Goal: Task Accomplishment & Management: Manage account settings

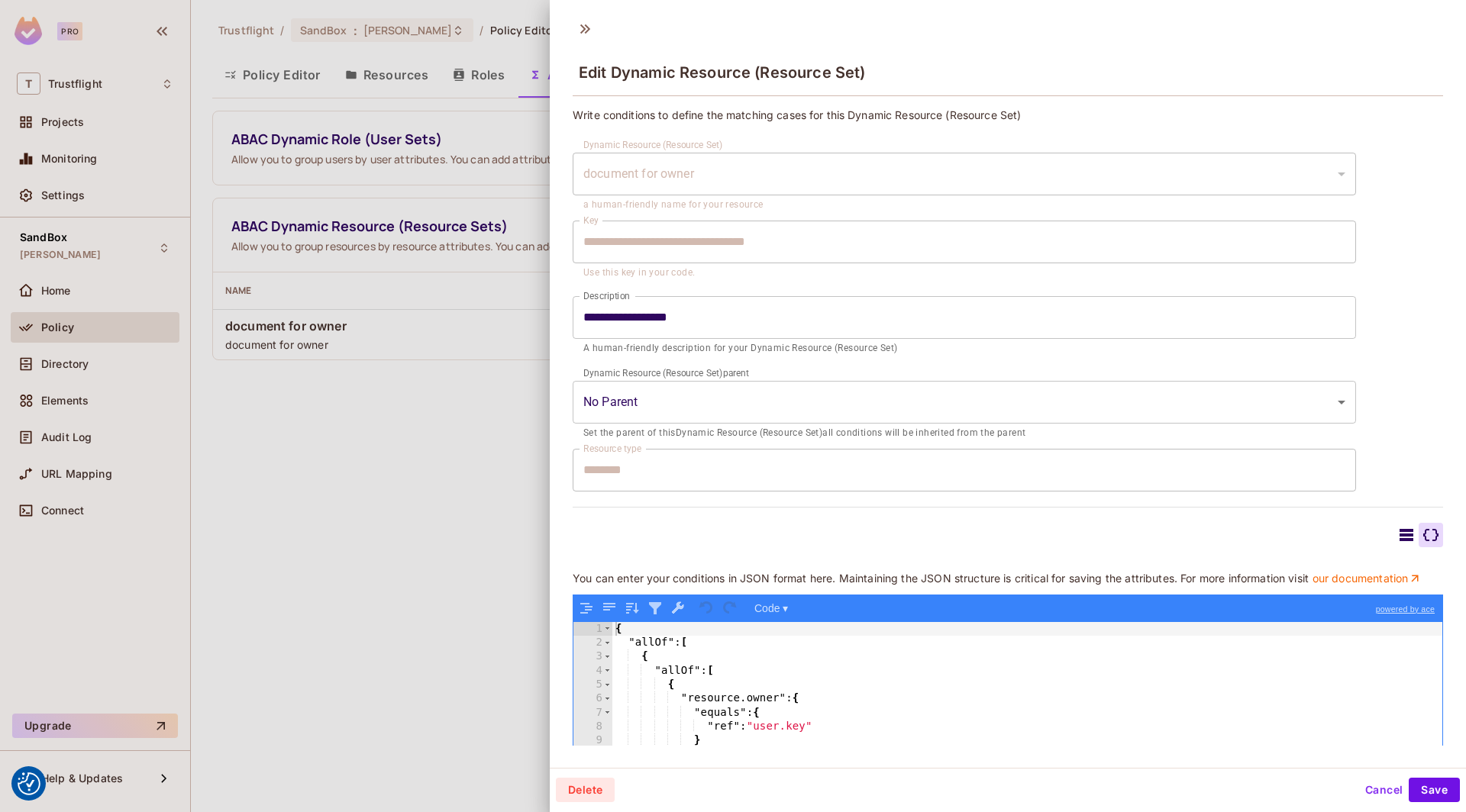
scroll to position [86, 0]
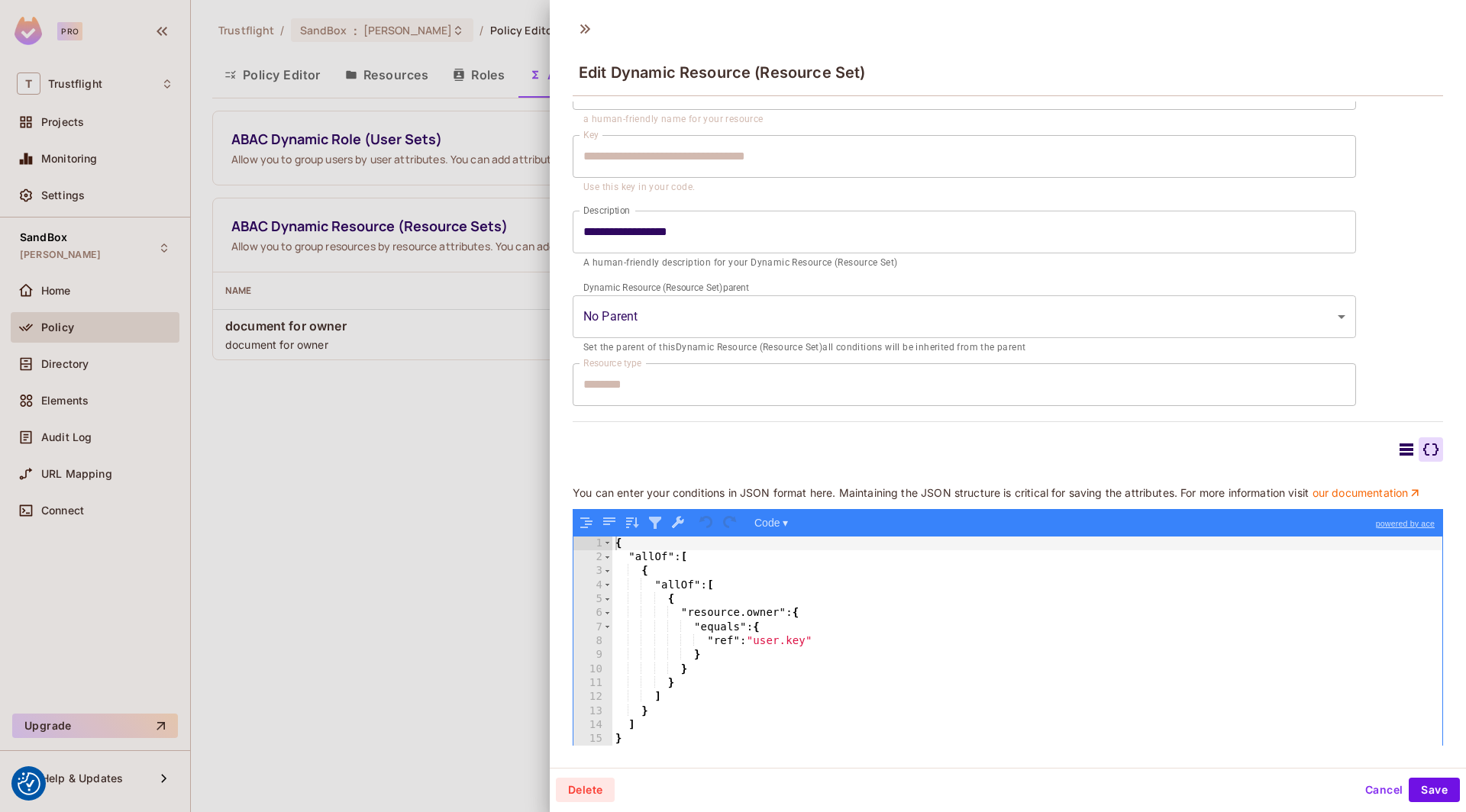
click at [345, 579] on div at bounding box center [733, 406] width 1466 height 812
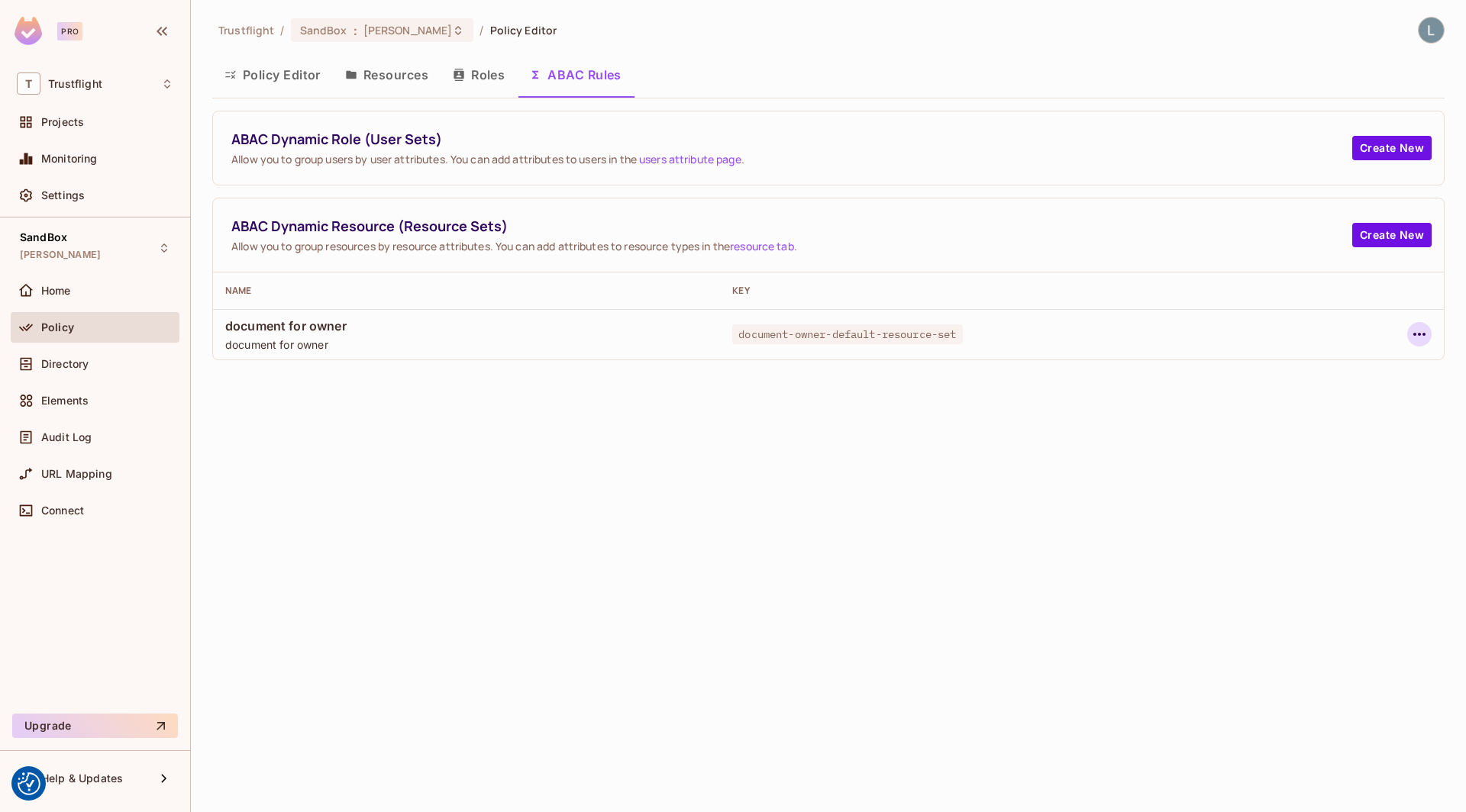
click at [1421, 325] on icon "button" at bounding box center [1420, 334] width 18 height 18
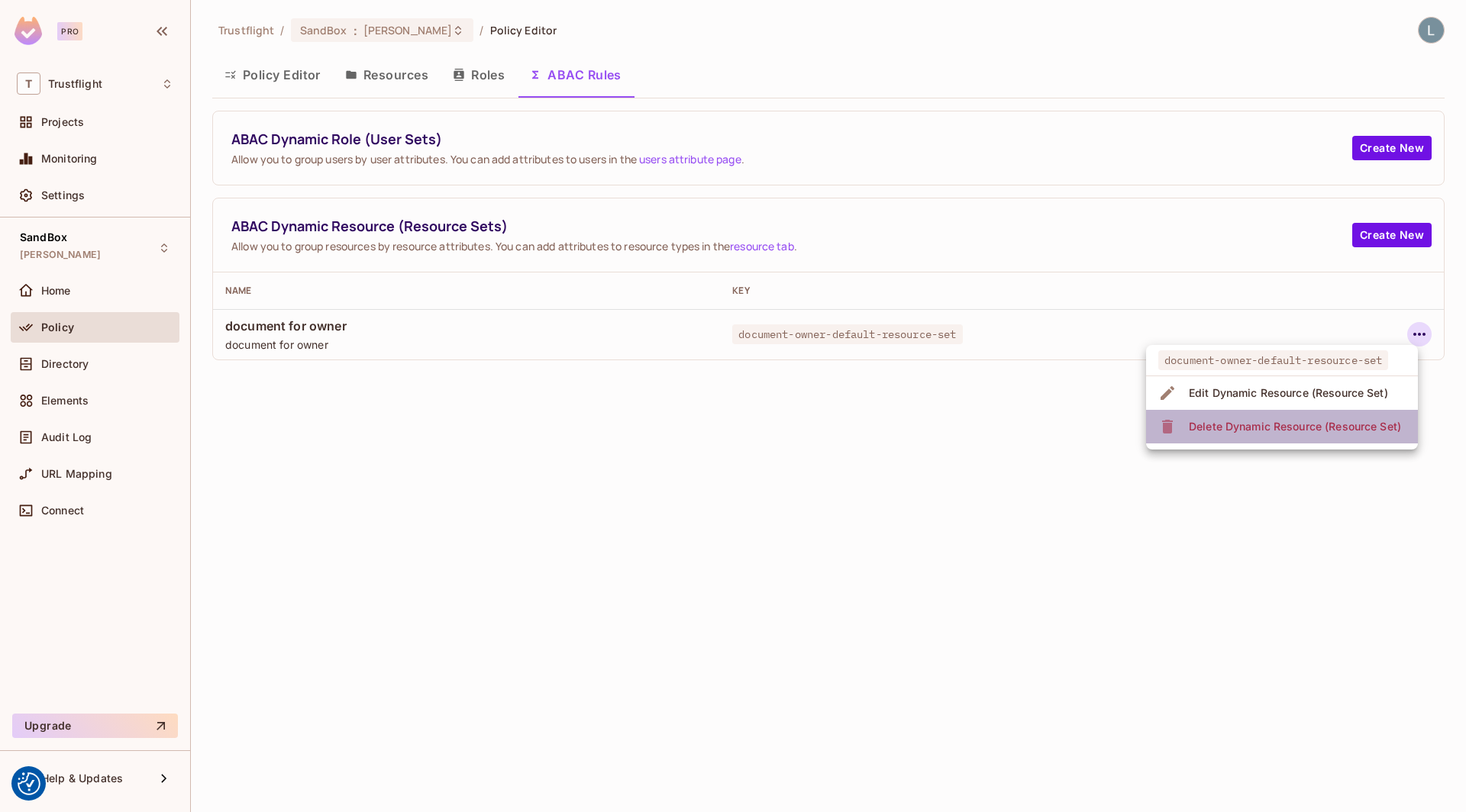
click at [1278, 423] on div "Delete Dynamic Resource (Resource Set)" at bounding box center [1295, 426] width 212 height 15
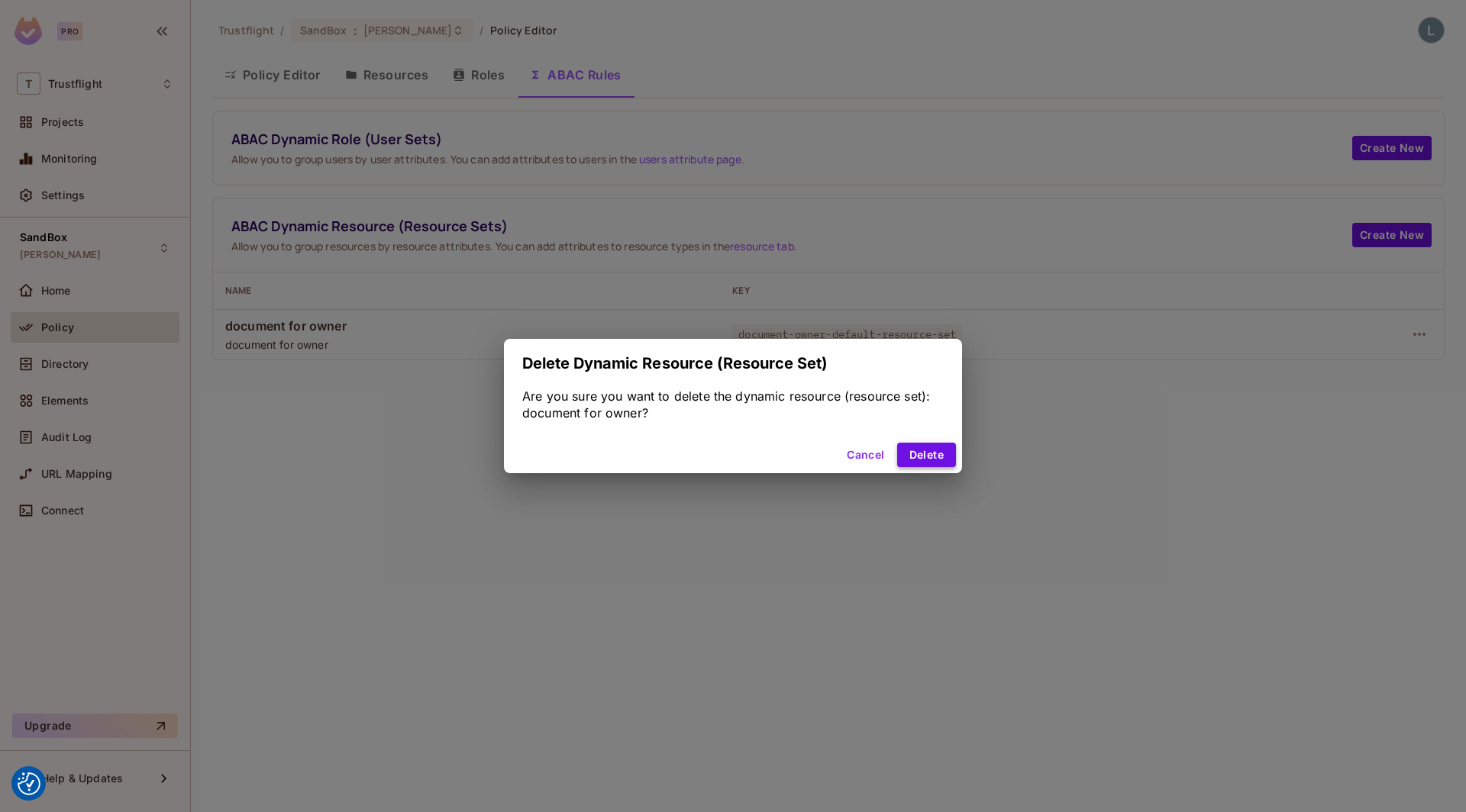
click at [924, 455] on button "Delete" at bounding box center [926, 455] width 59 height 25
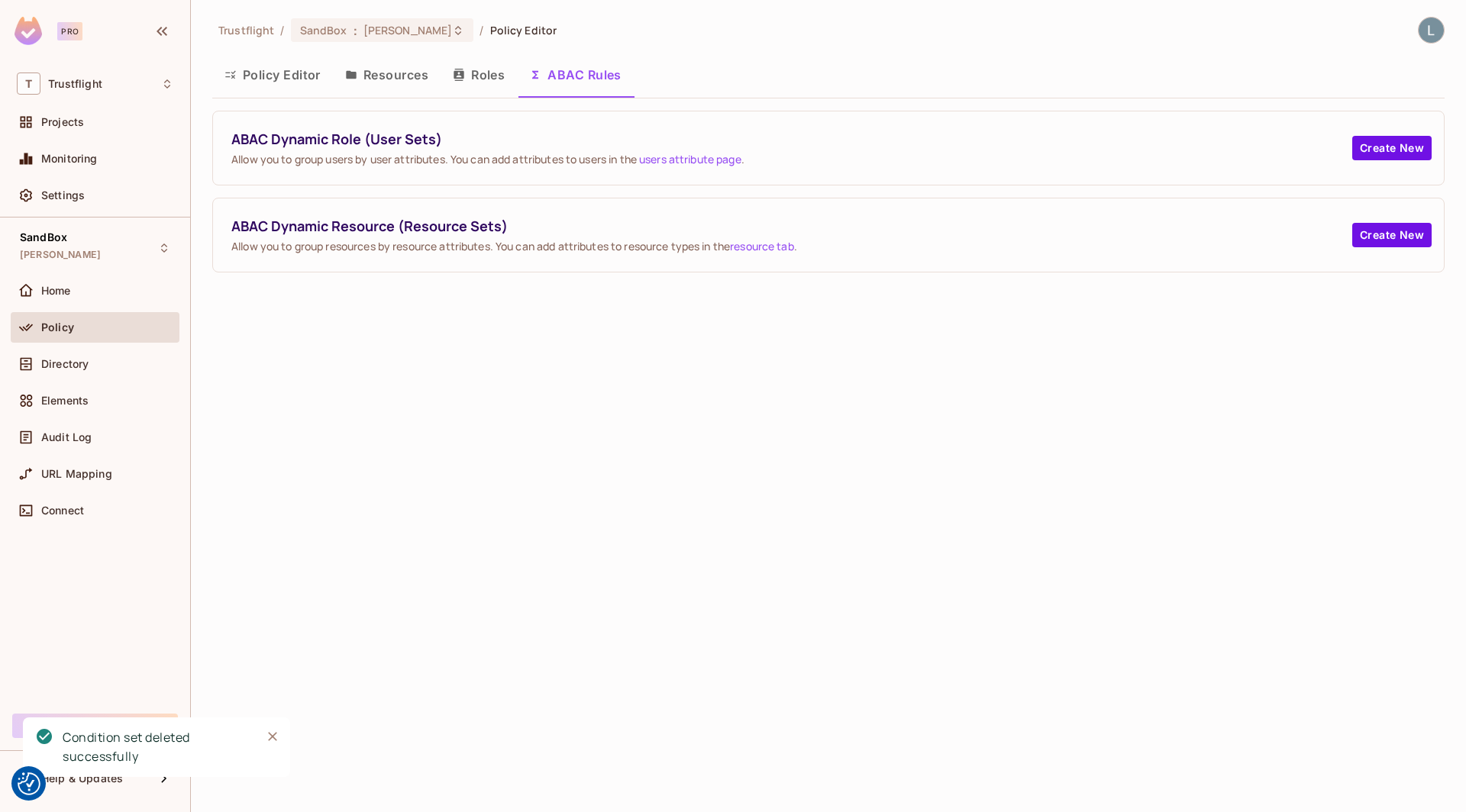
click at [388, 76] on button "Resources" at bounding box center [386, 75] width 108 height 39
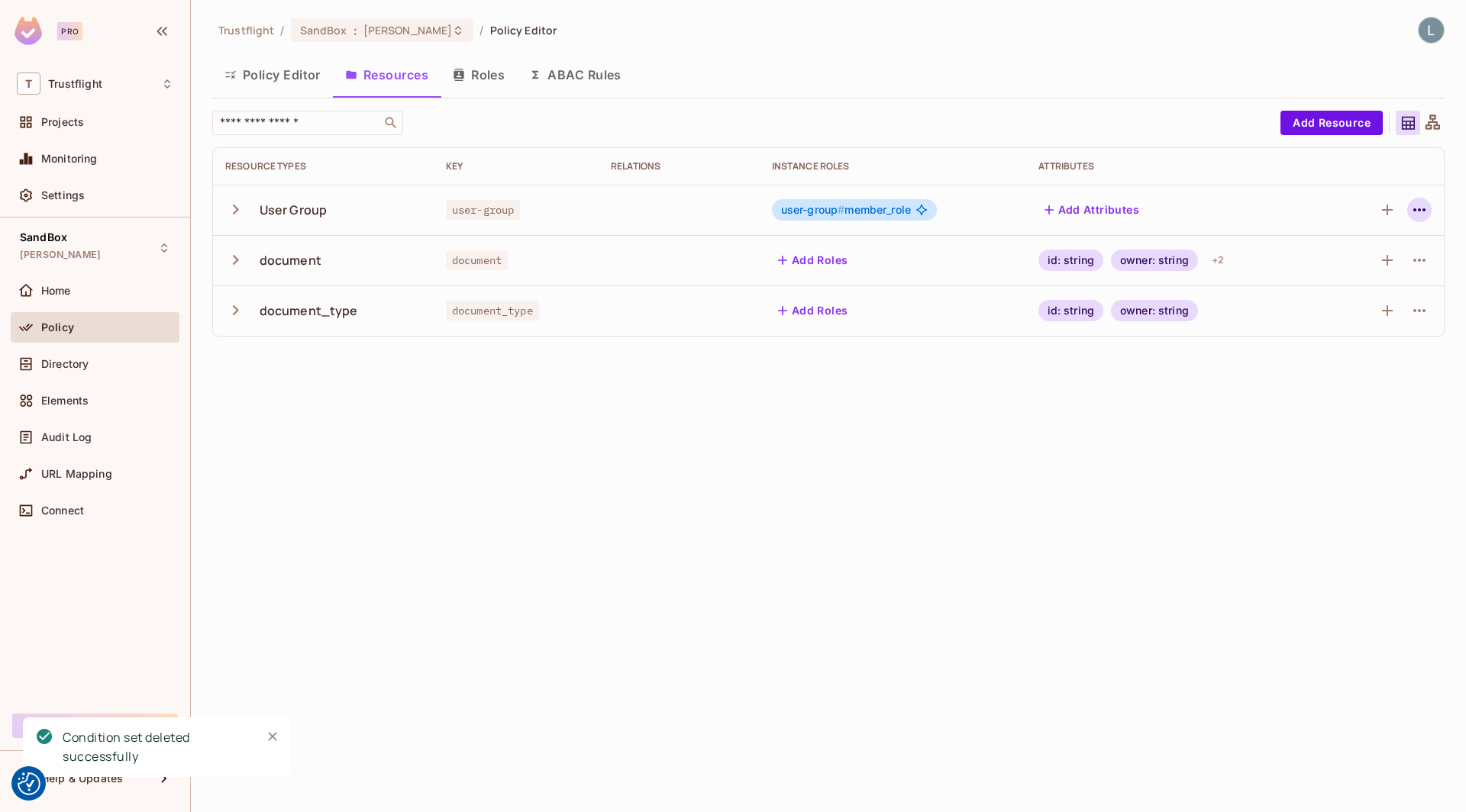
click at [1422, 212] on icon "button" at bounding box center [1420, 209] width 18 height 18
click at [1330, 303] on div "Delete Resource" at bounding box center [1359, 302] width 85 height 15
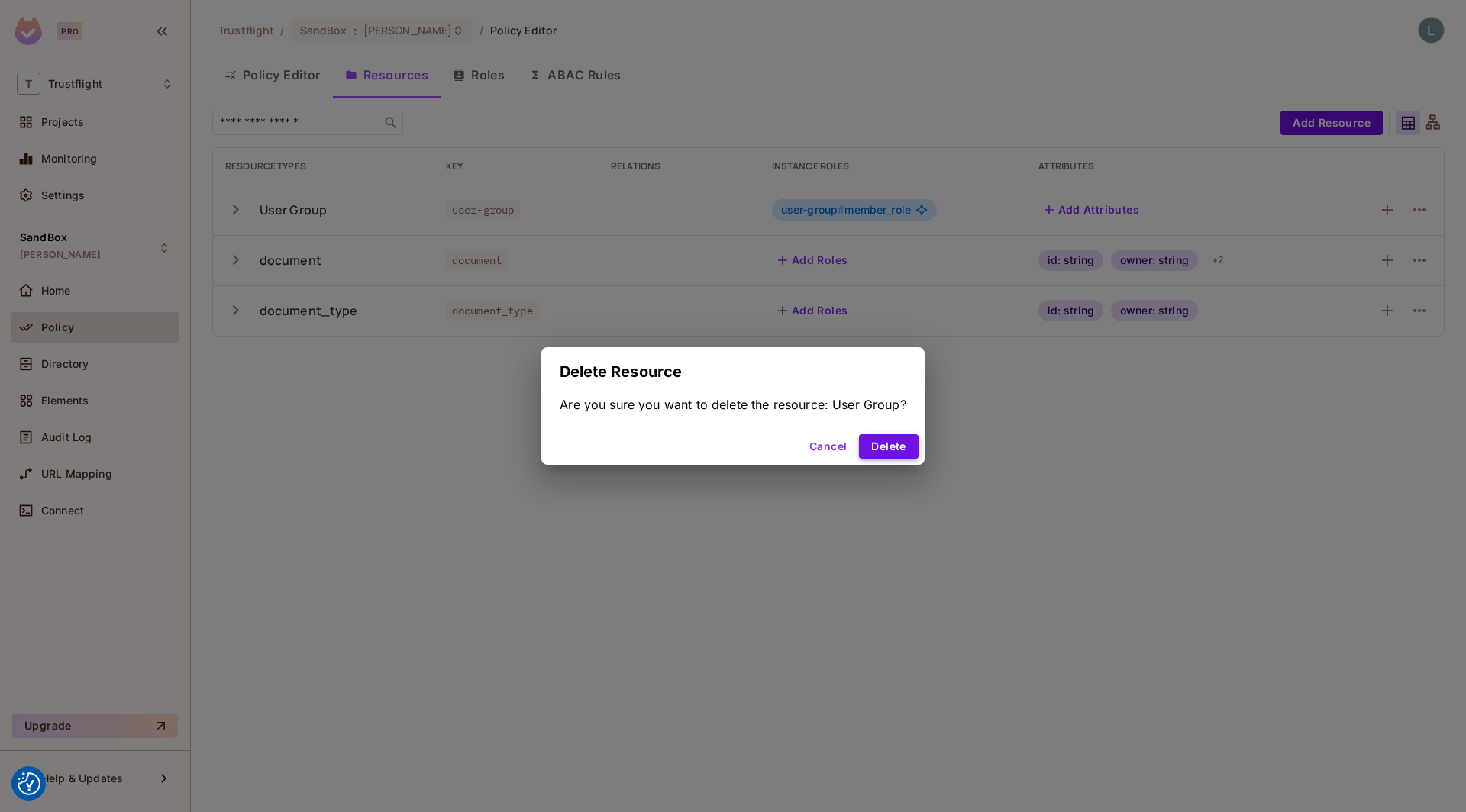
click at [896, 455] on button "Delete" at bounding box center [888, 447] width 59 height 25
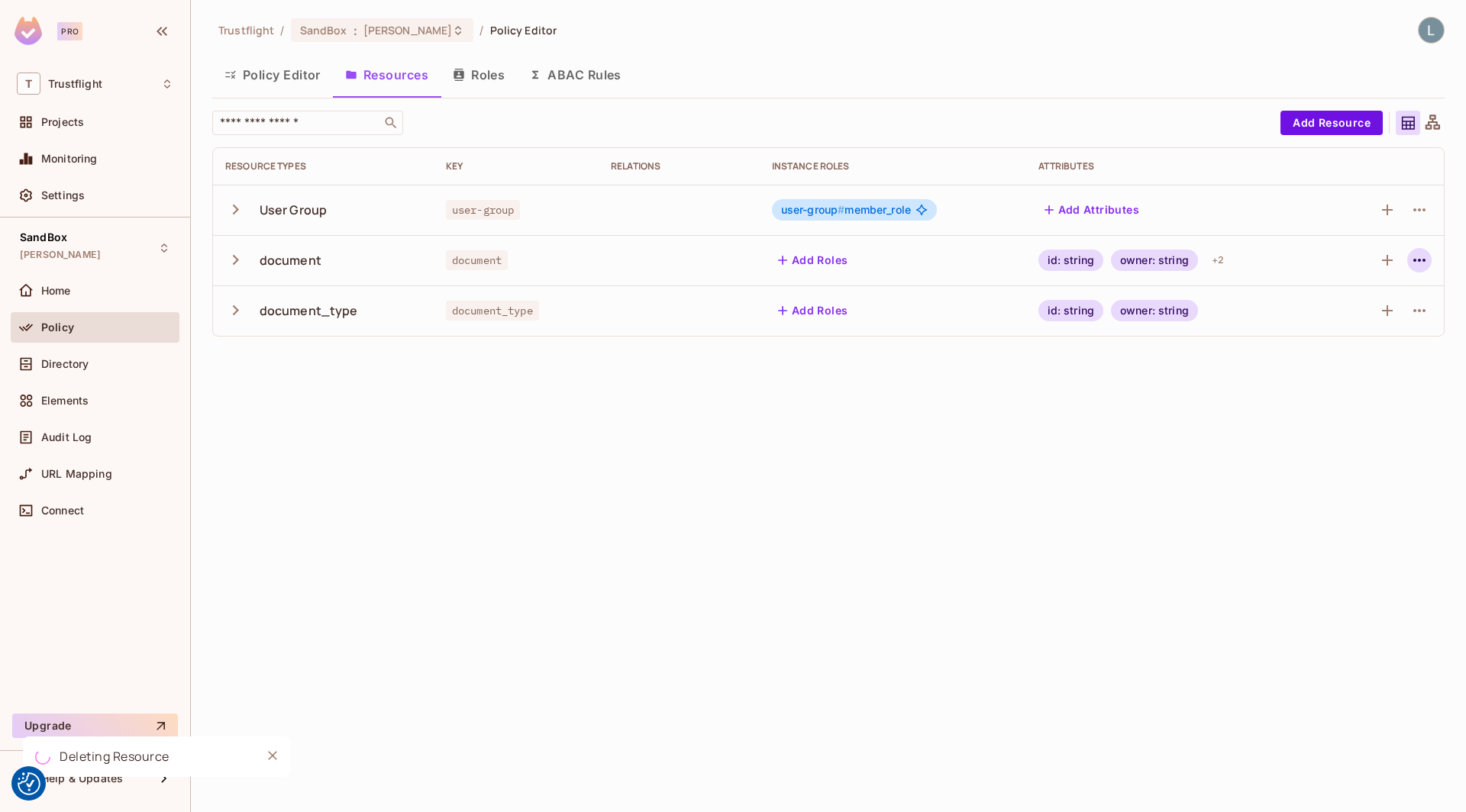
click at [1420, 263] on icon "button" at bounding box center [1420, 260] width 18 height 18
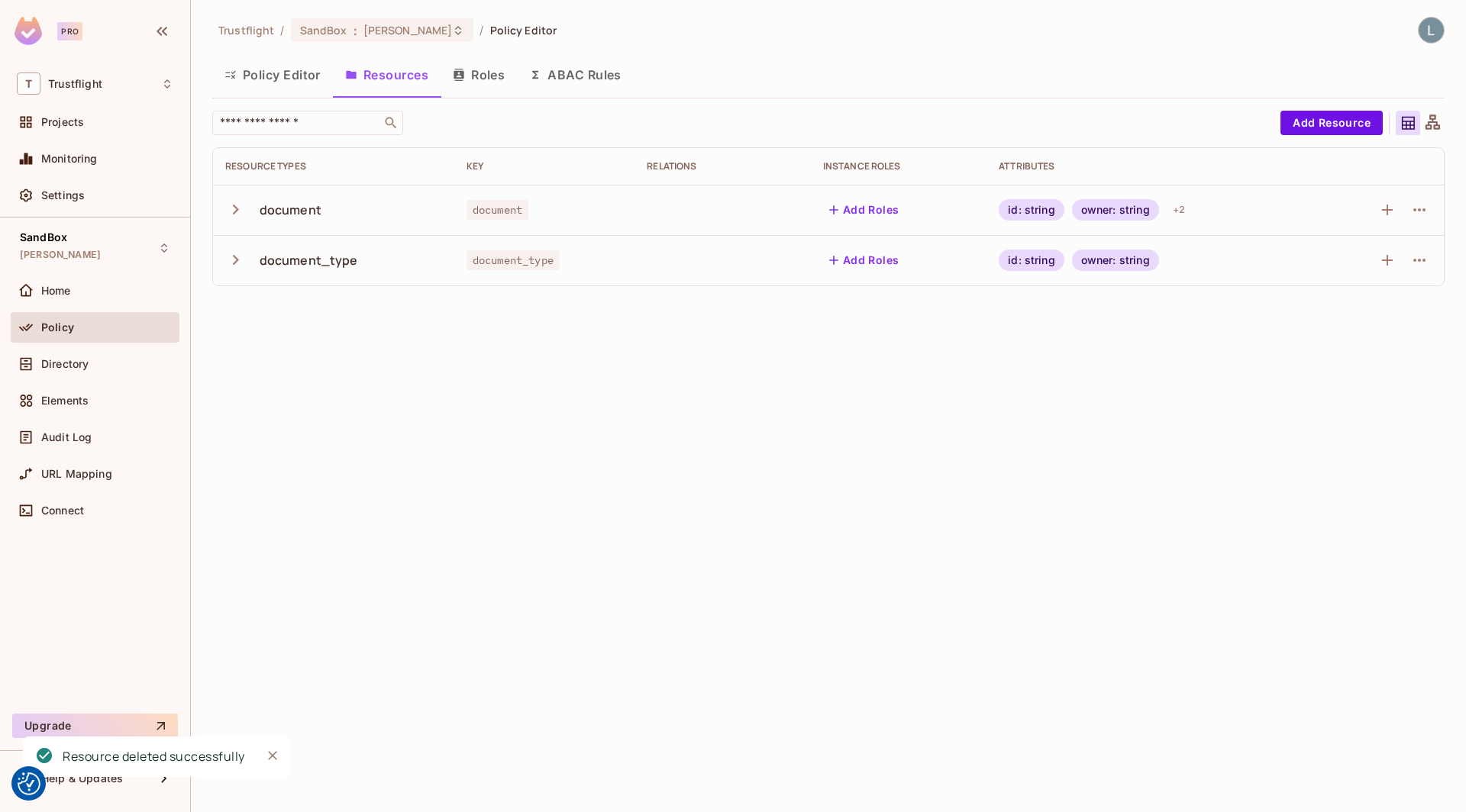
click at [1349, 352] on div "Trustflight / SandBox : lewis_dev / Policy Editor Policy Editor Resources Roles…" at bounding box center [828, 406] width 1275 height 812
click at [1423, 209] on icon "button" at bounding box center [1420, 209] width 12 height 3
click at [1370, 299] on div "Delete Resource" at bounding box center [1359, 302] width 85 height 15
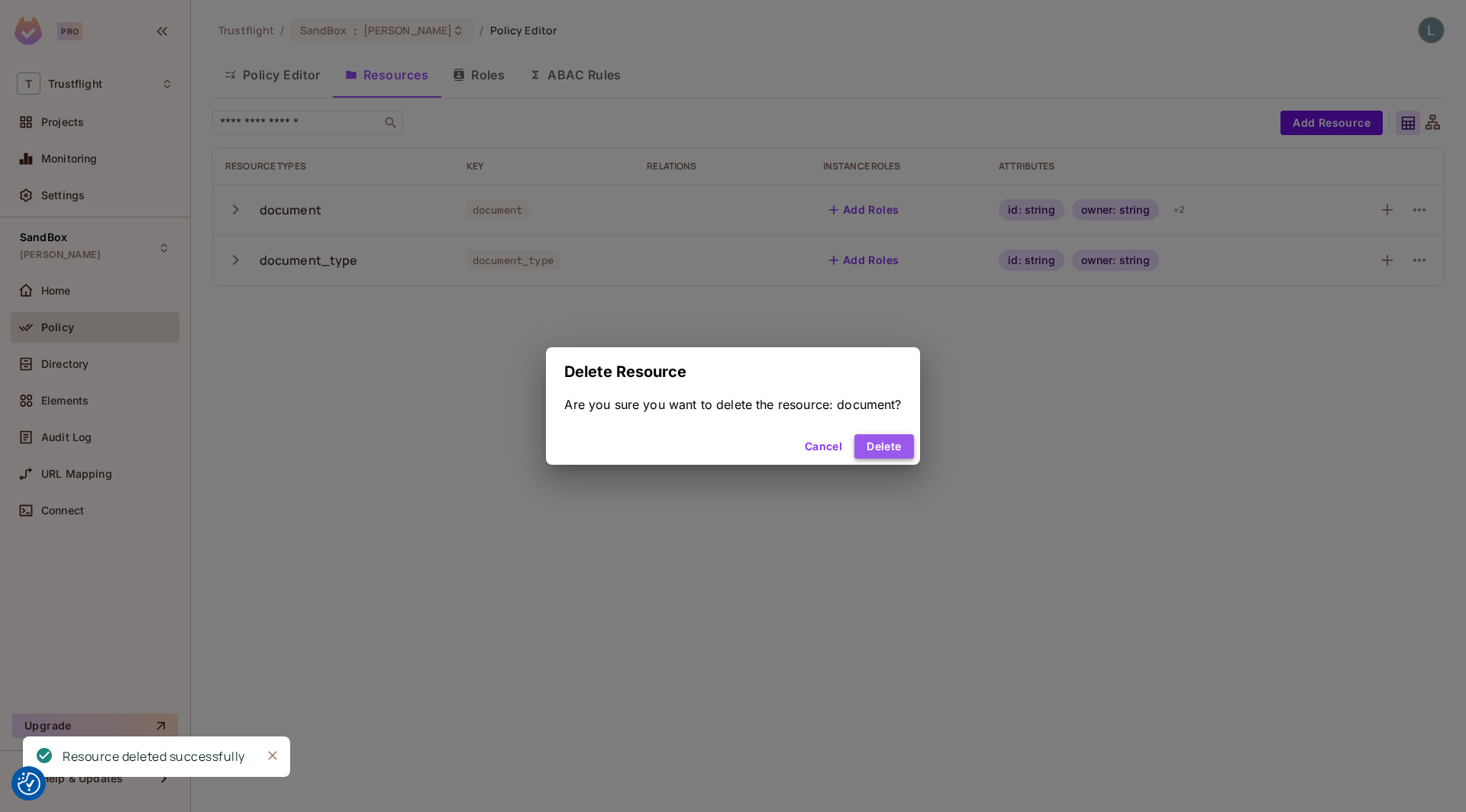
click at [883, 452] on button "Delete" at bounding box center [883, 447] width 59 height 25
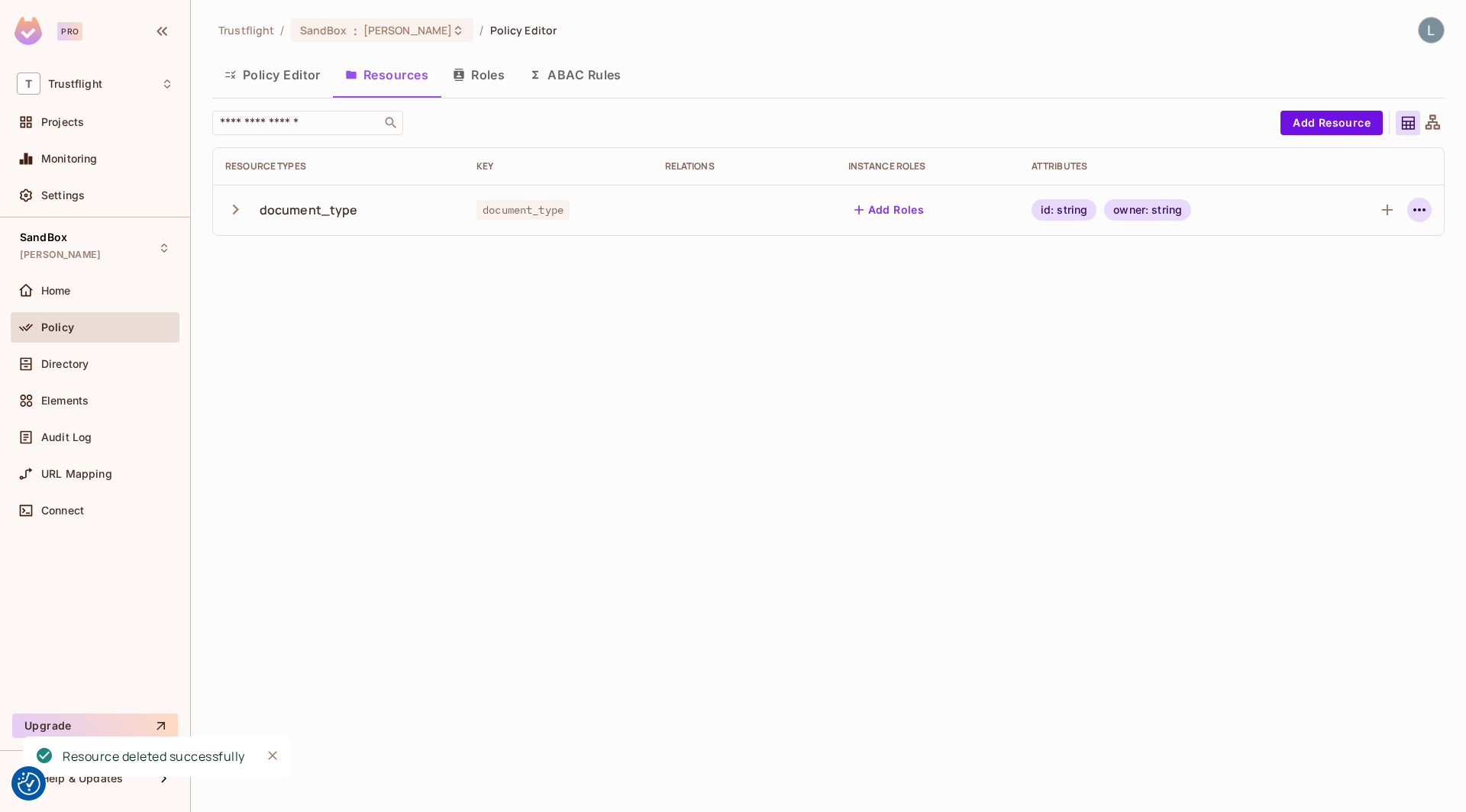
click at [1425, 207] on icon "button" at bounding box center [1420, 209] width 18 height 18
click at [1355, 303] on div "Delete Resource" at bounding box center [1359, 302] width 85 height 15
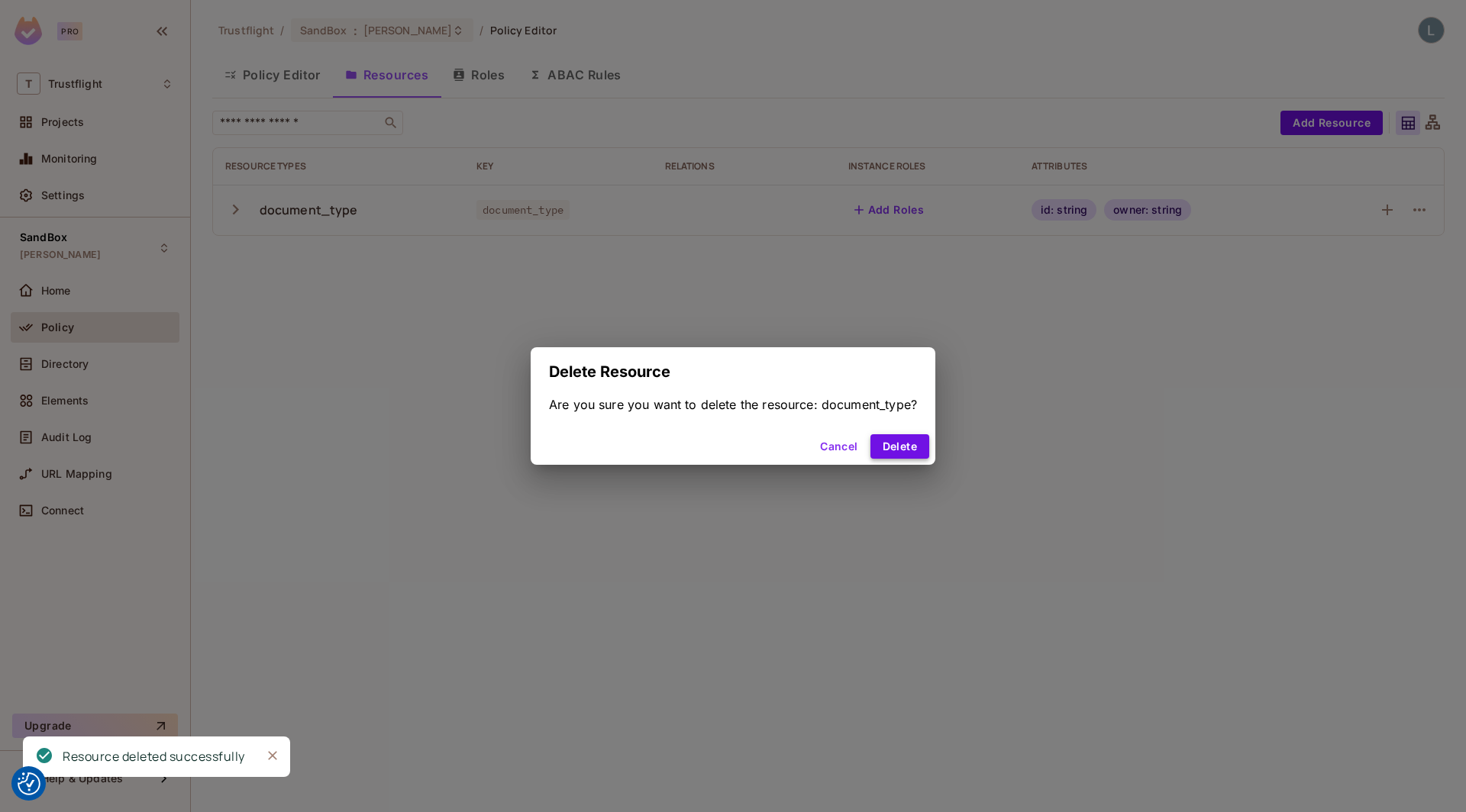
click at [900, 440] on button "Delete" at bounding box center [900, 447] width 59 height 25
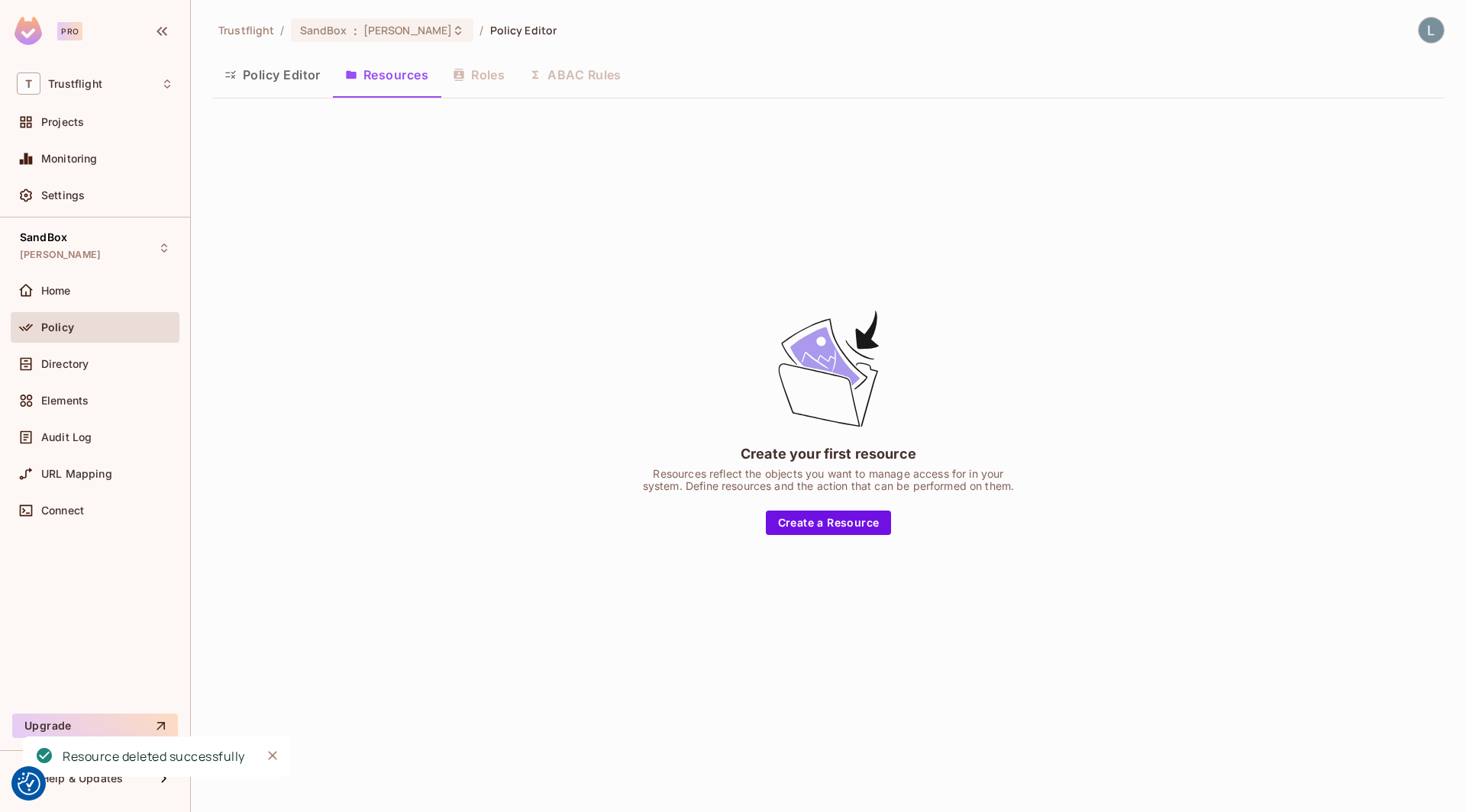
click at [489, 123] on div "Create your first resource Resources reflect the objects you want to manage acc…" at bounding box center [828, 420] width 1233 height 621
click at [488, 71] on div "Policy Editor Resources Roles ABAC Rules" at bounding box center [828, 75] width 1233 height 39
click at [295, 71] on button "Policy Editor" at bounding box center [273, 75] width 121 height 39
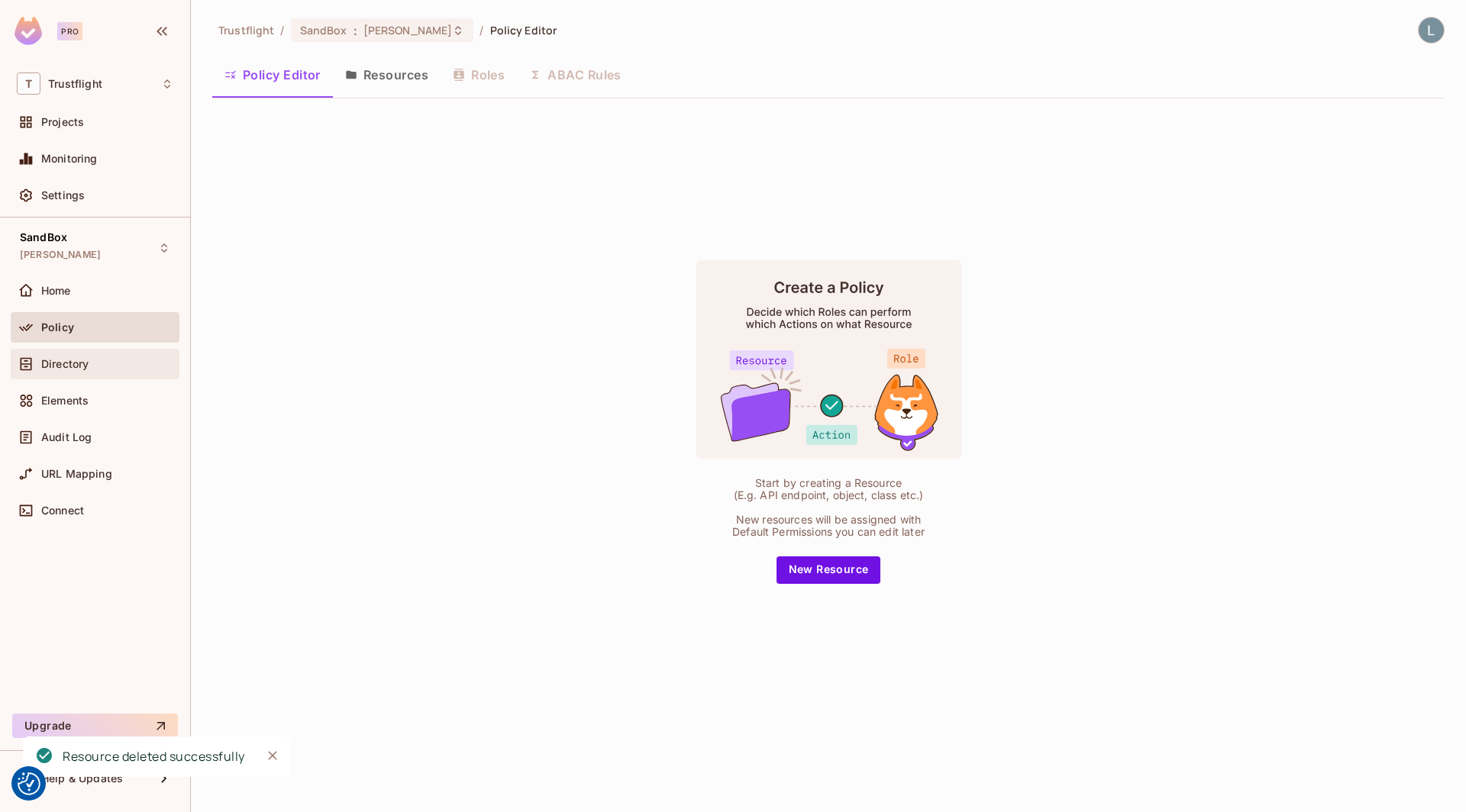
click at [60, 367] on span "Directory" at bounding box center [65, 364] width 47 height 12
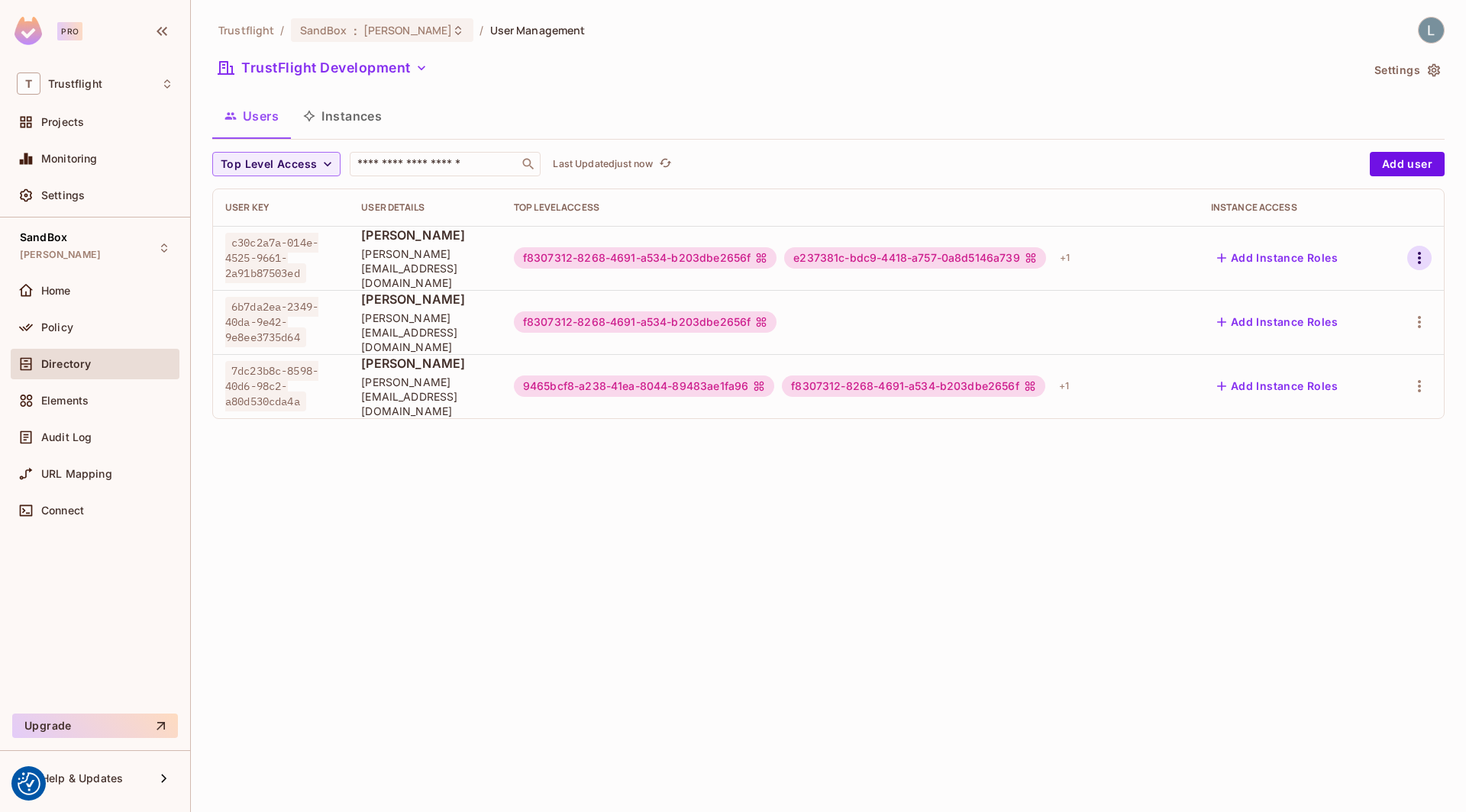
click at [1421, 253] on icon "button" at bounding box center [1420, 258] width 18 height 18
click at [1340, 349] on div "Delete User" at bounding box center [1358, 352] width 60 height 15
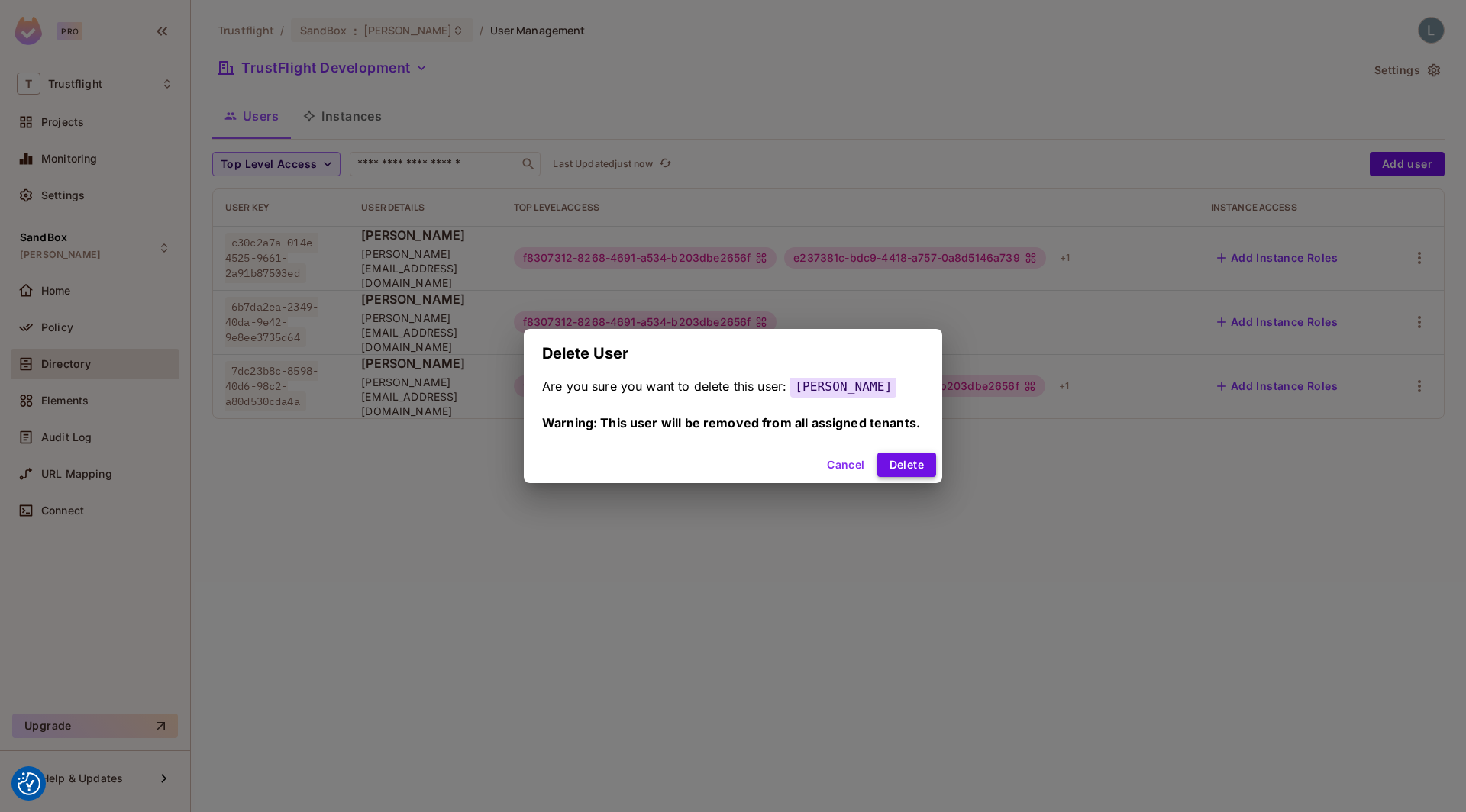
click at [918, 463] on button "Delete" at bounding box center [906, 465] width 59 height 25
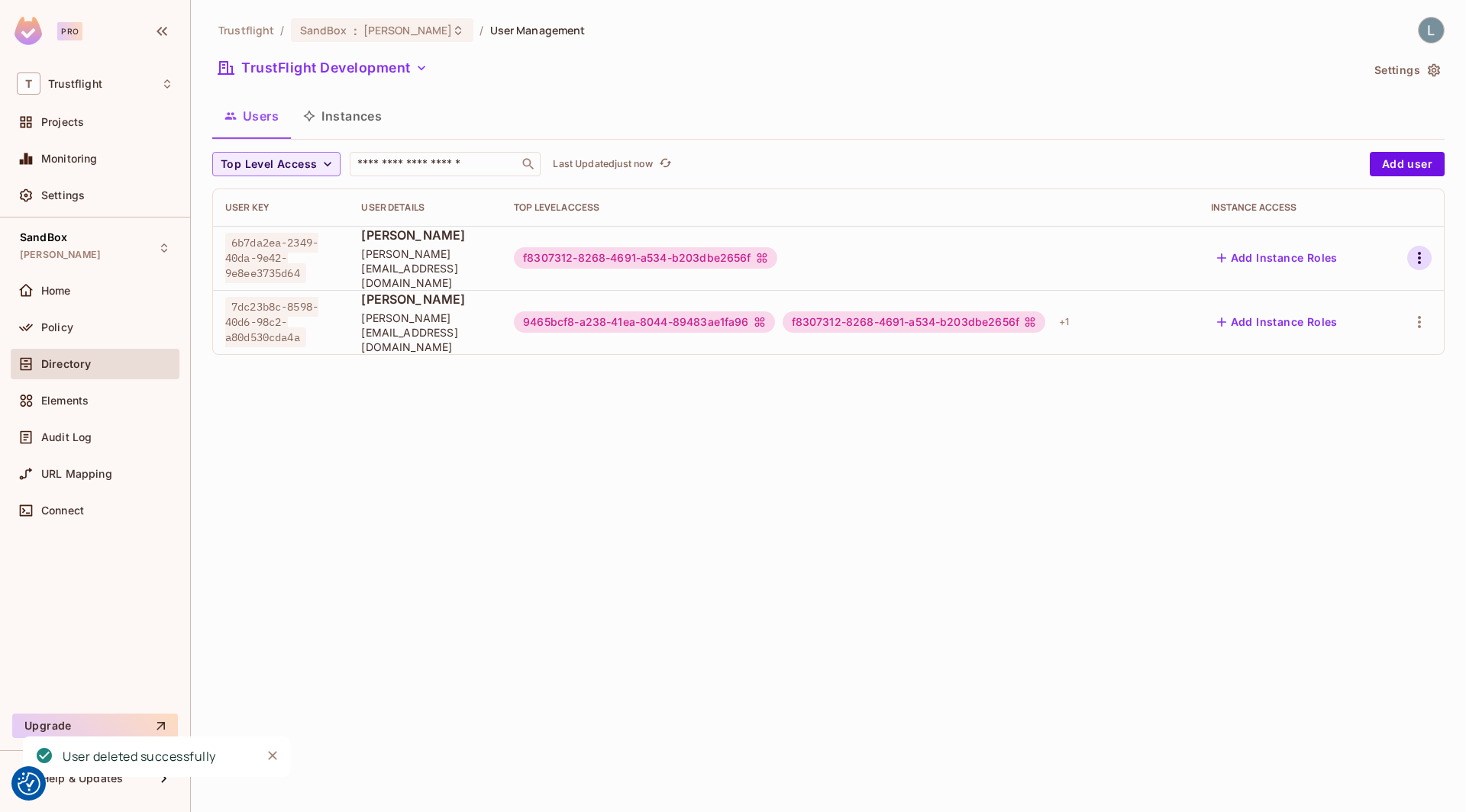
click at [1421, 249] on icon "button" at bounding box center [1420, 258] width 18 height 18
click at [1342, 347] on div "Delete User" at bounding box center [1358, 352] width 60 height 15
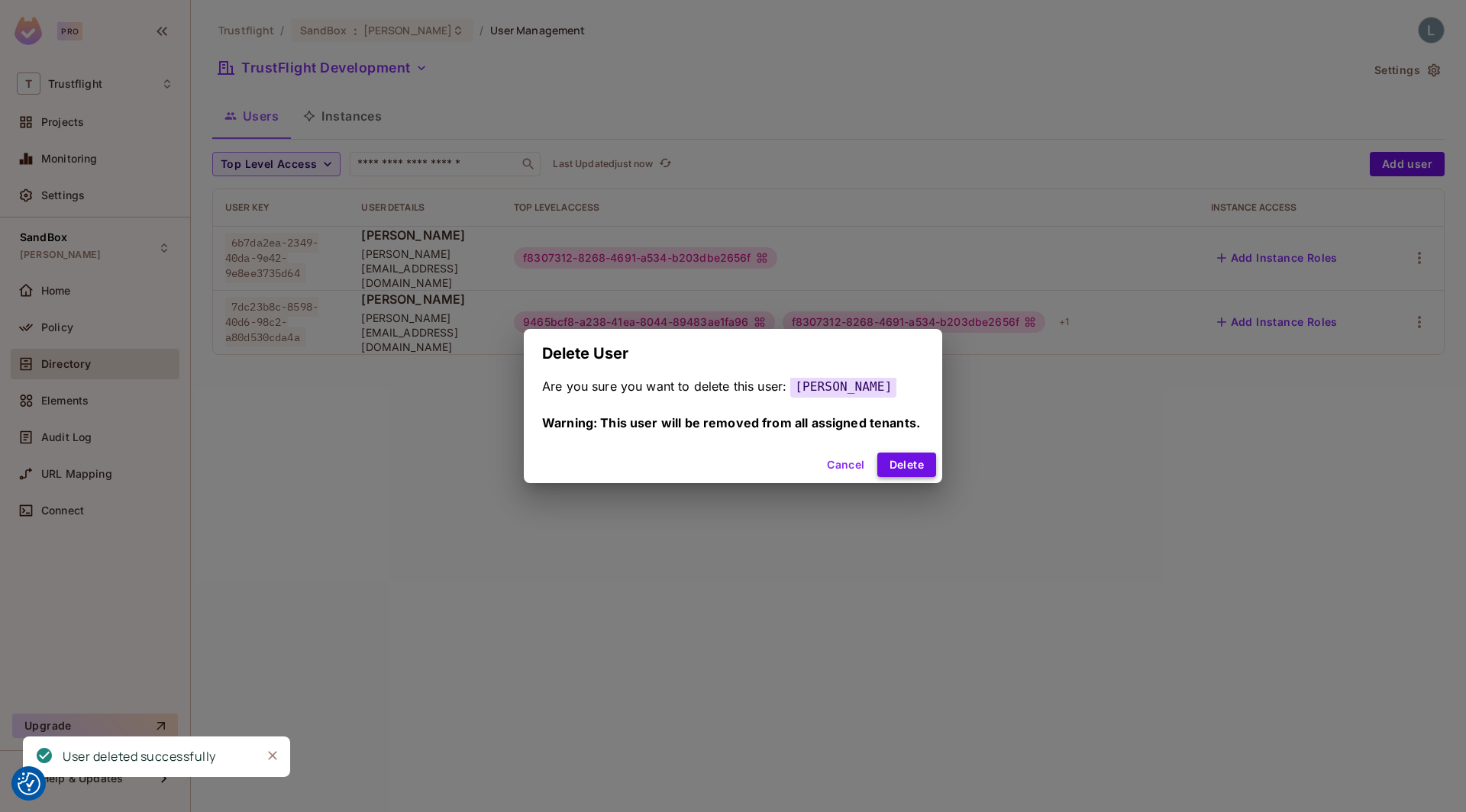
click at [892, 463] on button "Delete" at bounding box center [906, 465] width 59 height 25
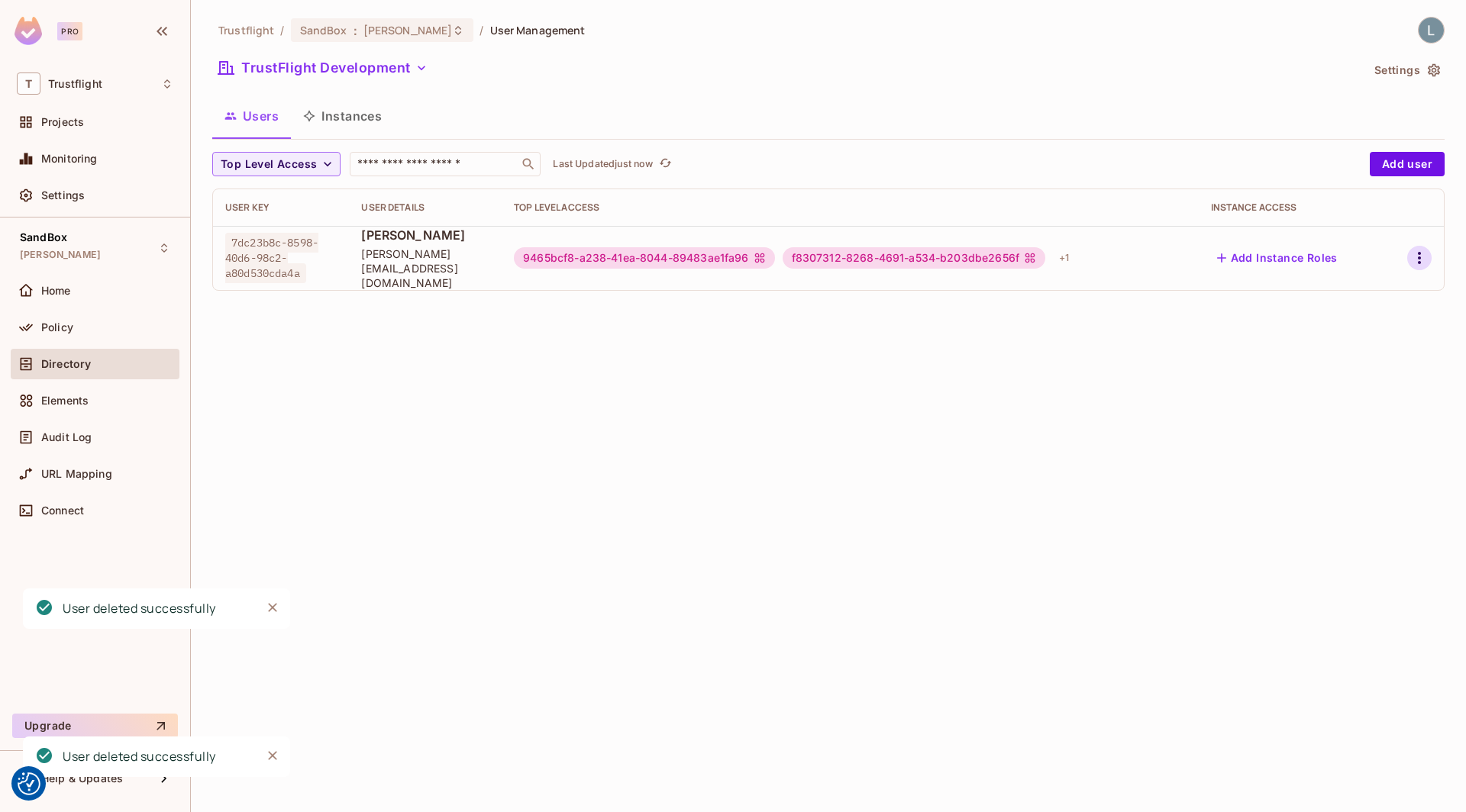
click at [1420, 258] on icon "button" at bounding box center [1420, 258] width 18 height 18
click at [1349, 348] on div "Delete User" at bounding box center [1358, 352] width 60 height 15
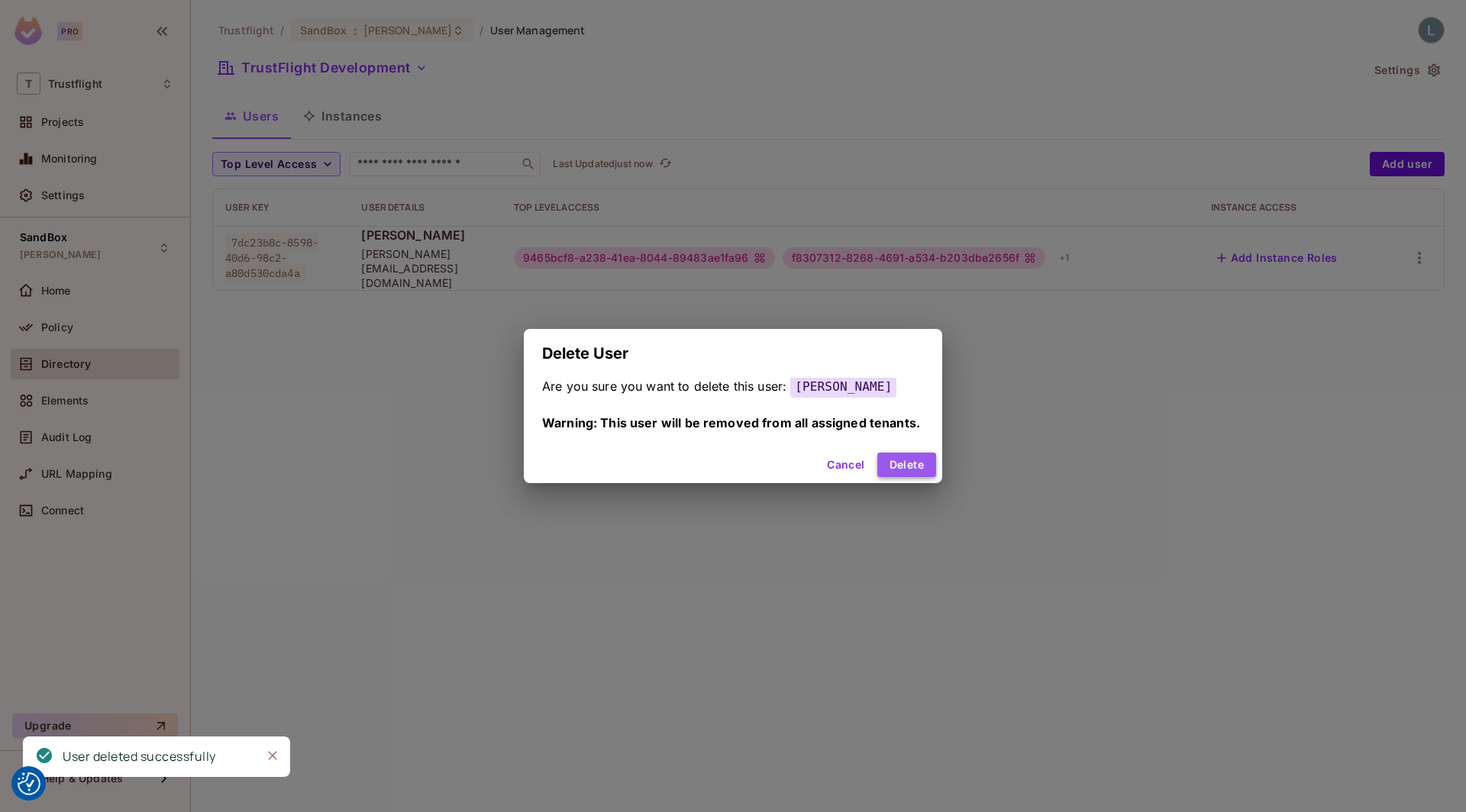
click at [912, 462] on button "Delete" at bounding box center [906, 465] width 59 height 25
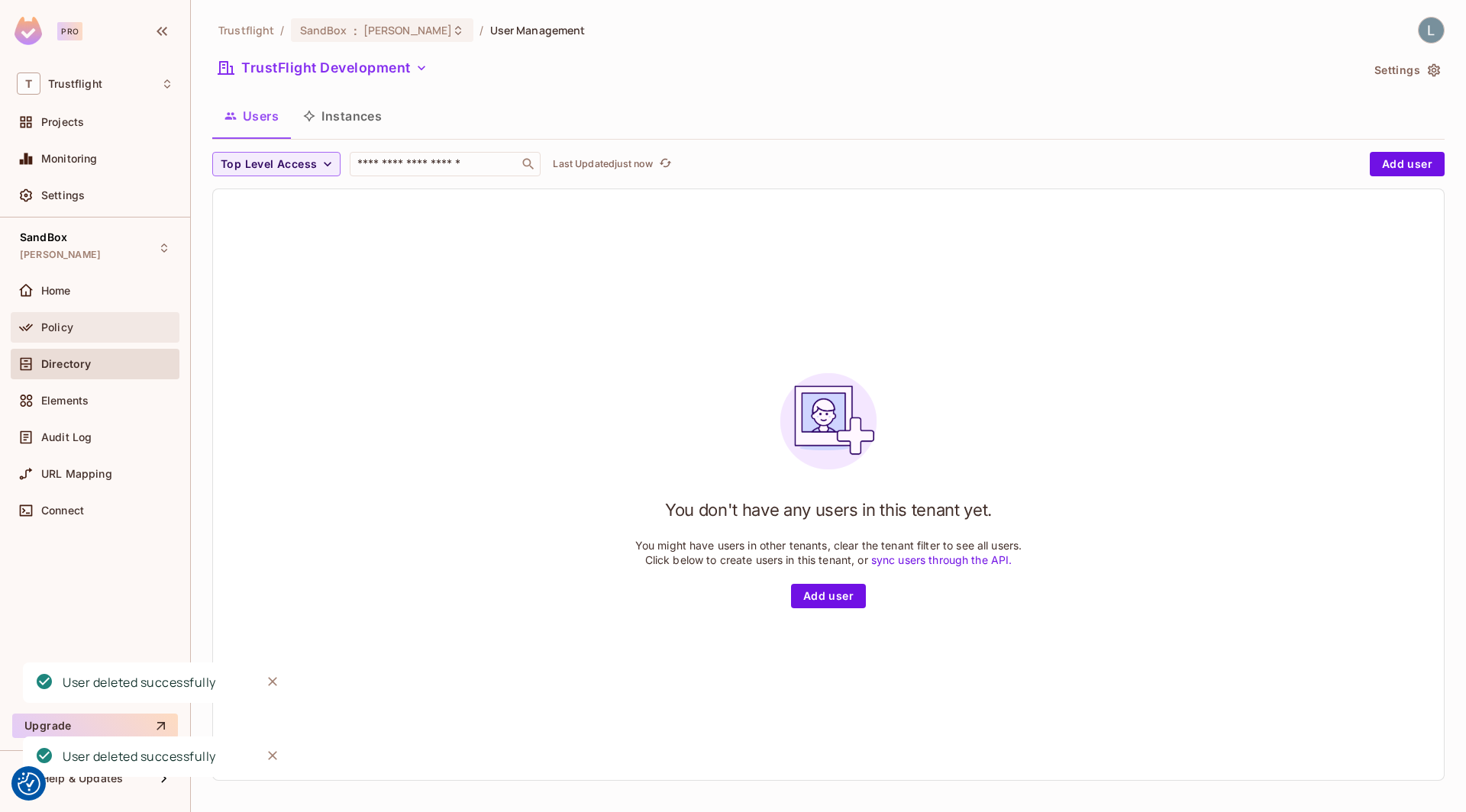
click at [104, 321] on div "Policy" at bounding box center [107, 328] width 132 height 12
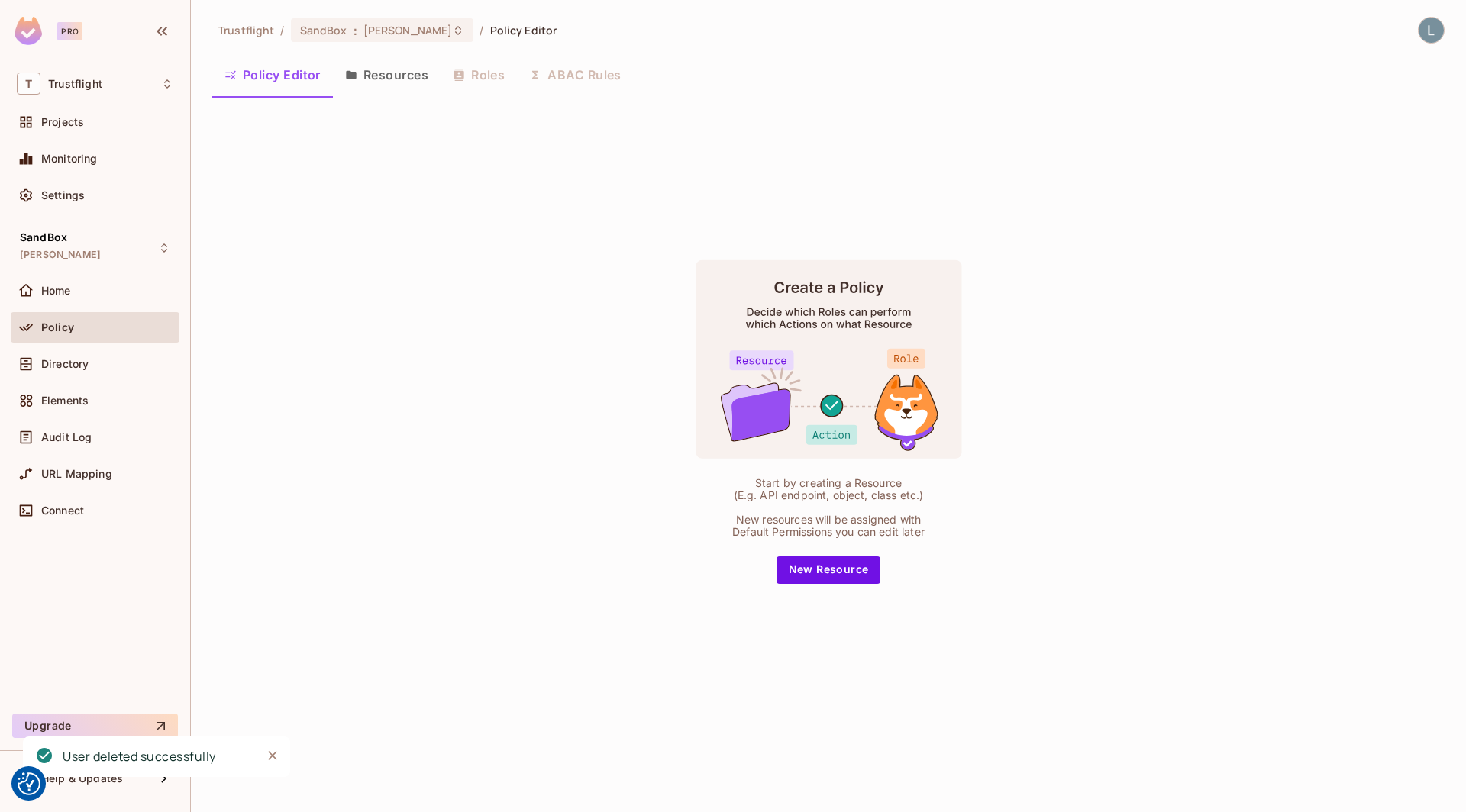
click at [375, 82] on button "Resources" at bounding box center [386, 75] width 108 height 39
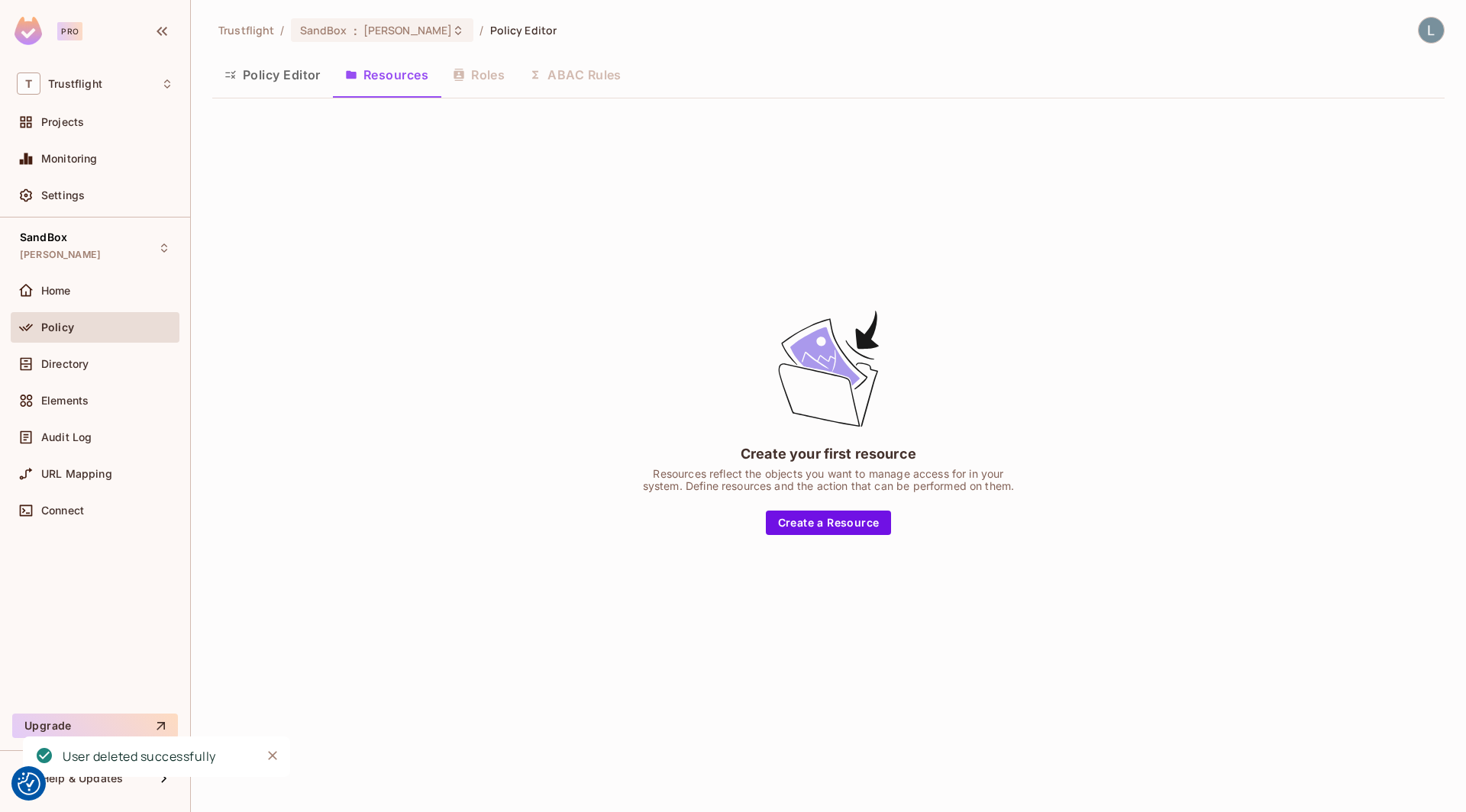
click at [267, 78] on button "Policy Editor" at bounding box center [273, 75] width 121 height 39
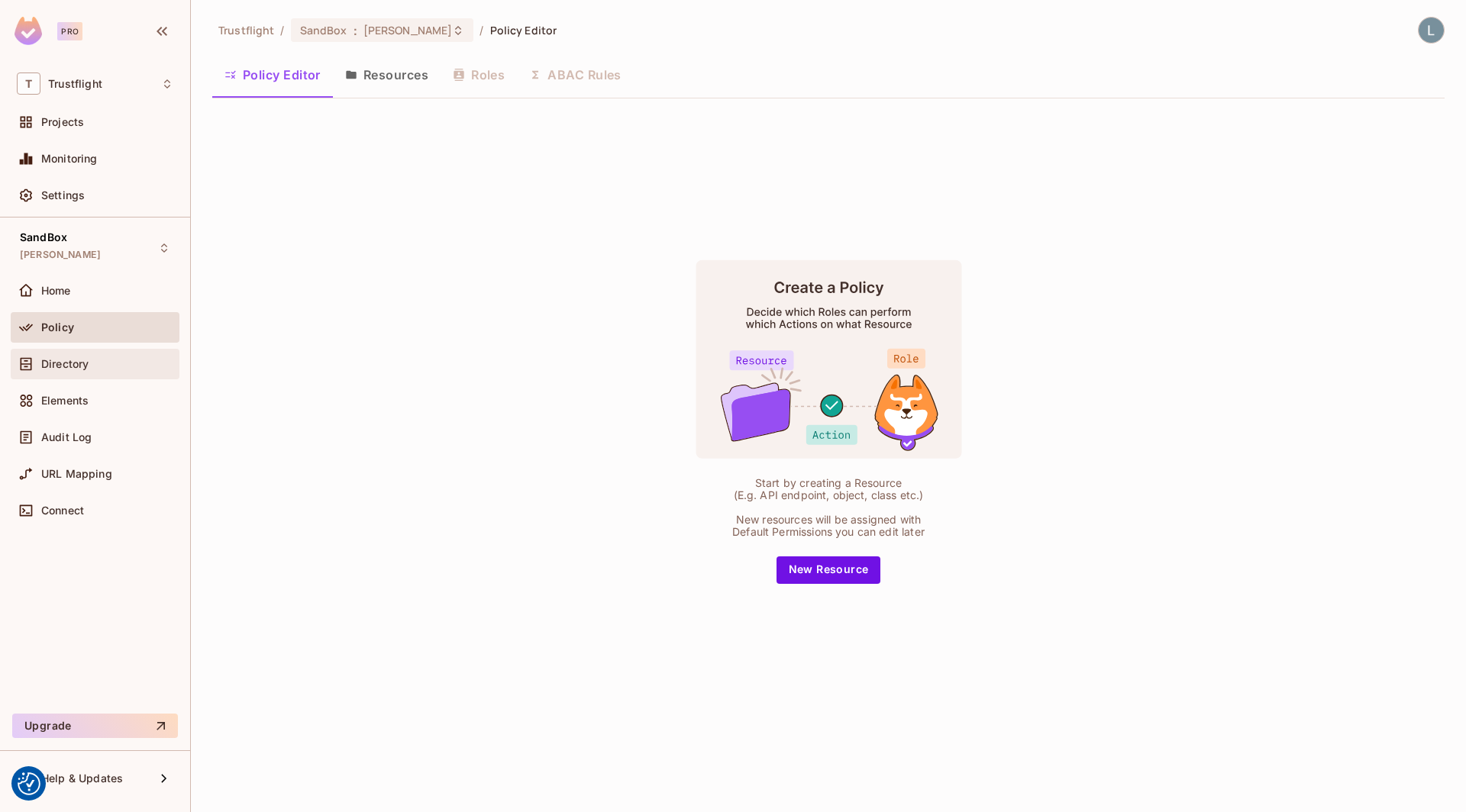
click at [115, 355] on div "Directory" at bounding box center [95, 364] width 157 height 18
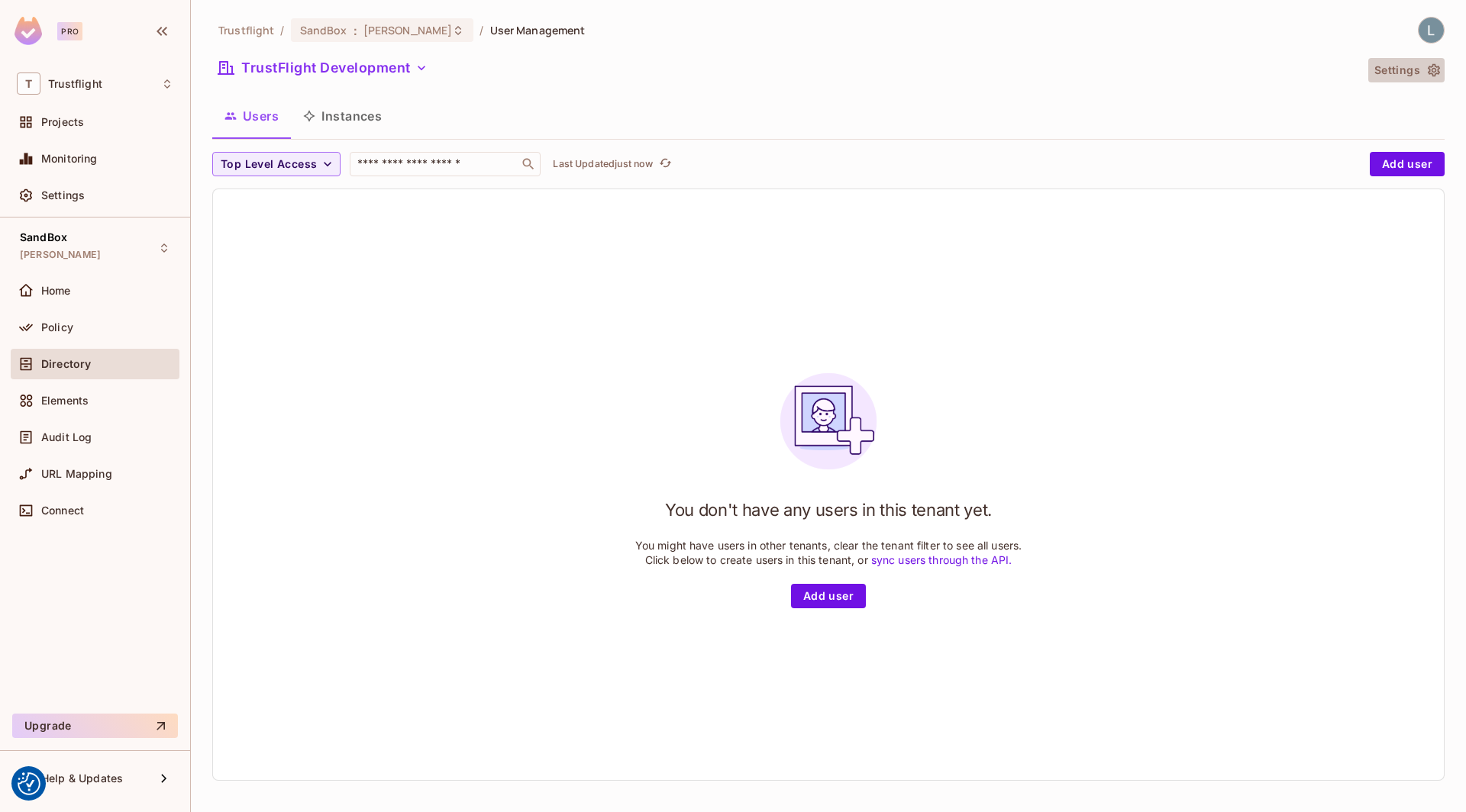
click at [1422, 75] on button "Settings" at bounding box center [1406, 70] width 76 height 25
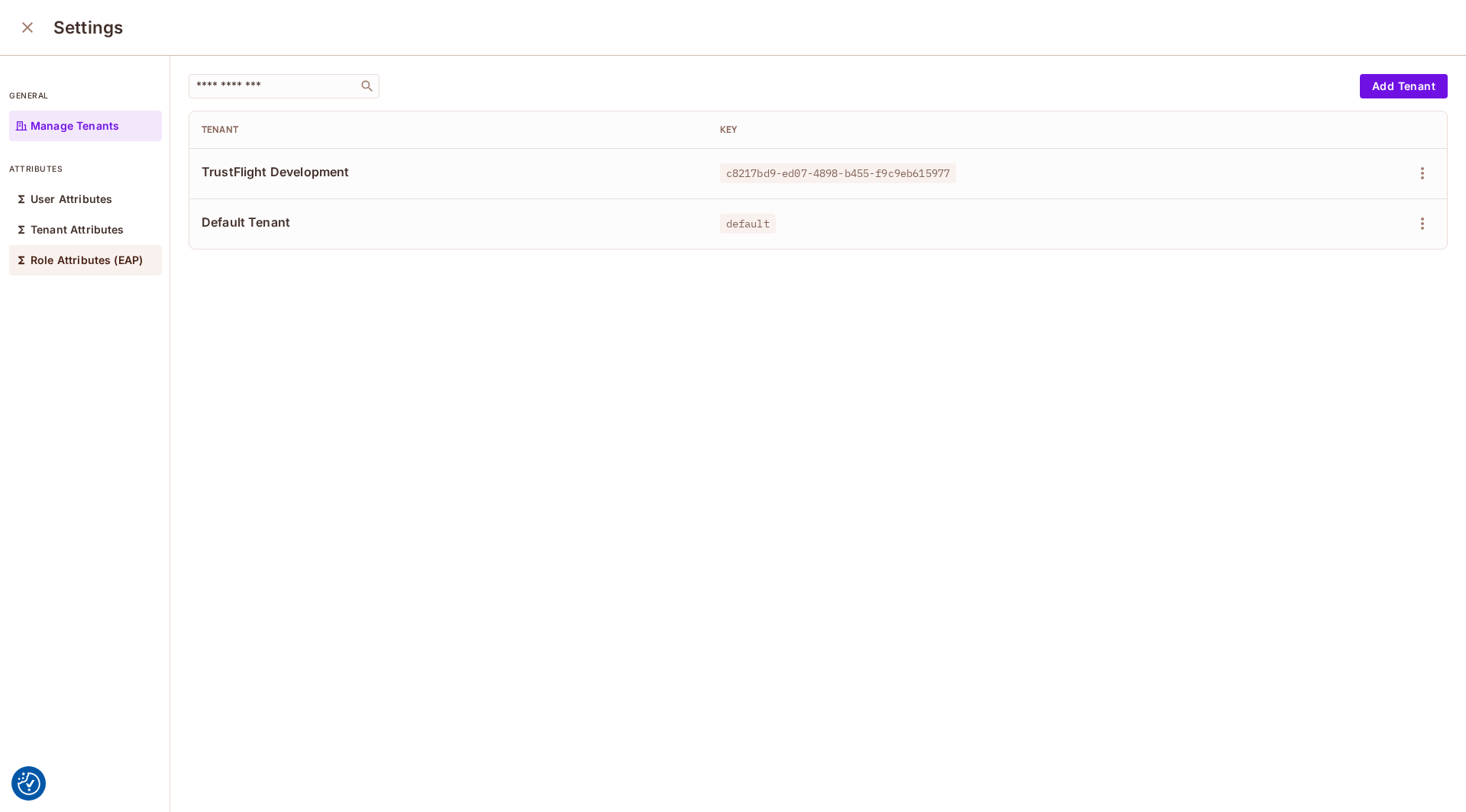
click at [54, 258] on p "Role Attributes (EAP)" at bounding box center [87, 260] width 112 height 12
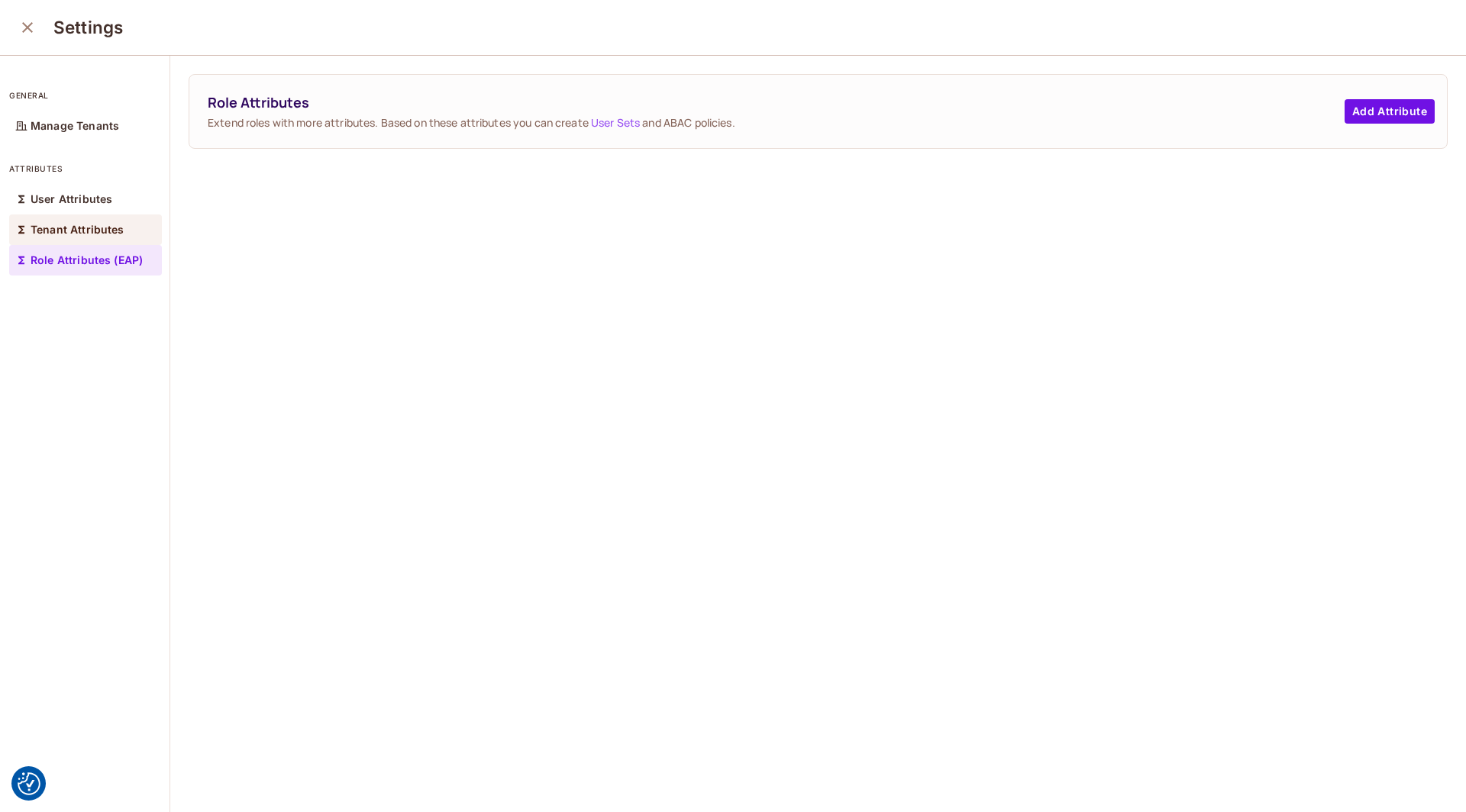
click at [43, 234] on p "Tenant Attributes" at bounding box center [77, 229] width 94 height 12
click at [51, 200] on p "User Attributes" at bounding box center [71, 199] width 81 height 12
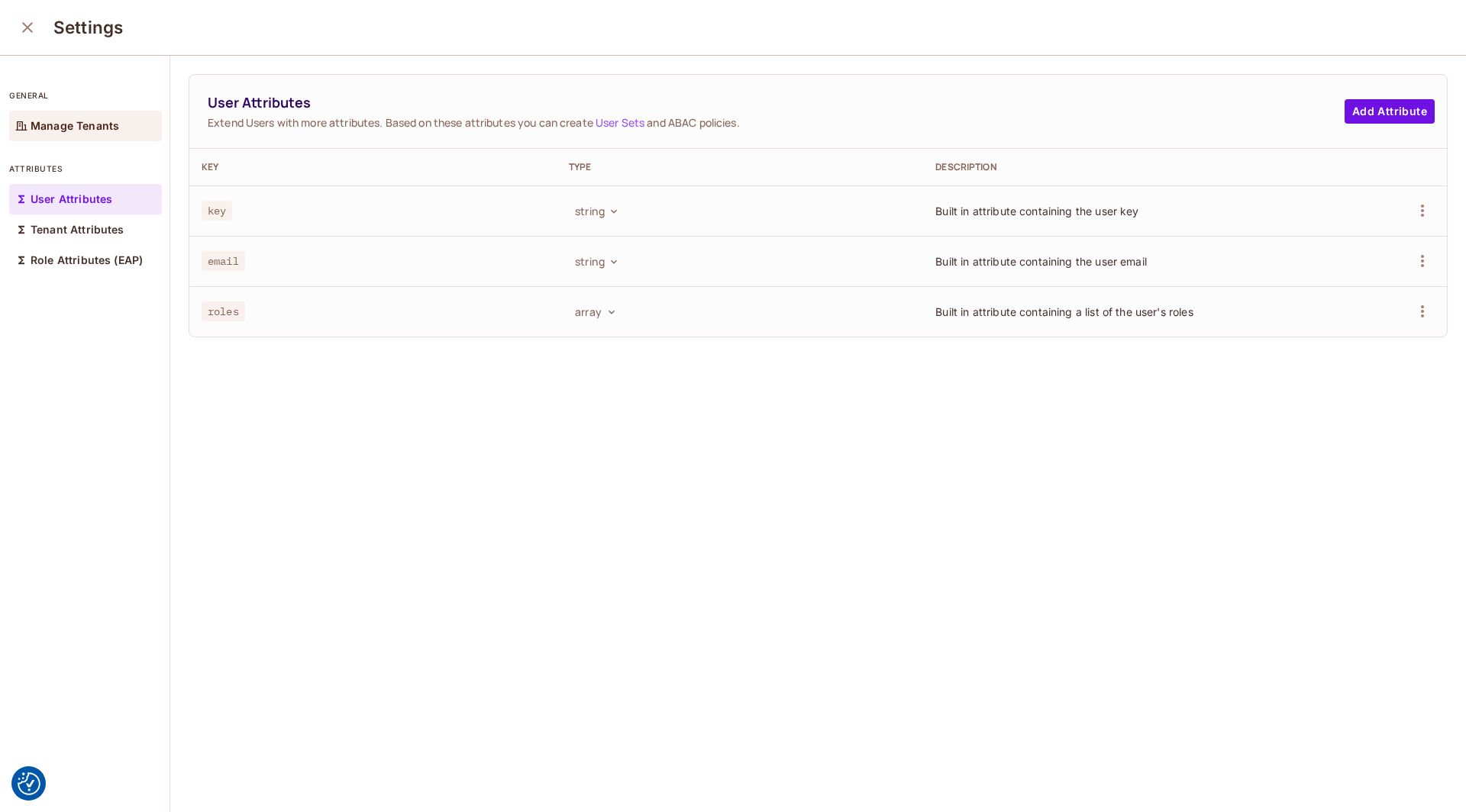
click at [60, 131] on p "Manage Tenants" at bounding box center [74, 126] width 89 height 12
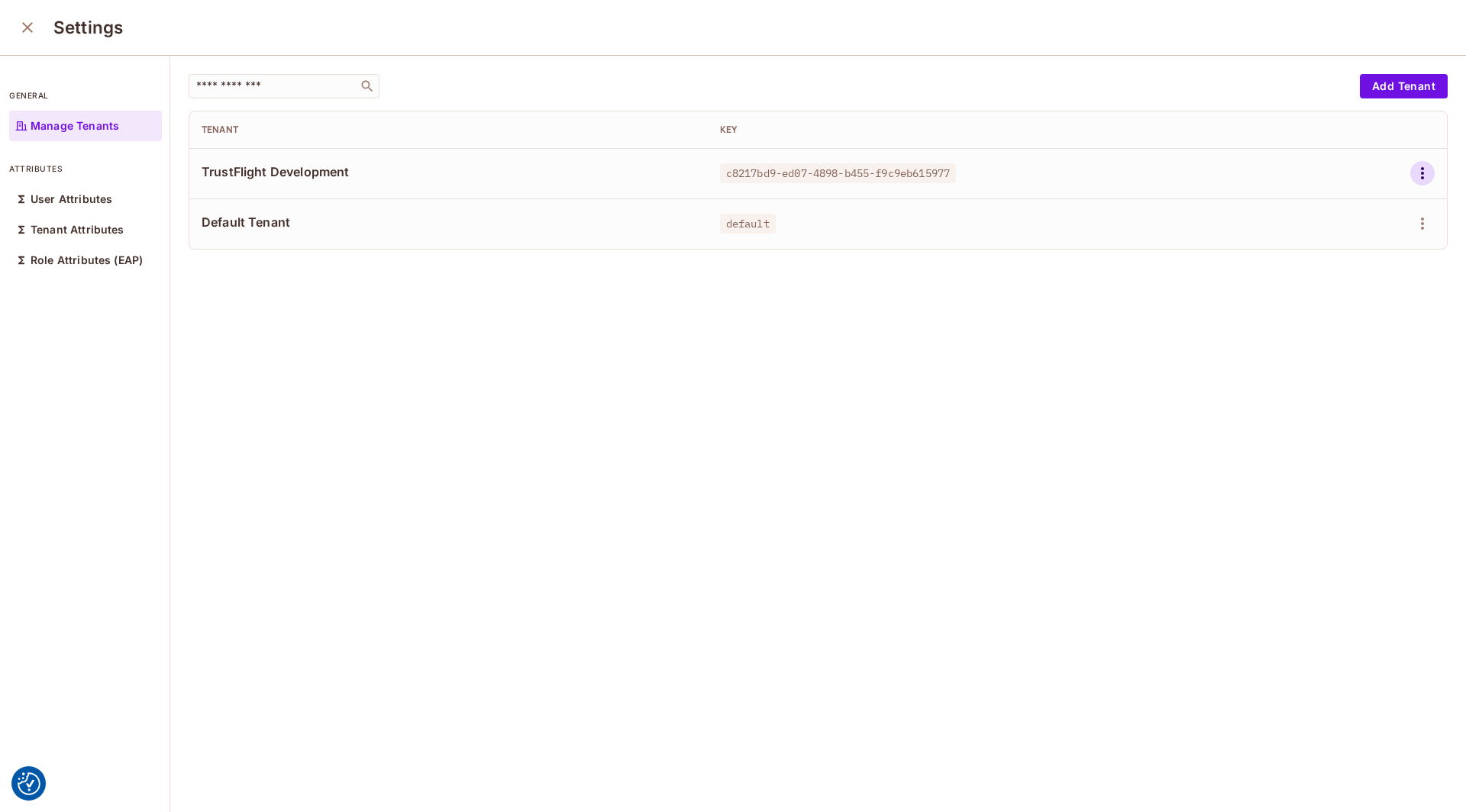
click at [1430, 172] on icon "button" at bounding box center [1422, 173] width 18 height 18
click at [1394, 268] on div "Delete Tenant" at bounding box center [1368, 274] width 72 height 15
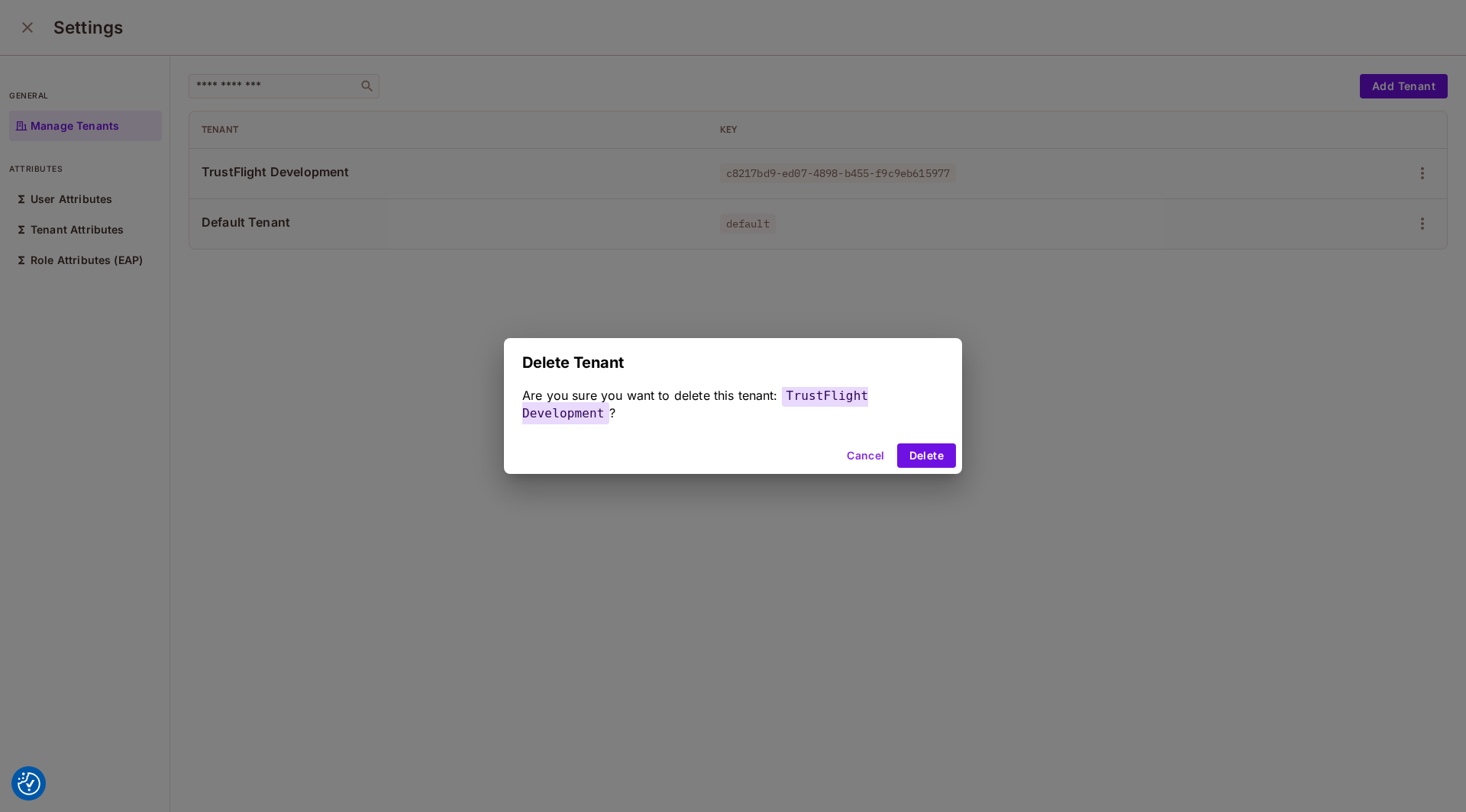
click at [957, 447] on div "Cancel Delete" at bounding box center [733, 455] width 458 height 37
click at [930, 453] on button "Delete" at bounding box center [926, 455] width 59 height 25
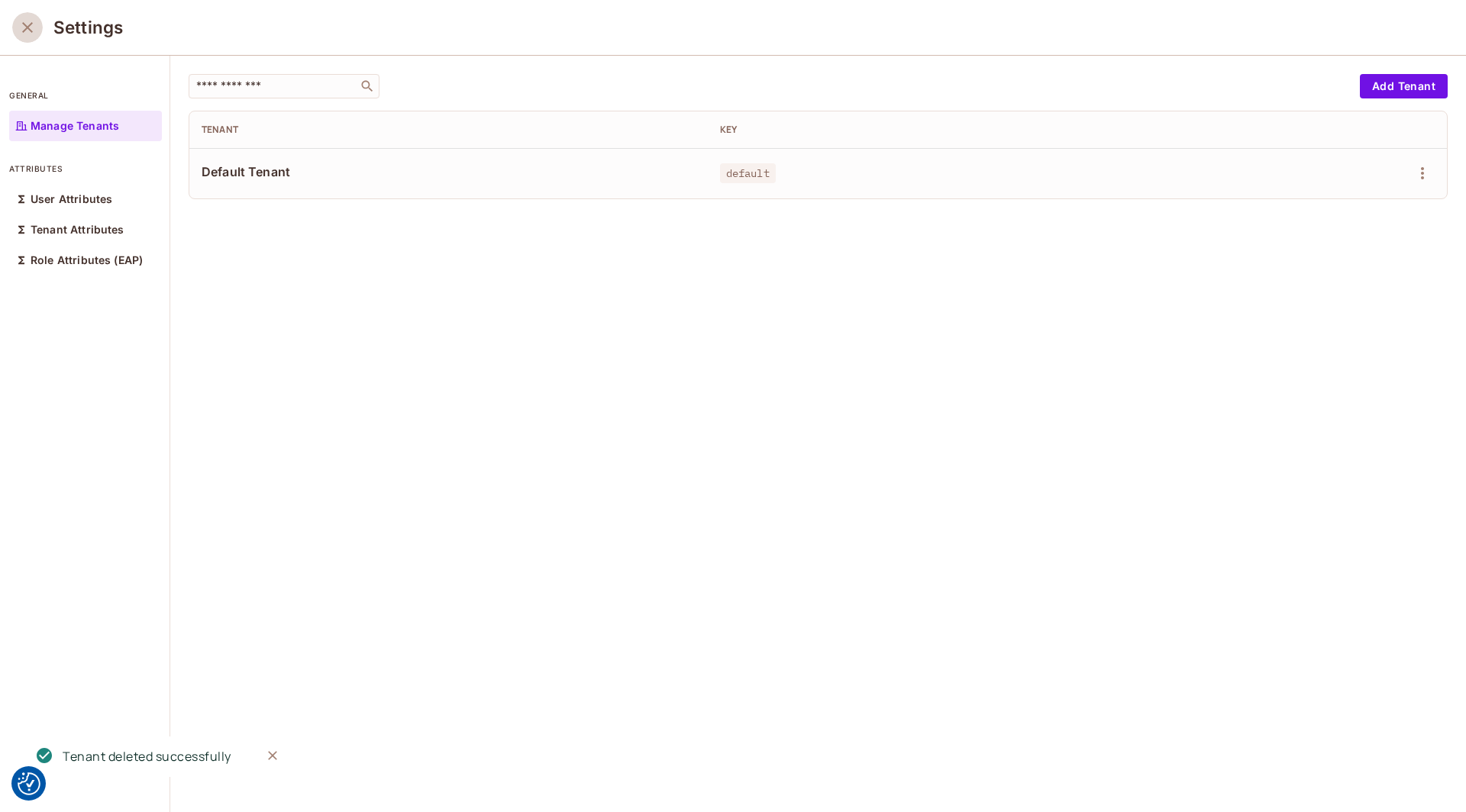
click at [24, 21] on icon "close" at bounding box center [27, 27] width 18 height 18
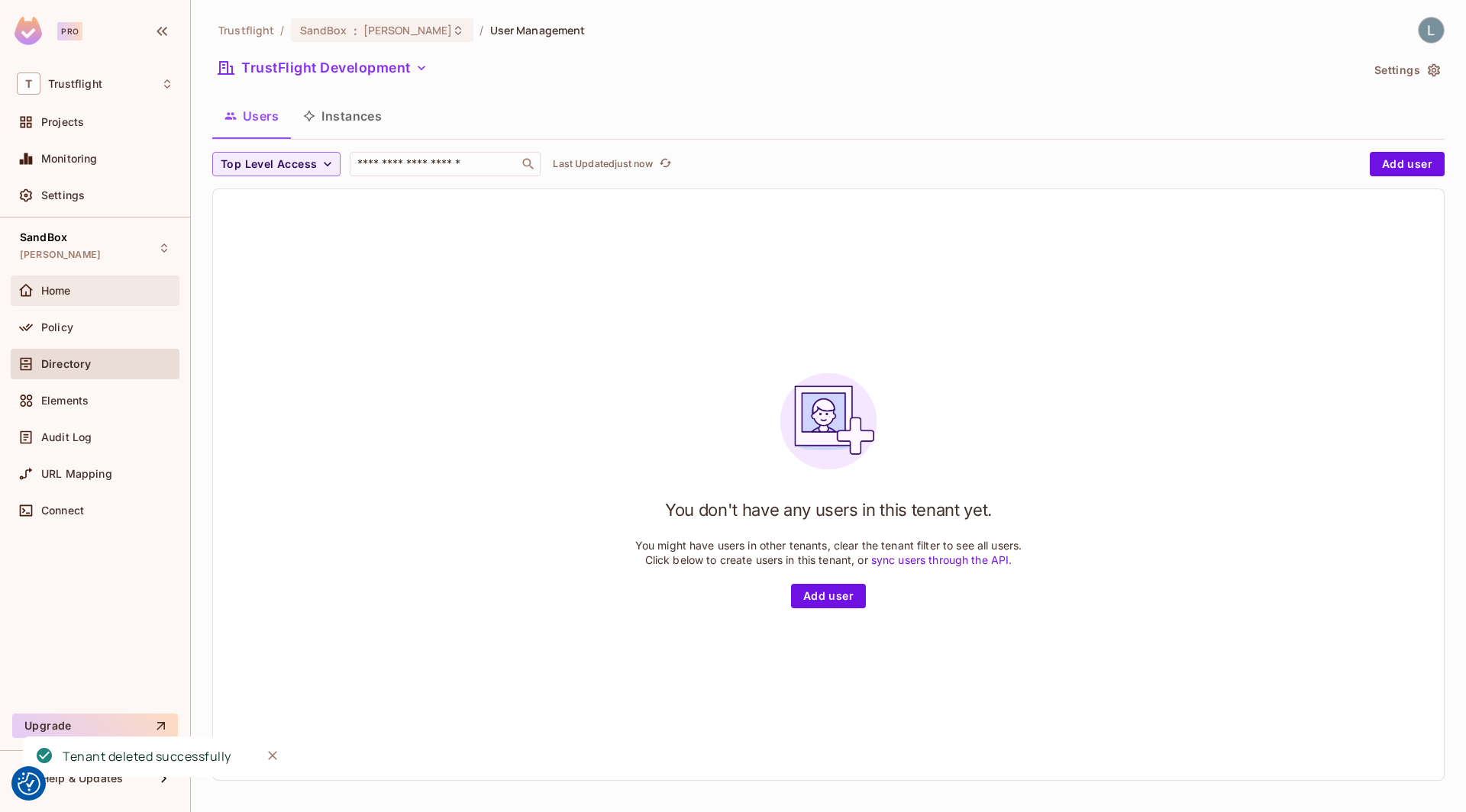
click at [90, 293] on div "Home" at bounding box center [107, 291] width 132 height 12
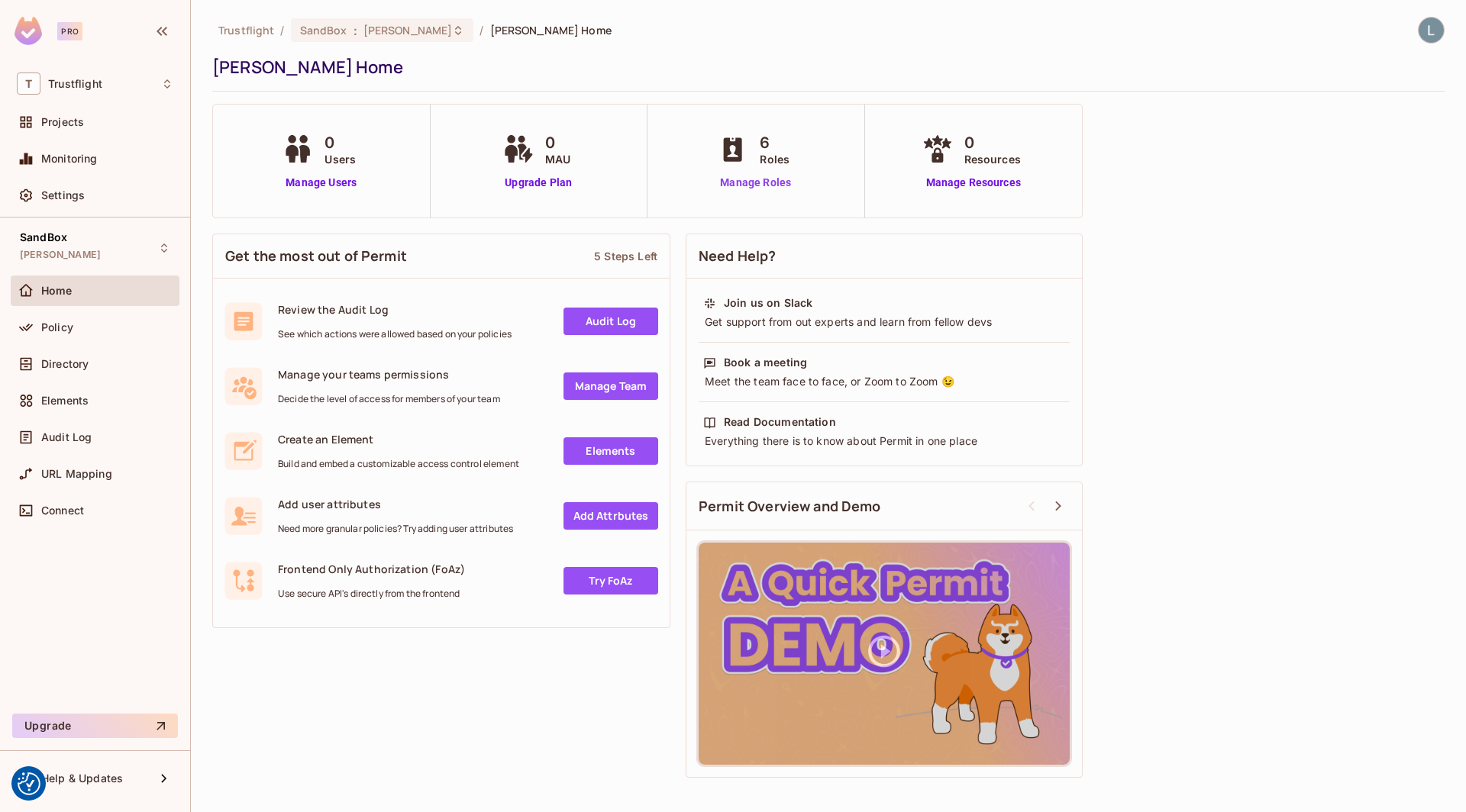
click at [782, 180] on link "Manage Roles" at bounding box center [755, 183] width 83 height 16
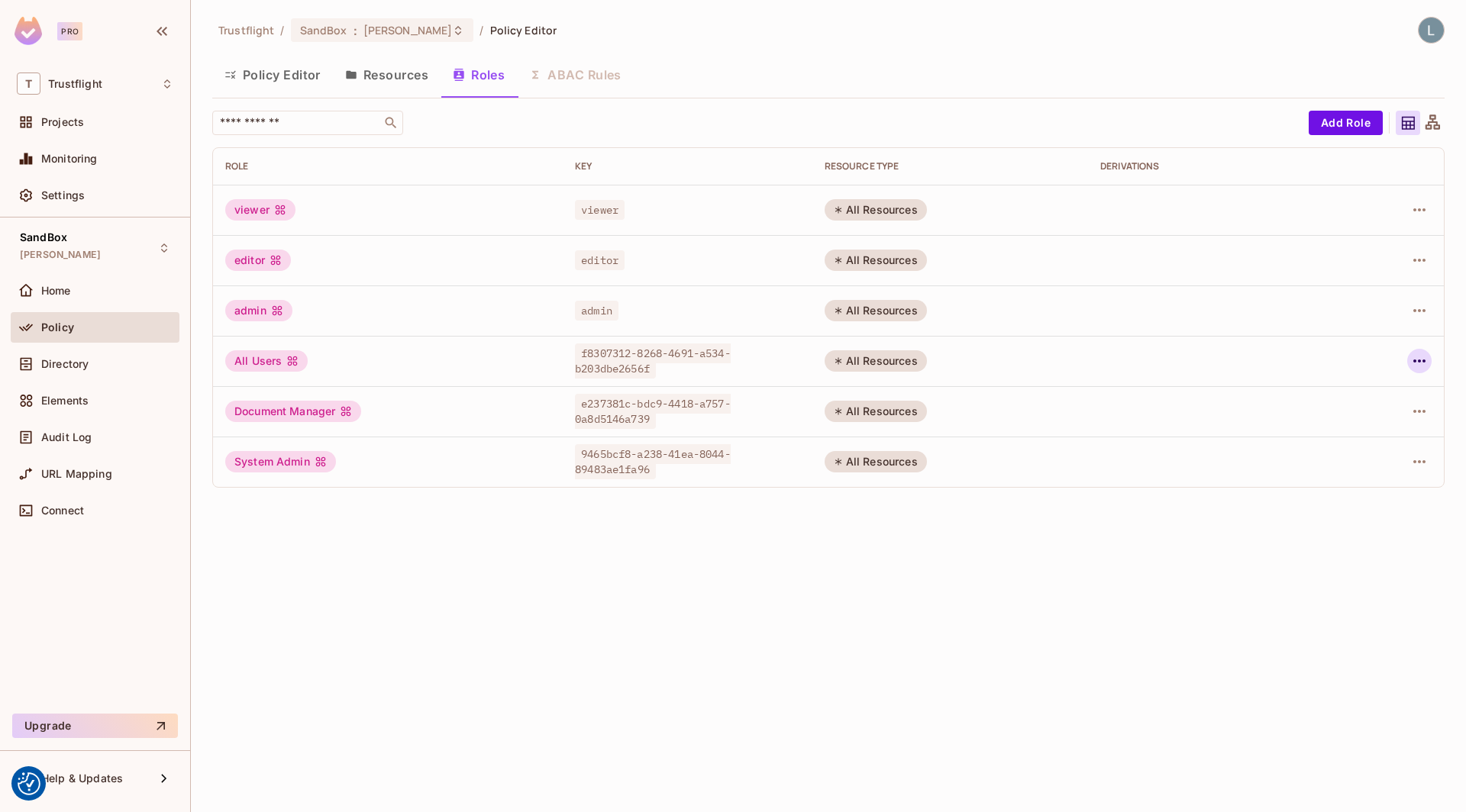
click at [1420, 363] on icon "button" at bounding box center [1420, 361] width 18 height 18
click at [1364, 461] on div "Delete Role" at bounding box center [1357, 462] width 59 height 15
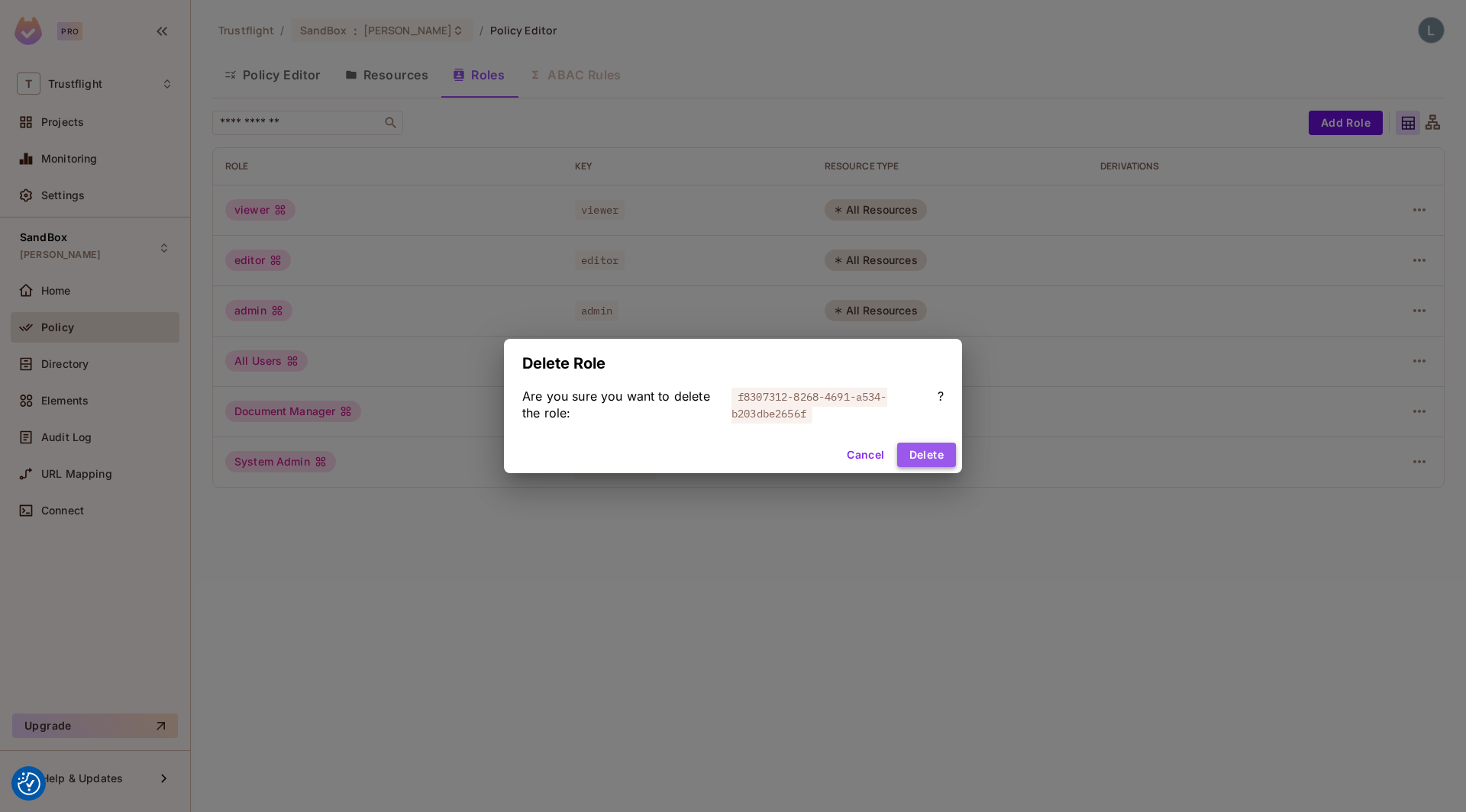
click at [924, 455] on button "Delete" at bounding box center [926, 455] width 59 height 25
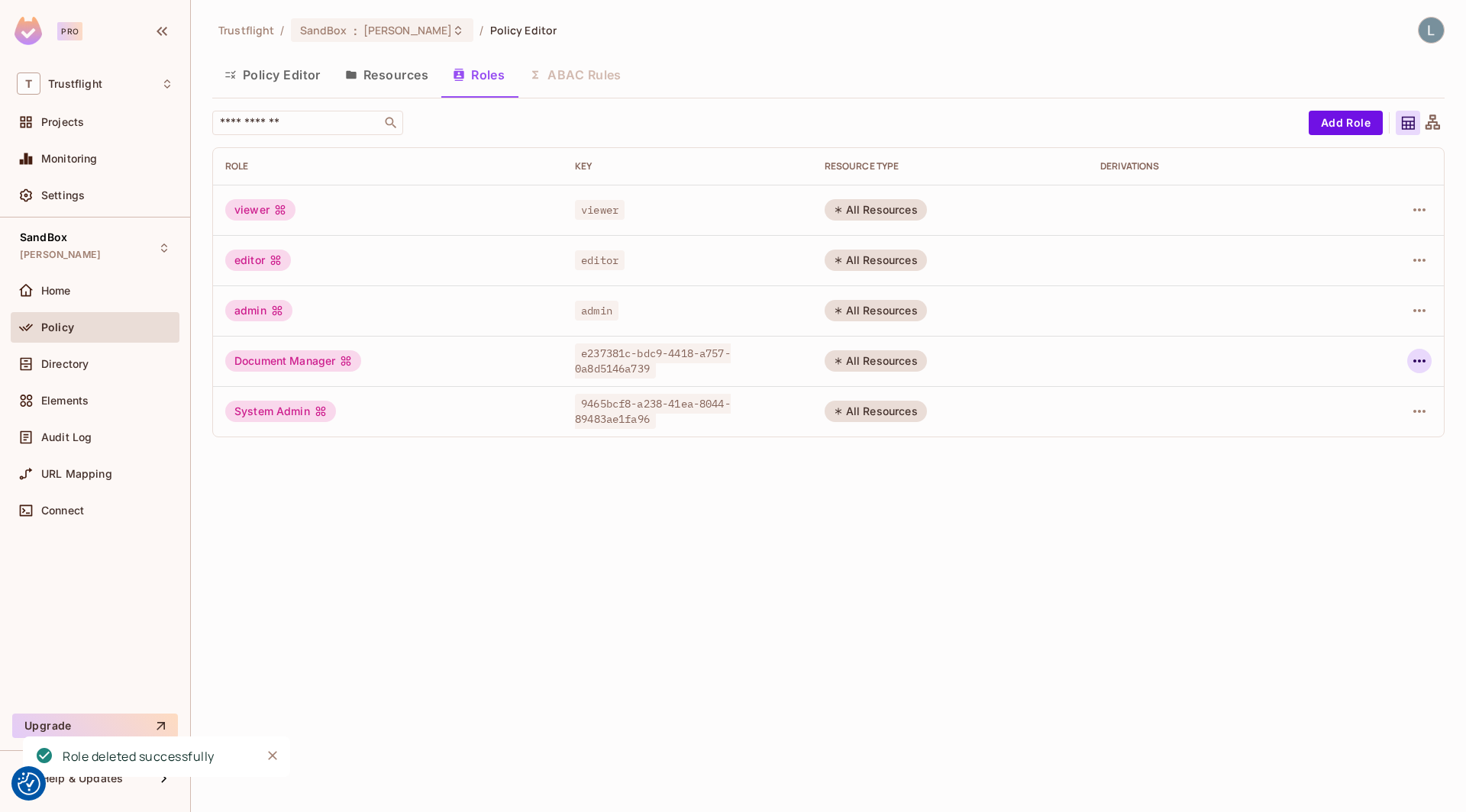
click at [1418, 364] on icon "button" at bounding box center [1420, 361] width 18 height 18
click at [1366, 461] on div "Delete Role" at bounding box center [1357, 462] width 59 height 15
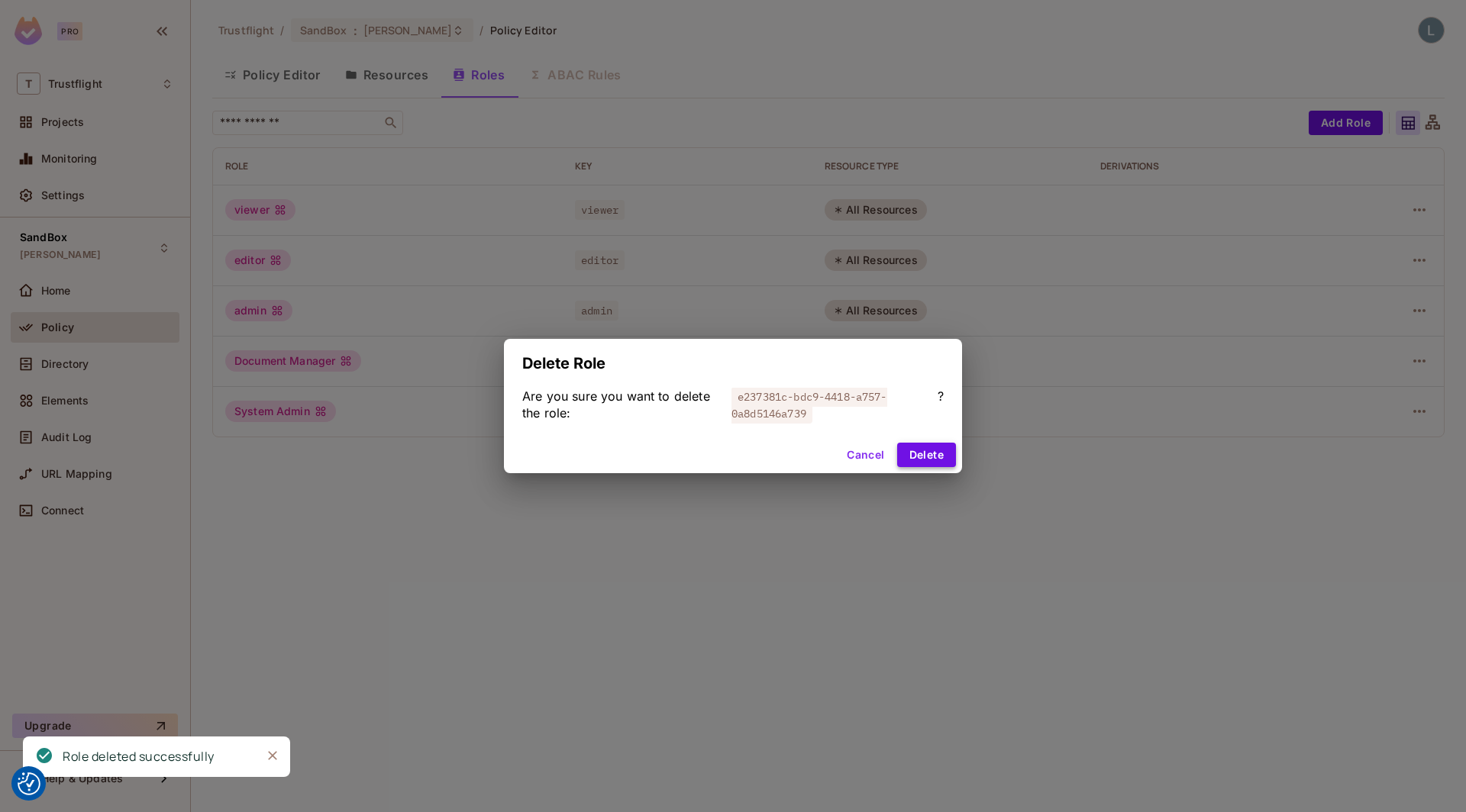
click at [940, 455] on button "Delete" at bounding box center [926, 455] width 59 height 25
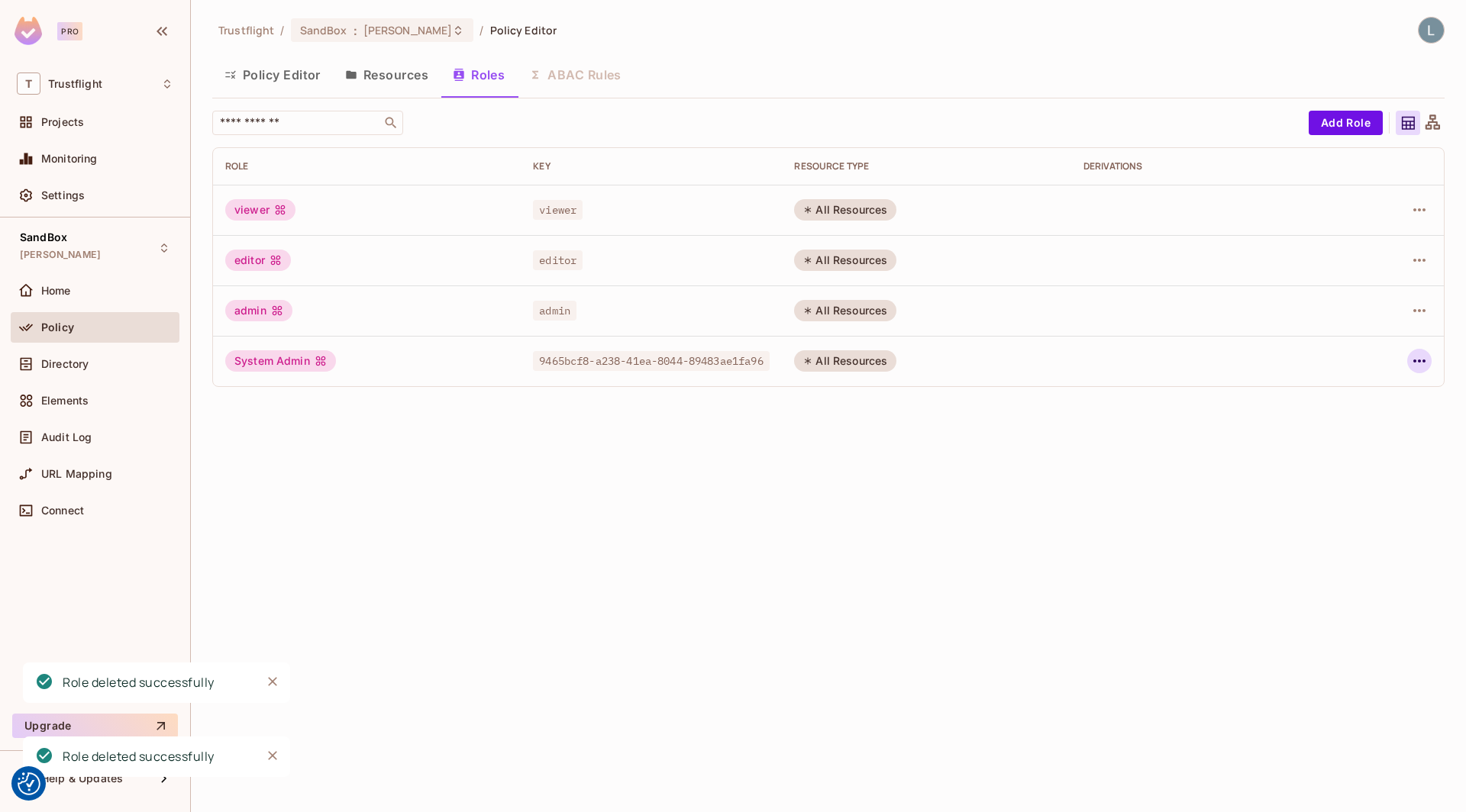
click at [1422, 359] on icon "button" at bounding box center [1420, 361] width 18 height 18
click at [1359, 455] on div "Delete Role" at bounding box center [1357, 462] width 59 height 15
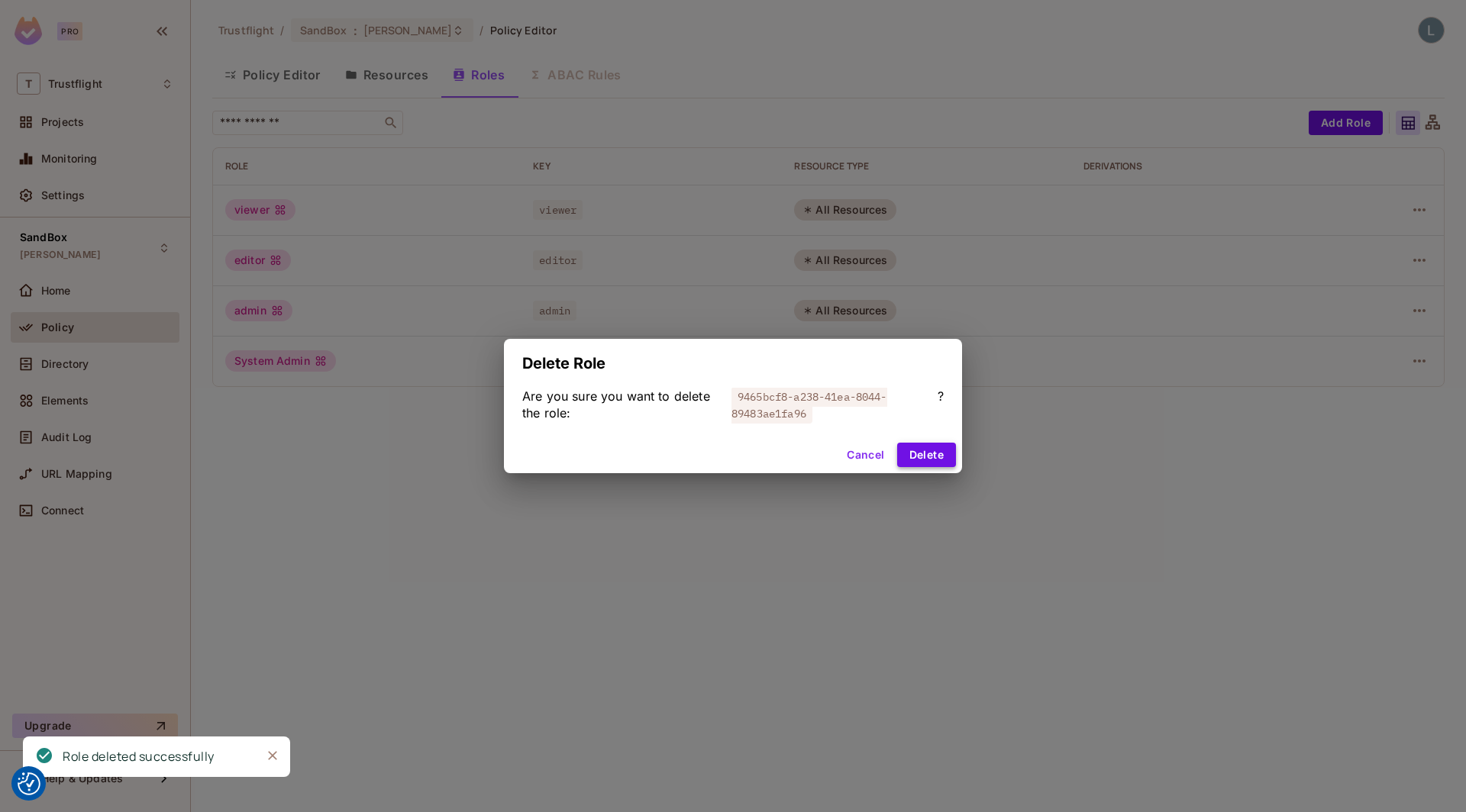
click at [919, 453] on button "Delete" at bounding box center [926, 455] width 59 height 25
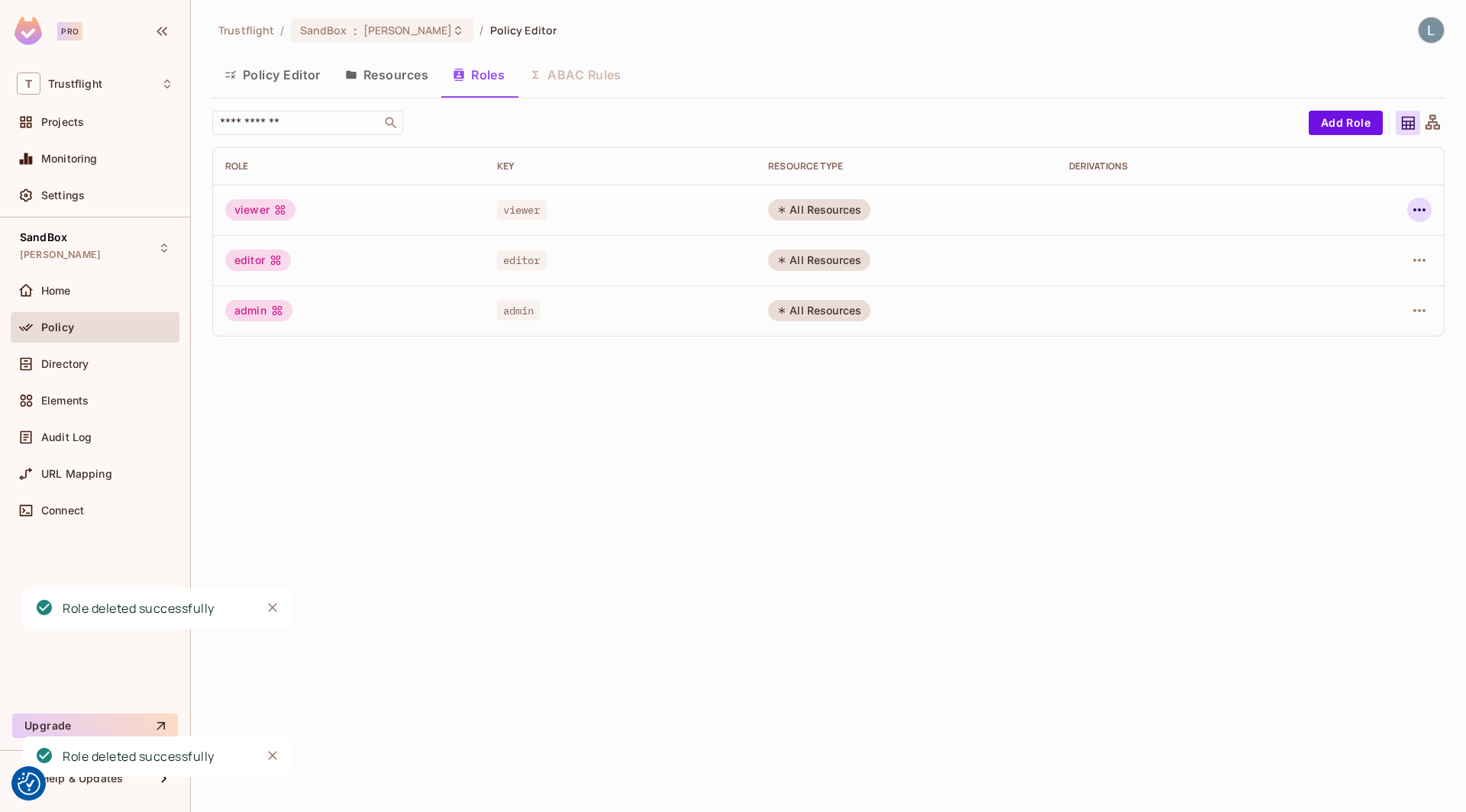
click at [1422, 211] on icon "button" at bounding box center [1420, 209] width 18 height 18
click at [1367, 307] on div "Delete Role" at bounding box center [1357, 311] width 59 height 15
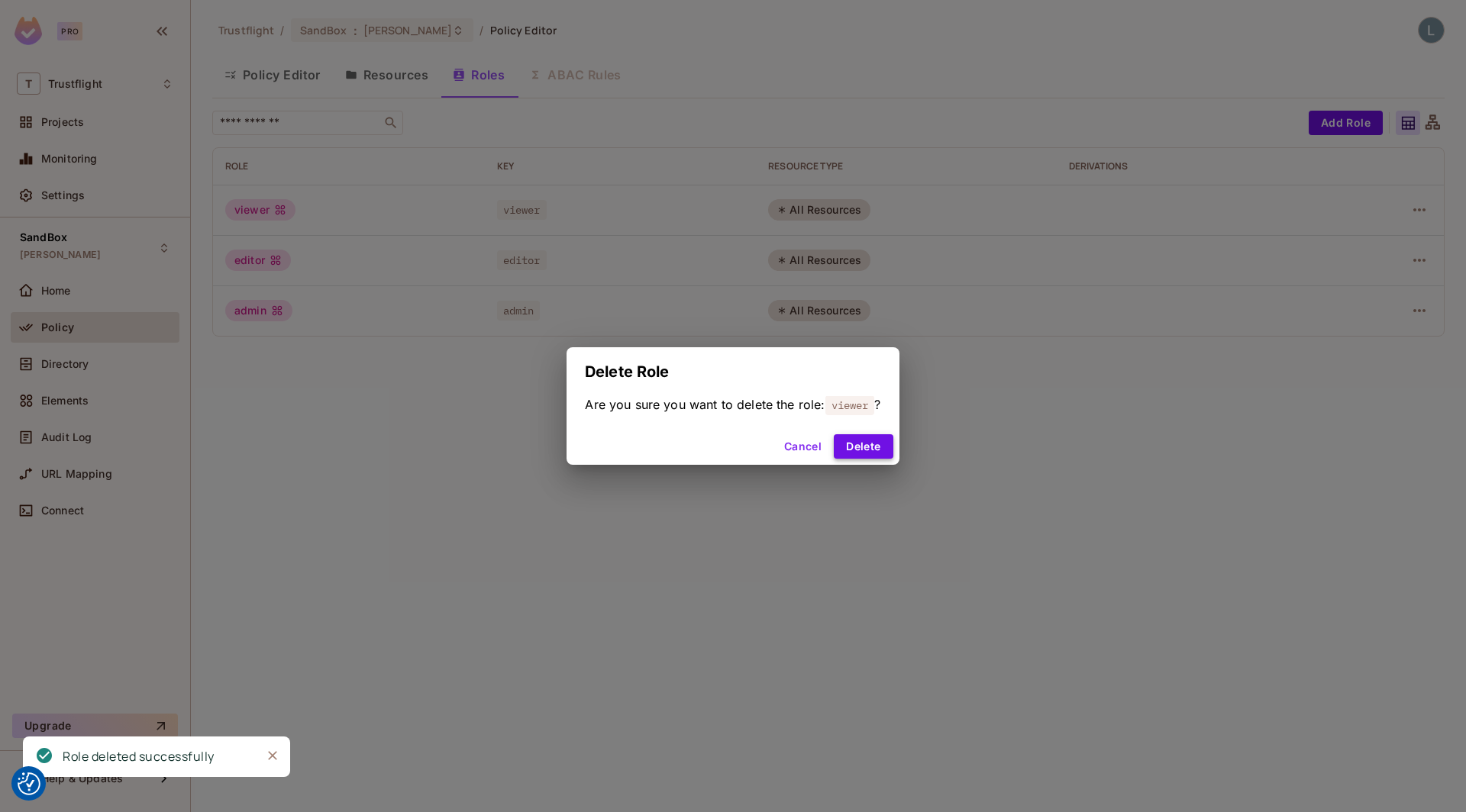
click at [876, 445] on button "Delete" at bounding box center [863, 447] width 59 height 25
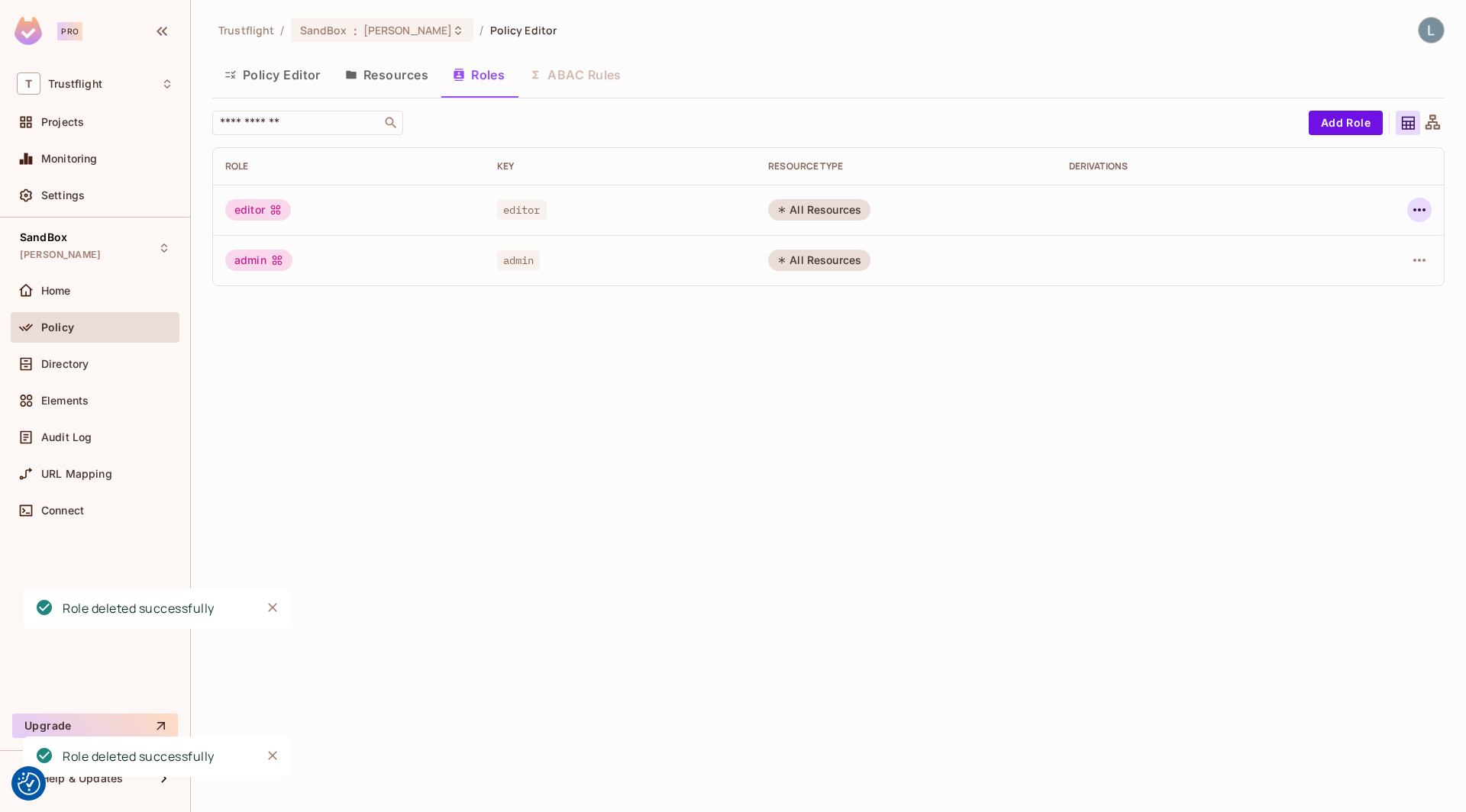
click at [1418, 208] on icon "button" at bounding box center [1420, 209] width 18 height 18
click at [1316, 315] on icon at bounding box center [1307, 311] width 18 height 18
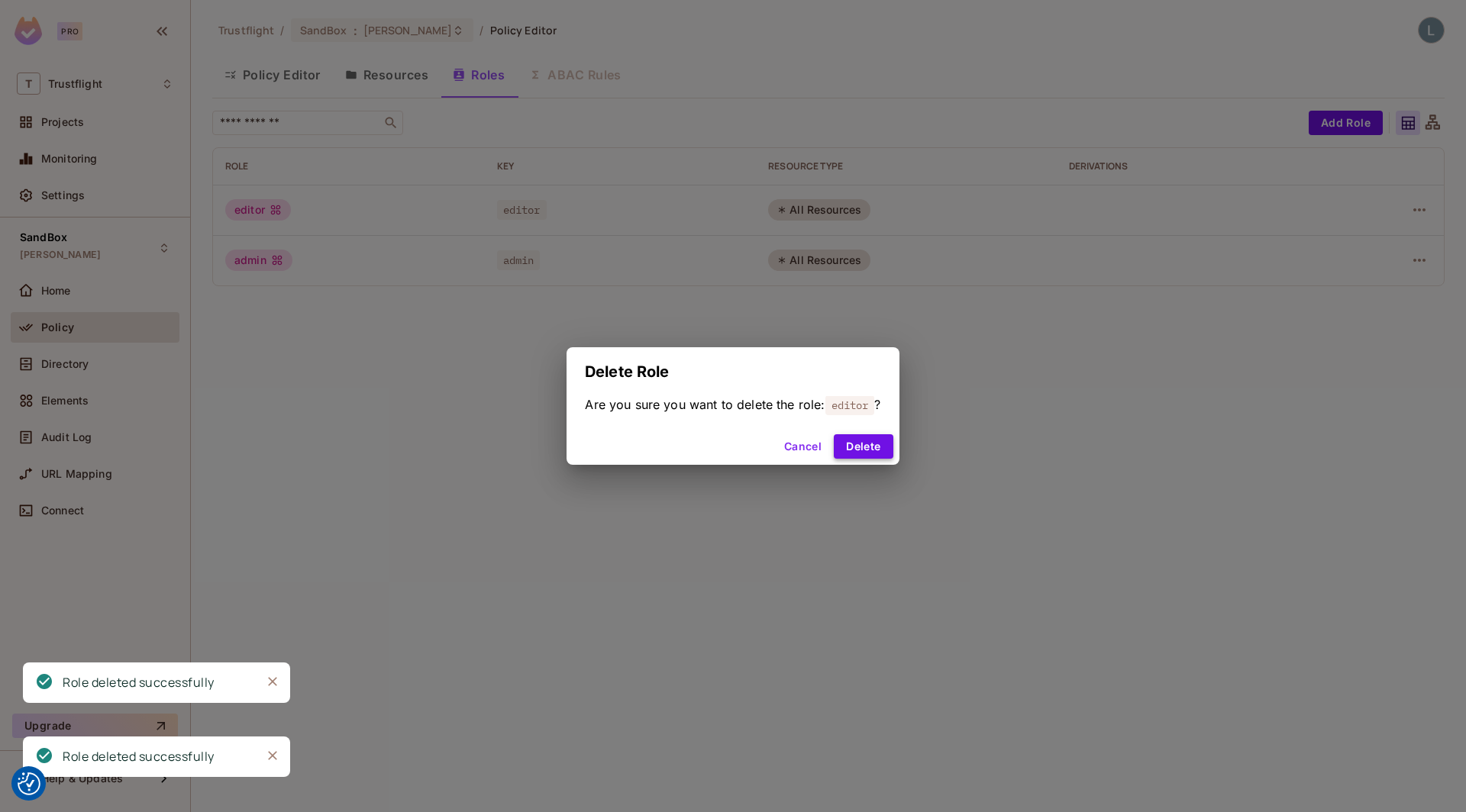
click at [868, 443] on button "Delete" at bounding box center [863, 447] width 59 height 25
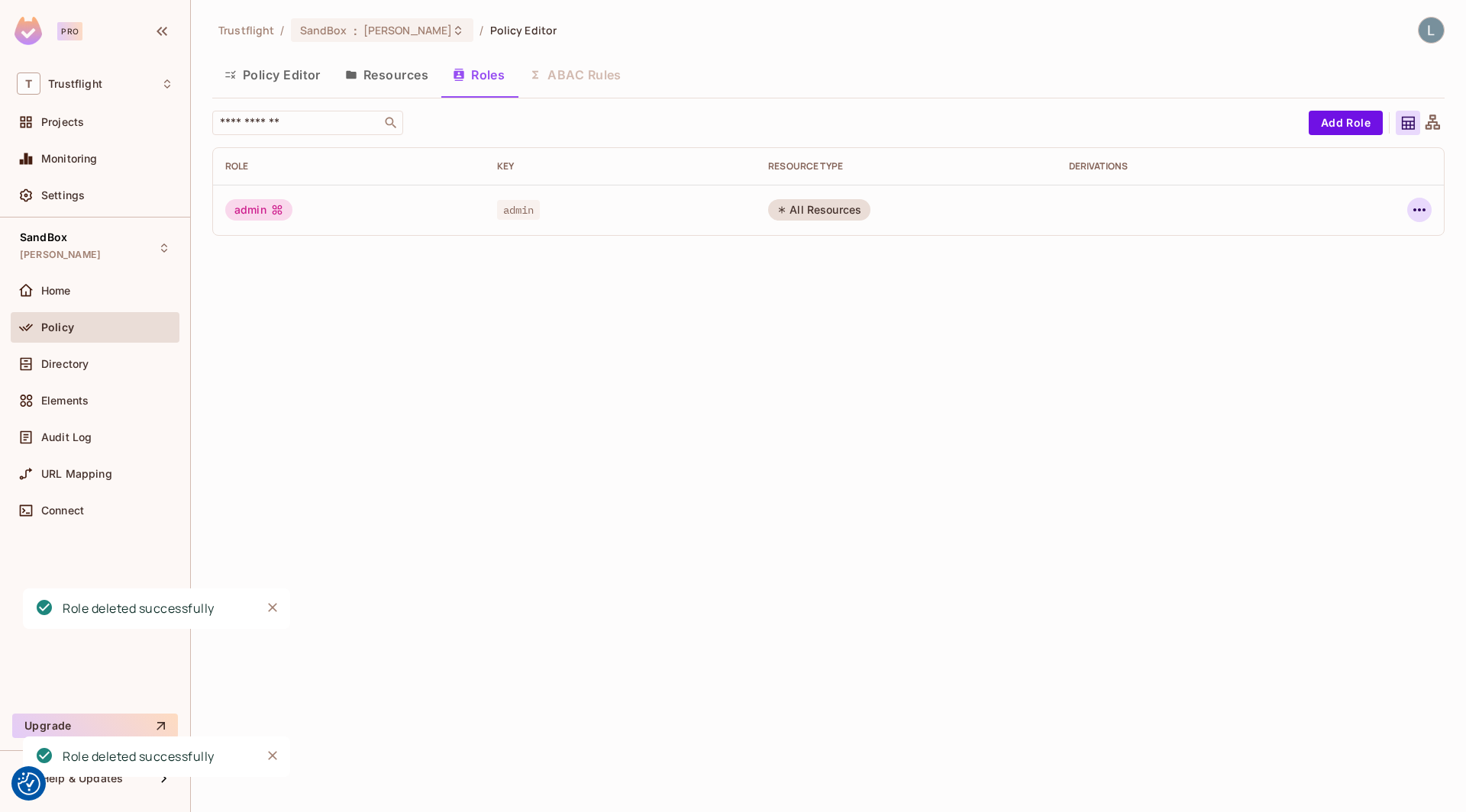
click at [1421, 205] on icon "button" at bounding box center [1420, 209] width 18 height 18
click at [1342, 320] on span "Delete Role" at bounding box center [1358, 312] width 68 height 25
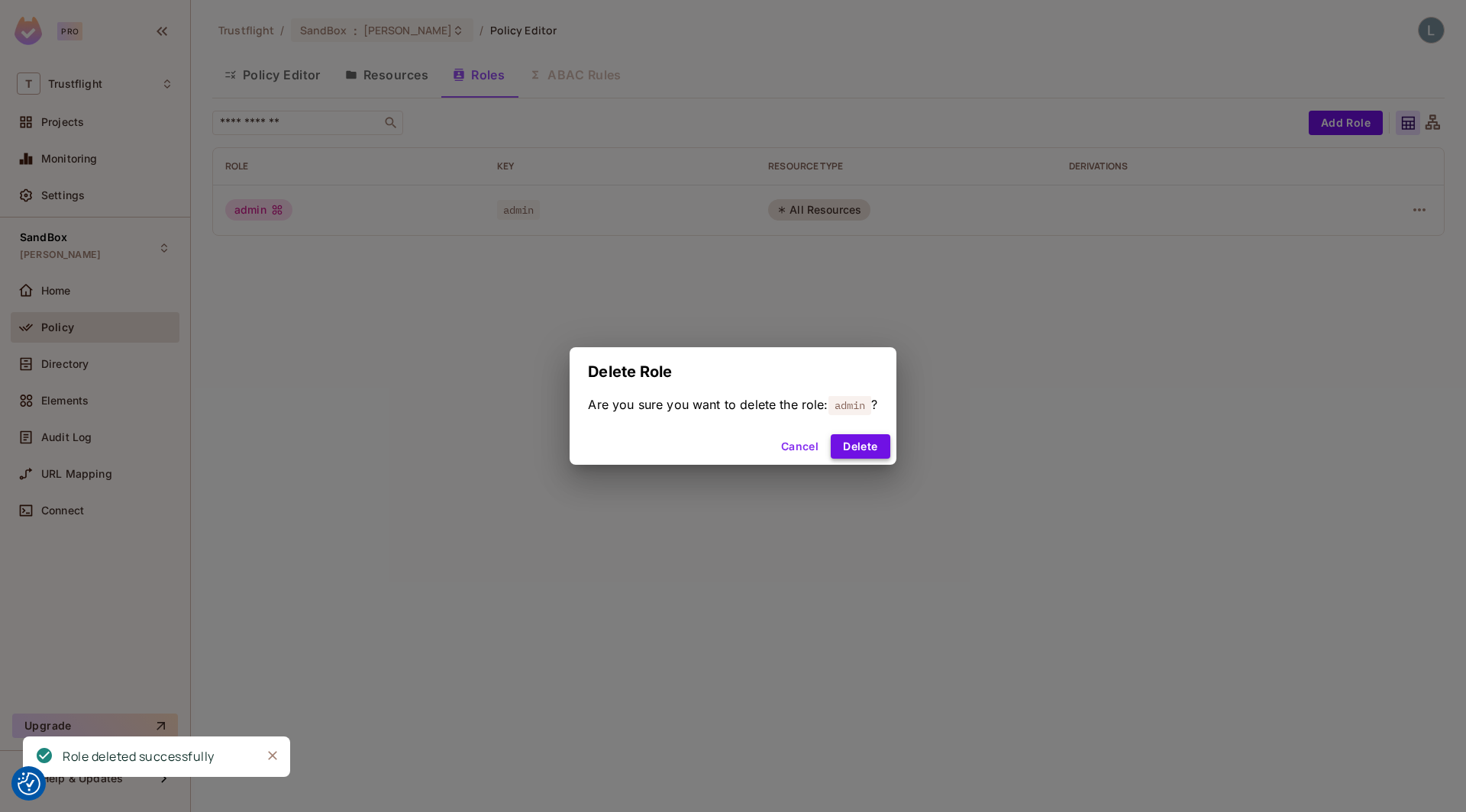
click at [861, 448] on button "Delete" at bounding box center [860, 447] width 59 height 25
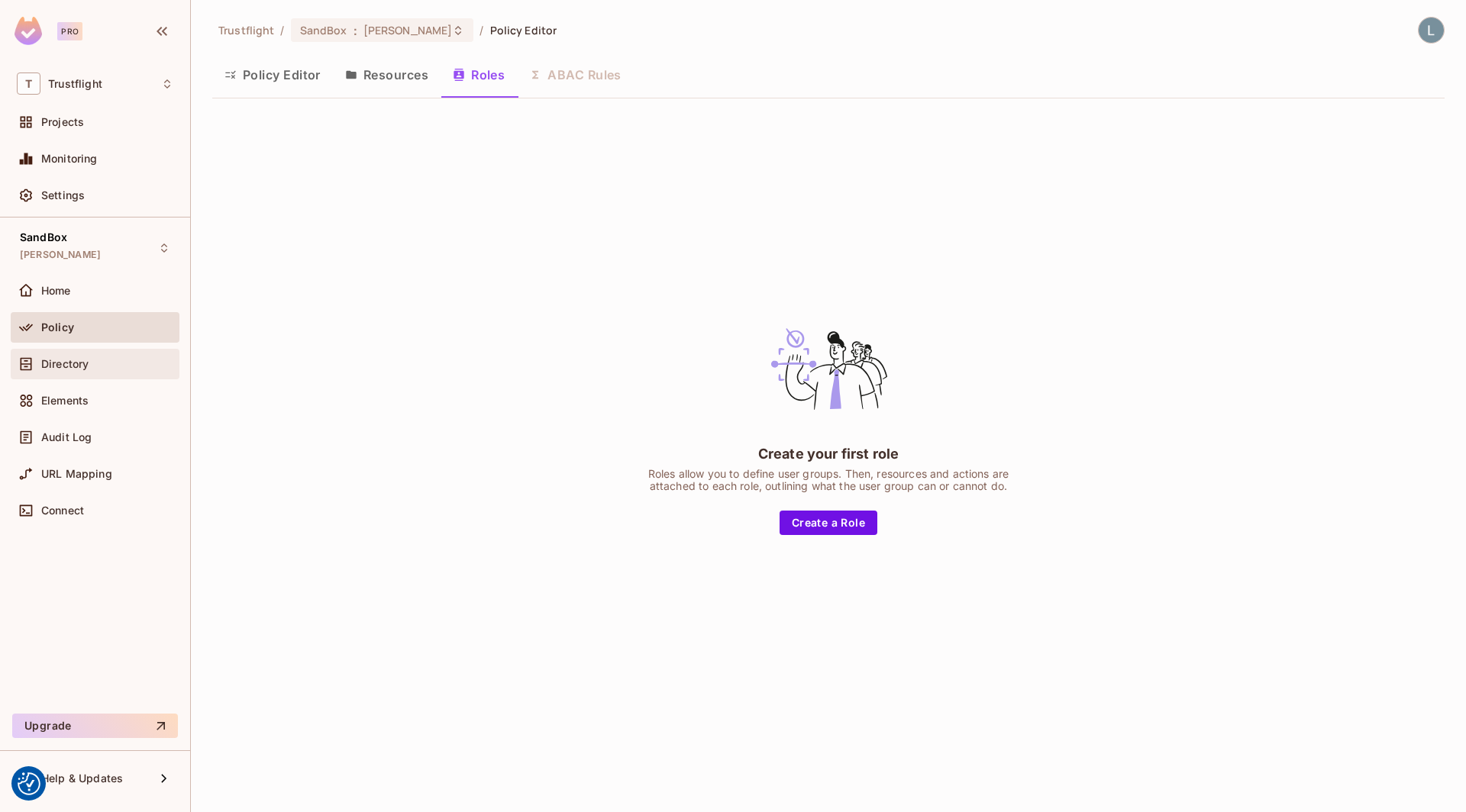
click at [96, 361] on div "Directory" at bounding box center [107, 364] width 132 height 12
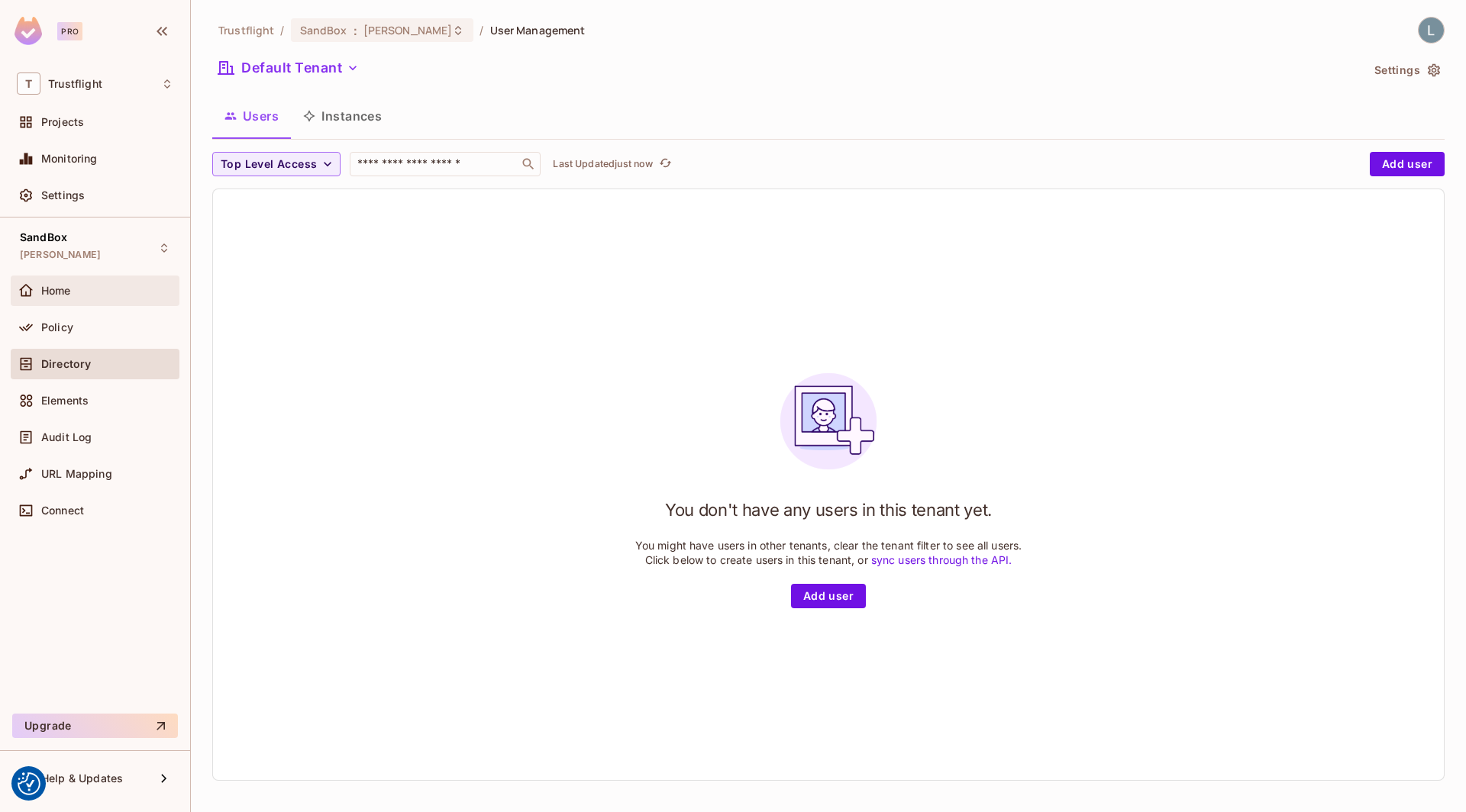
click at [80, 290] on div "Home" at bounding box center [107, 291] width 132 height 12
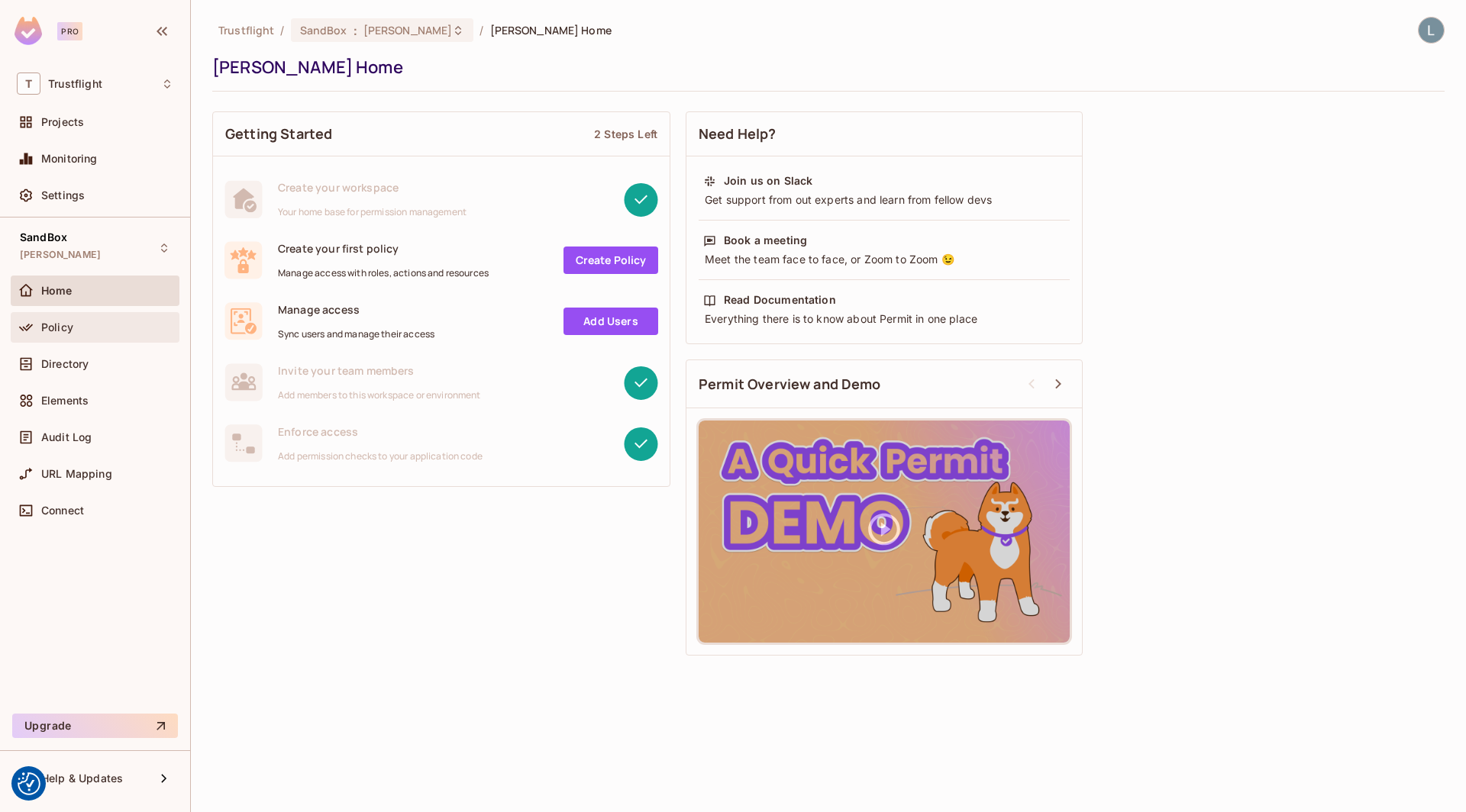
click at [86, 321] on div "Policy" at bounding box center [107, 328] width 132 height 12
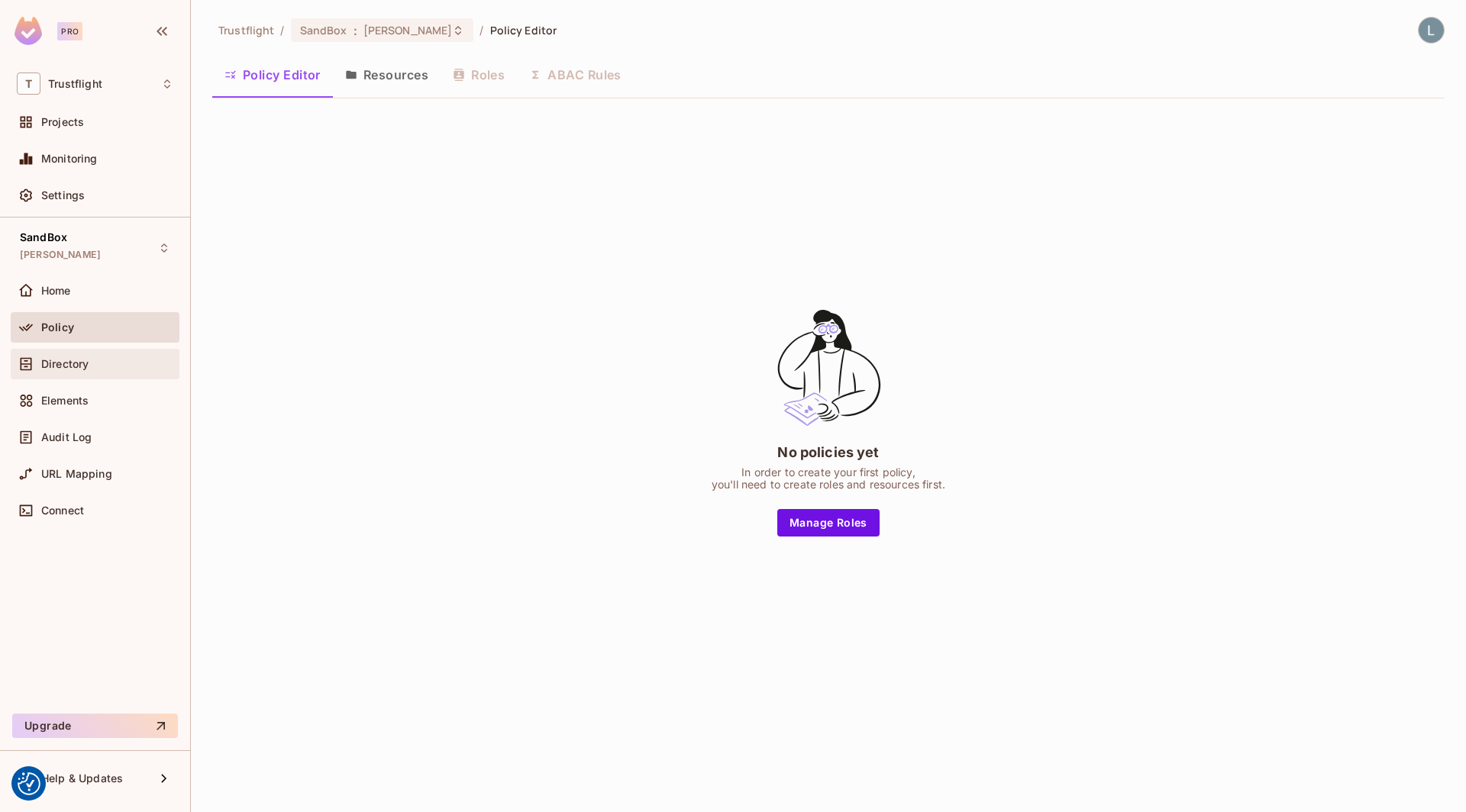
click at [93, 371] on div "Directory" at bounding box center [95, 364] width 169 height 31
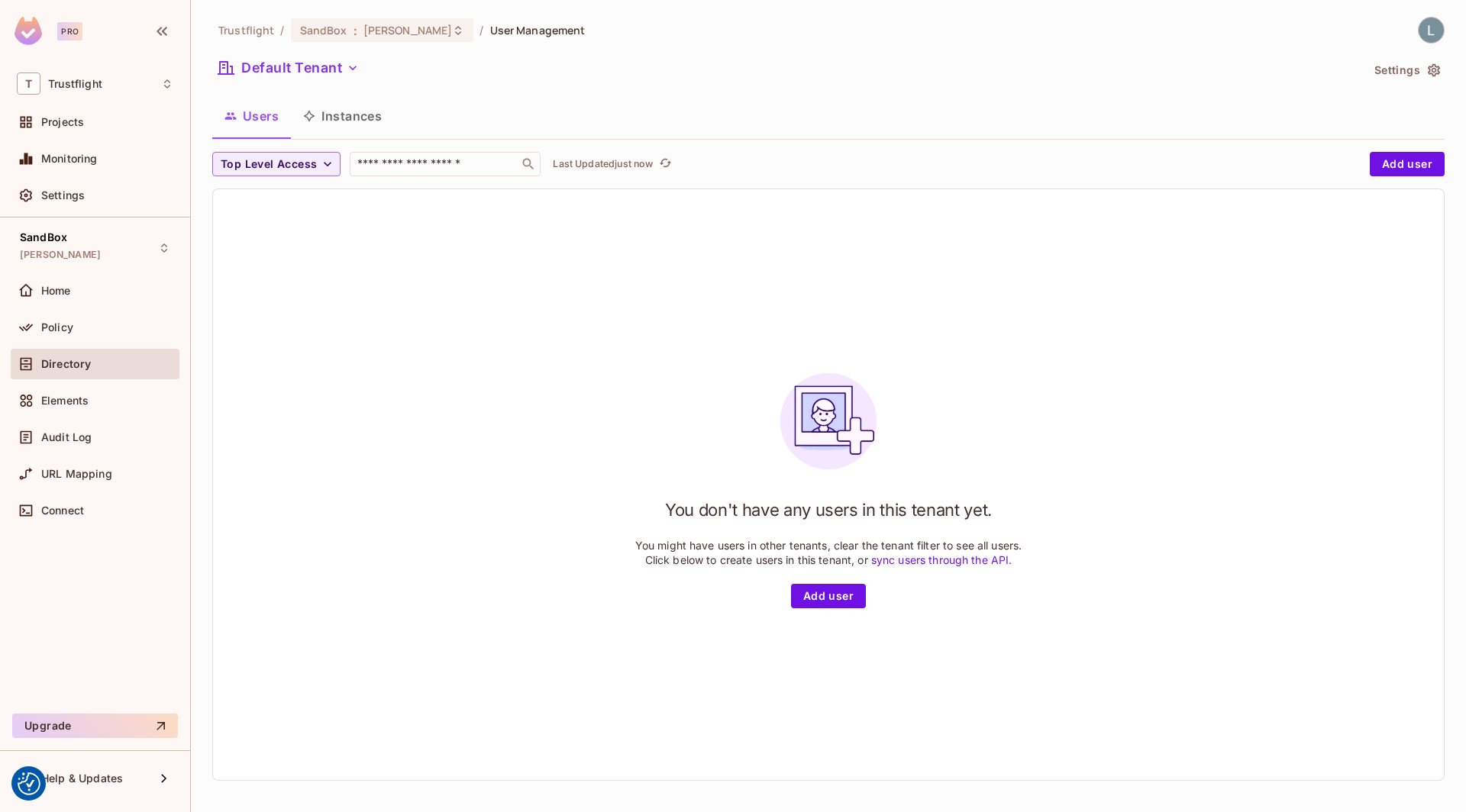
click at [1430, 67] on icon "button" at bounding box center [1434, 70] width 12 height 13
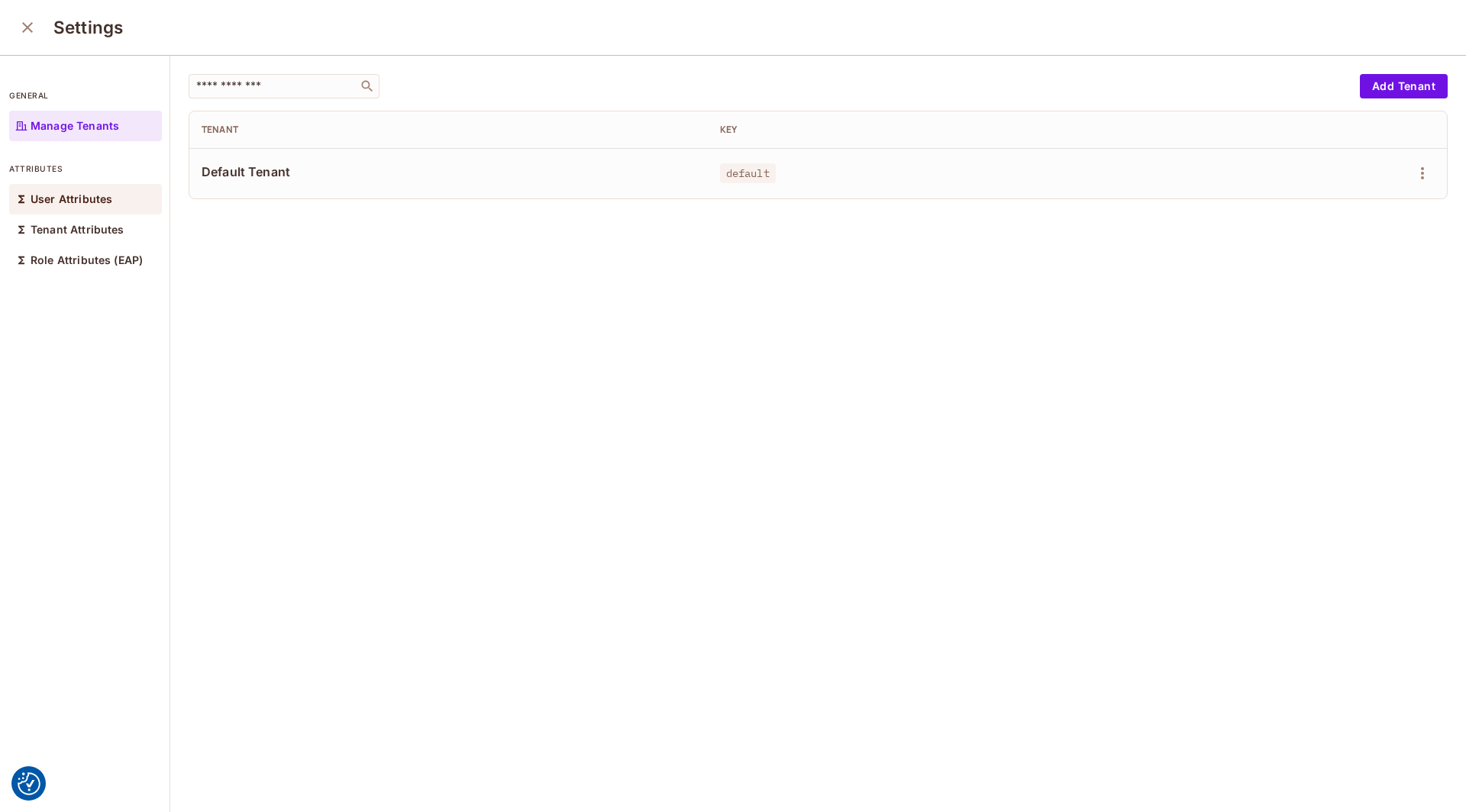
click at [94, 204] on p "User Attributes" at bounding box center [71, 199] width 81 height 12
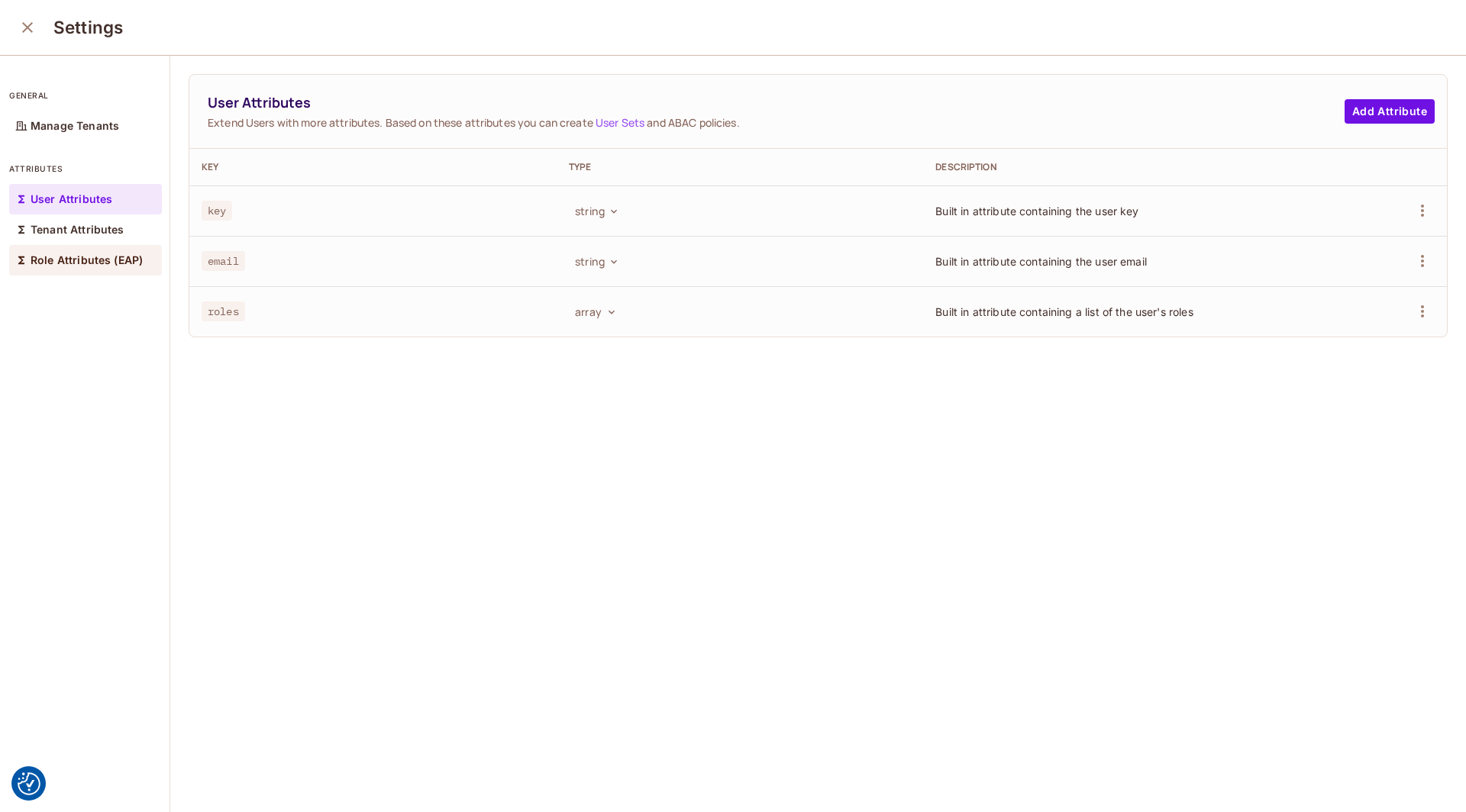
click at [35, 246] on div "Role Attributes (EAP)" at bounding box center [85, 260] width 152 height 31
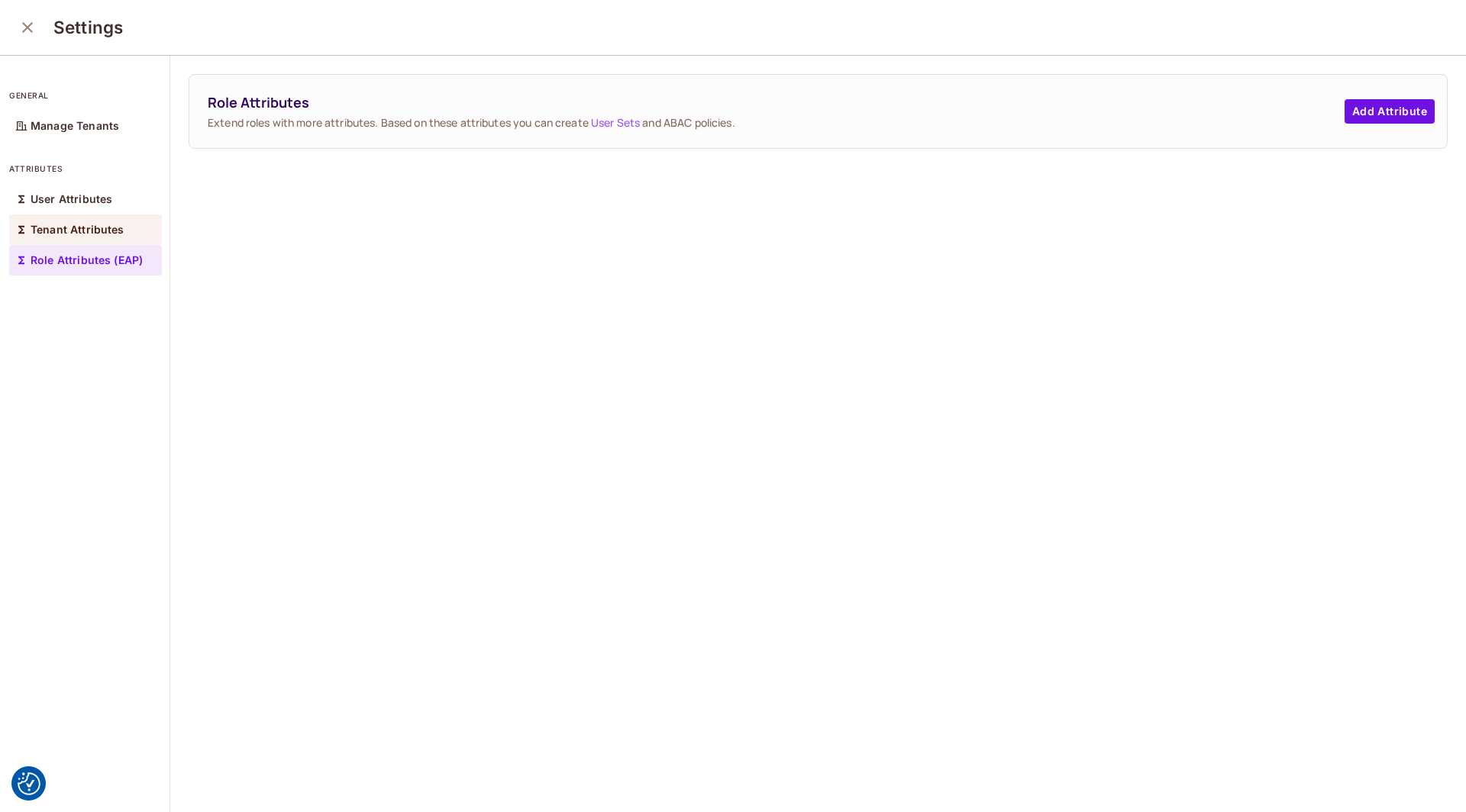
click at [78, 229] on p "Tenant Attributes" at bounding box center [77, 229] width 94 height 12
click at [72, 211] on div "User Attributes" at bounding box center [85, 199] width 152 height 31
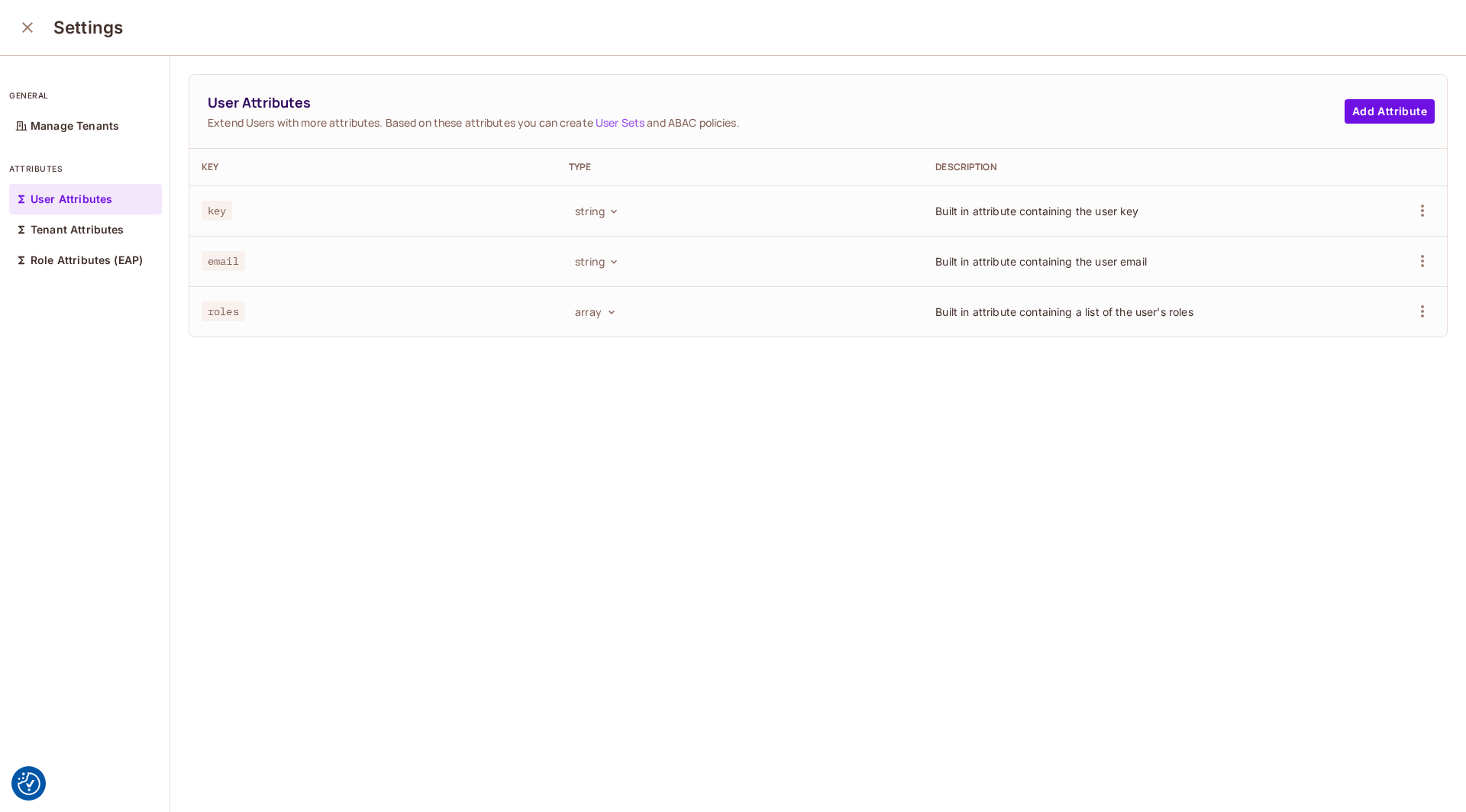
click at [26, 32] on icon "close" at bounding box center [27, 27] width 18 height 18
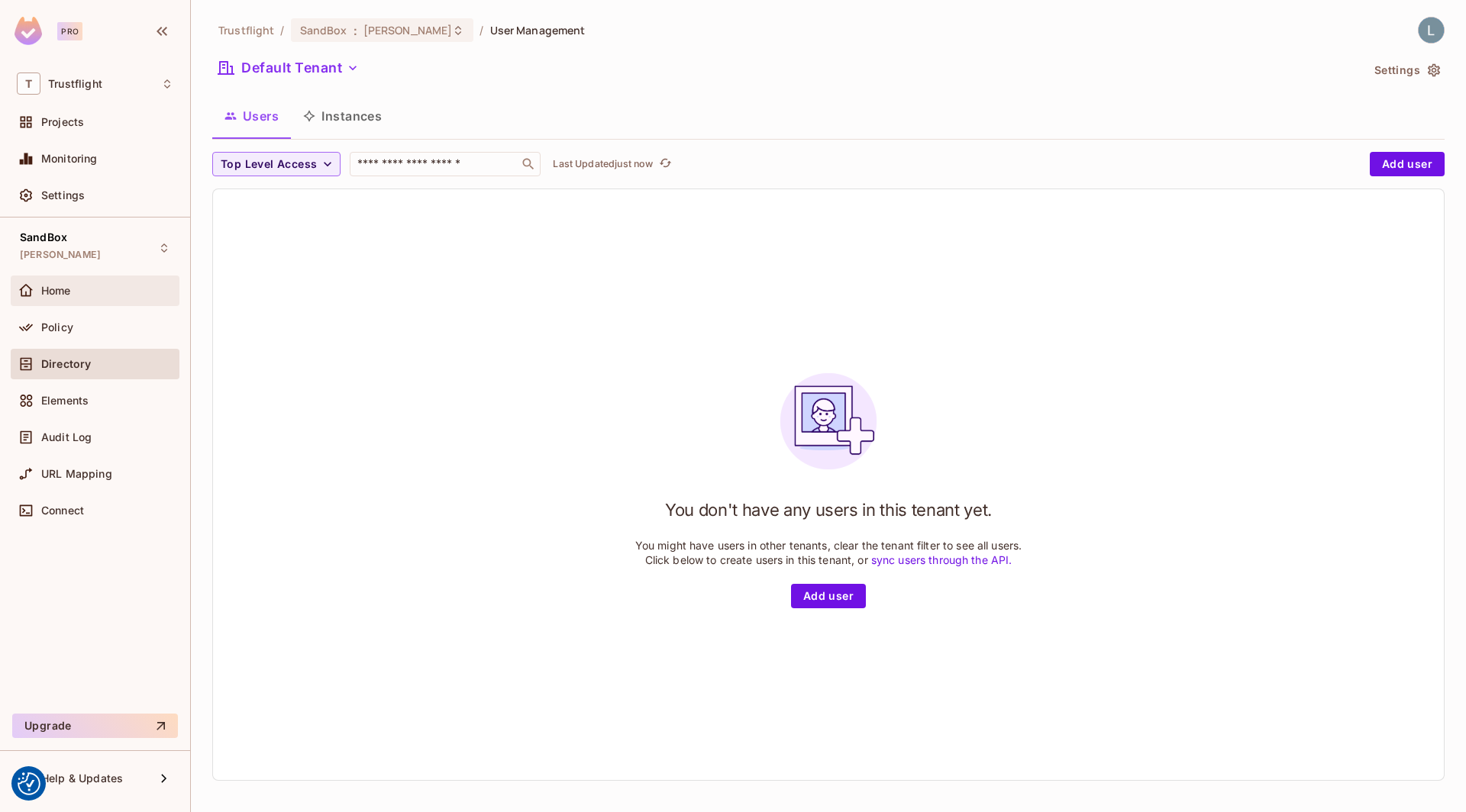
click at [69, 289] on span "Home" at bounding box center [56, 291] width 30 height 12
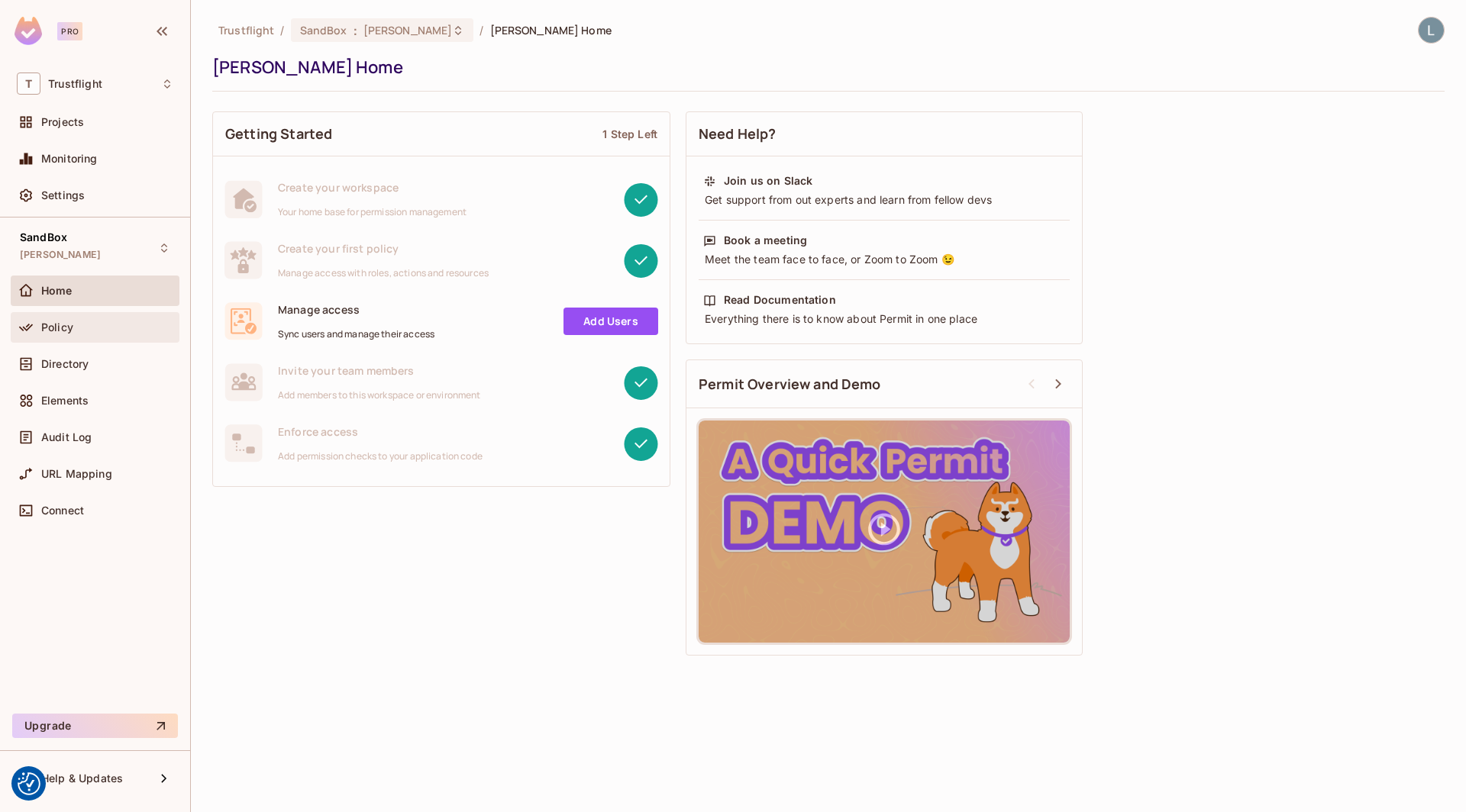
click at [84, 321] on div "Policy" at bounding box center [107, 328] width 132 height 12
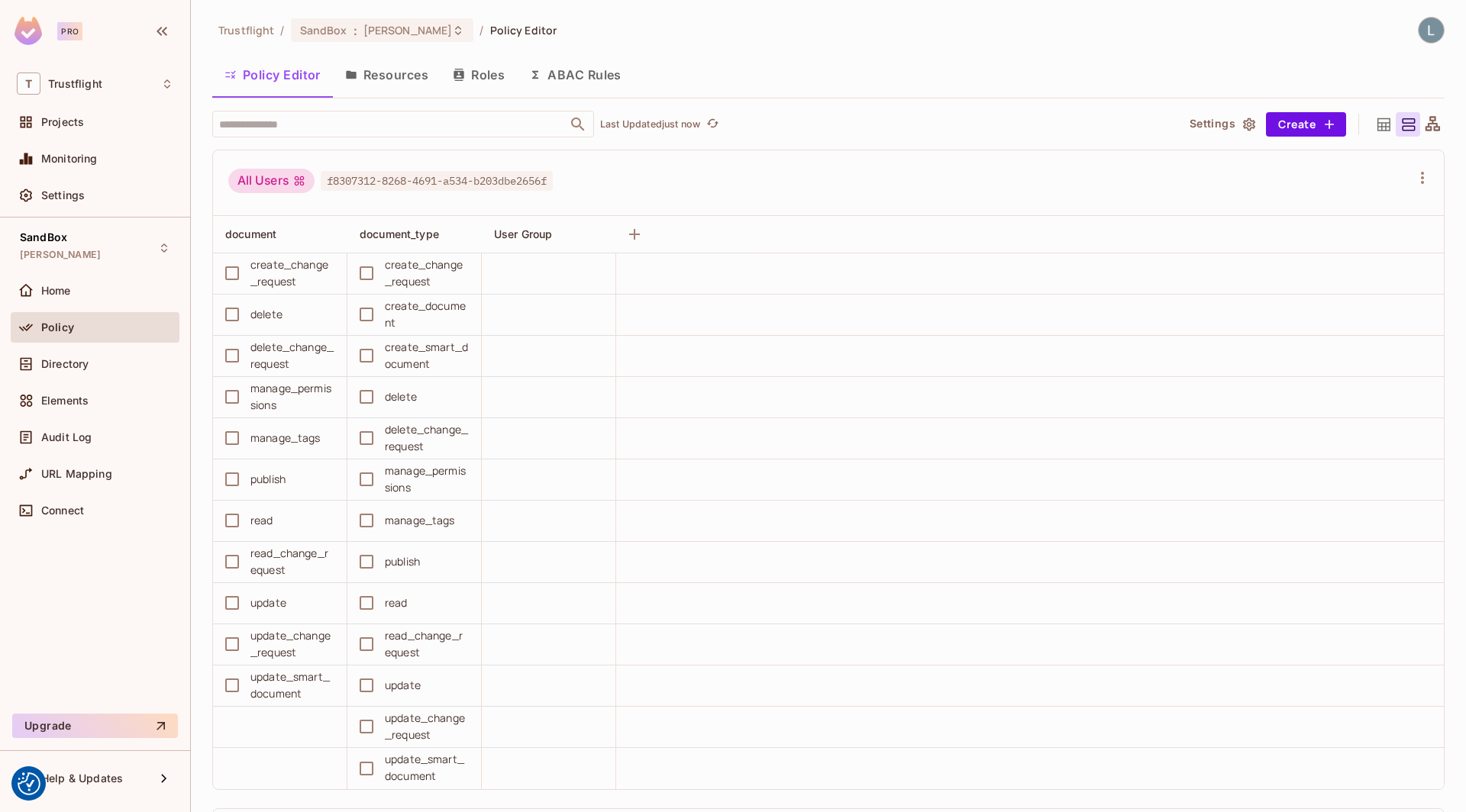
click at [486, 74] on button "Roles" at bounding box center [478, 75] width 76 height 39
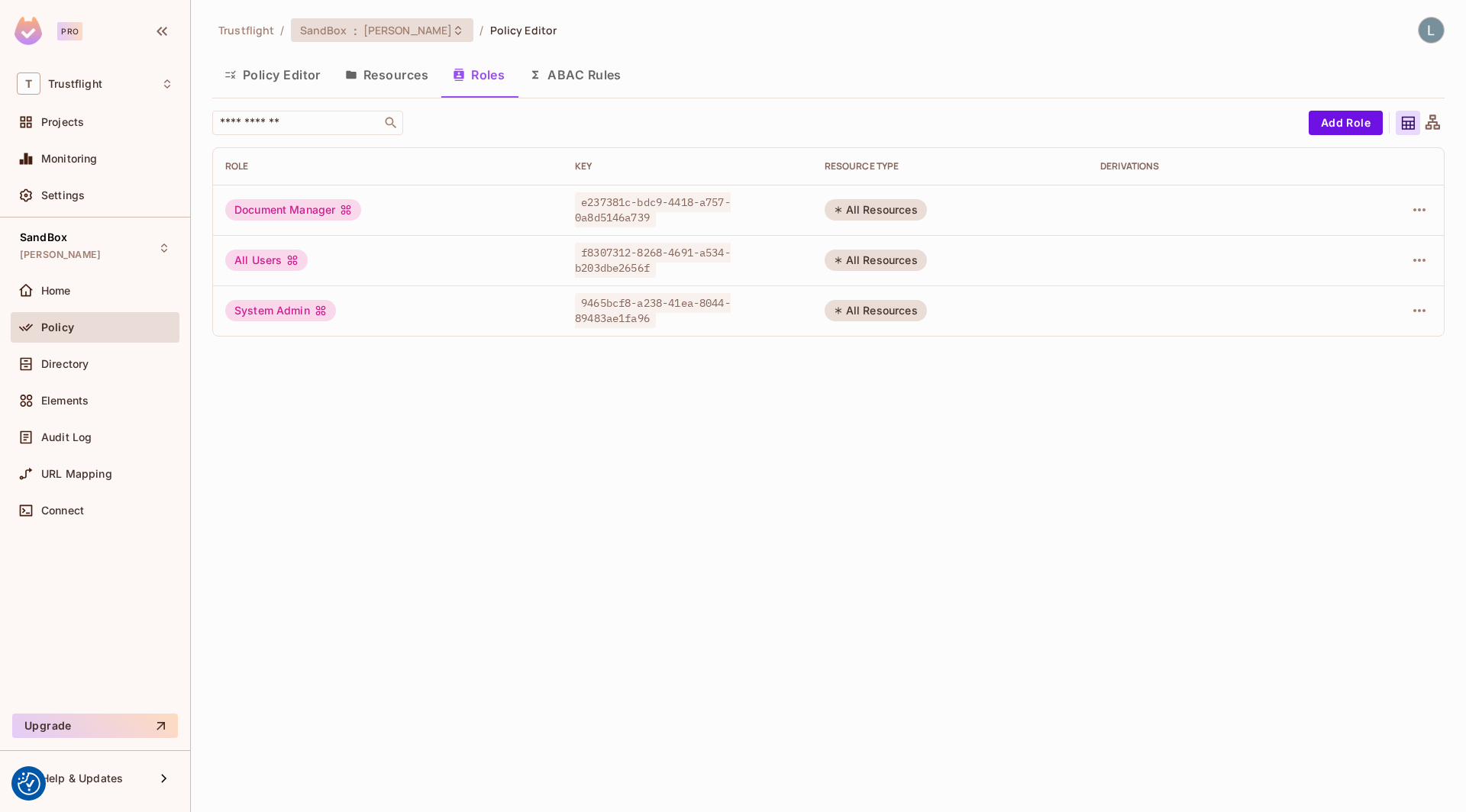
click at [401, 32] on span "[PERSON_NAME]" at bounding box center [408, 30] width 89 height 15
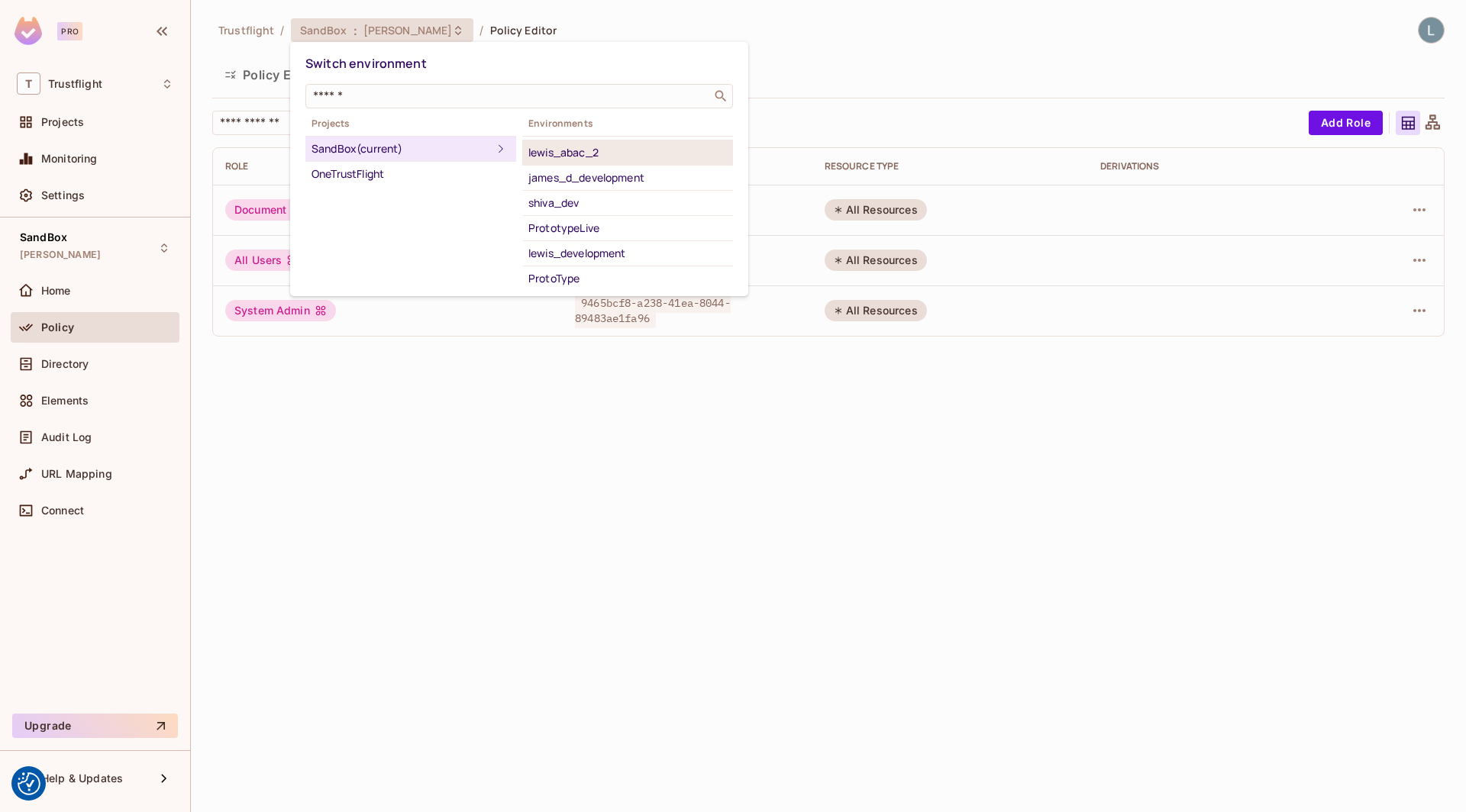
scroll to position [109, 0]
click at [589, 237] on div "lewis_development" at bounding box center [627, 240] width 199 height 18
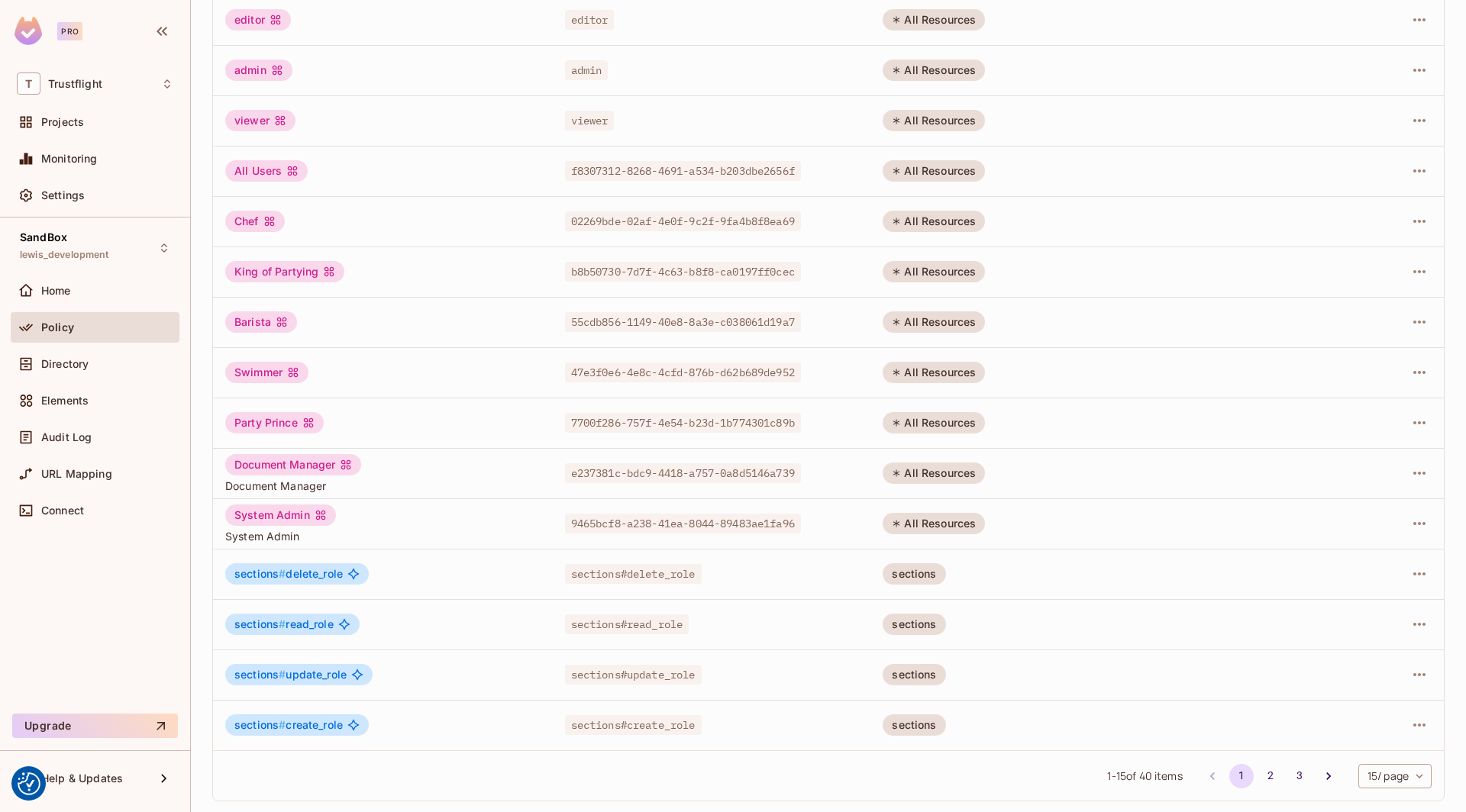
scroll to position [0, 0]
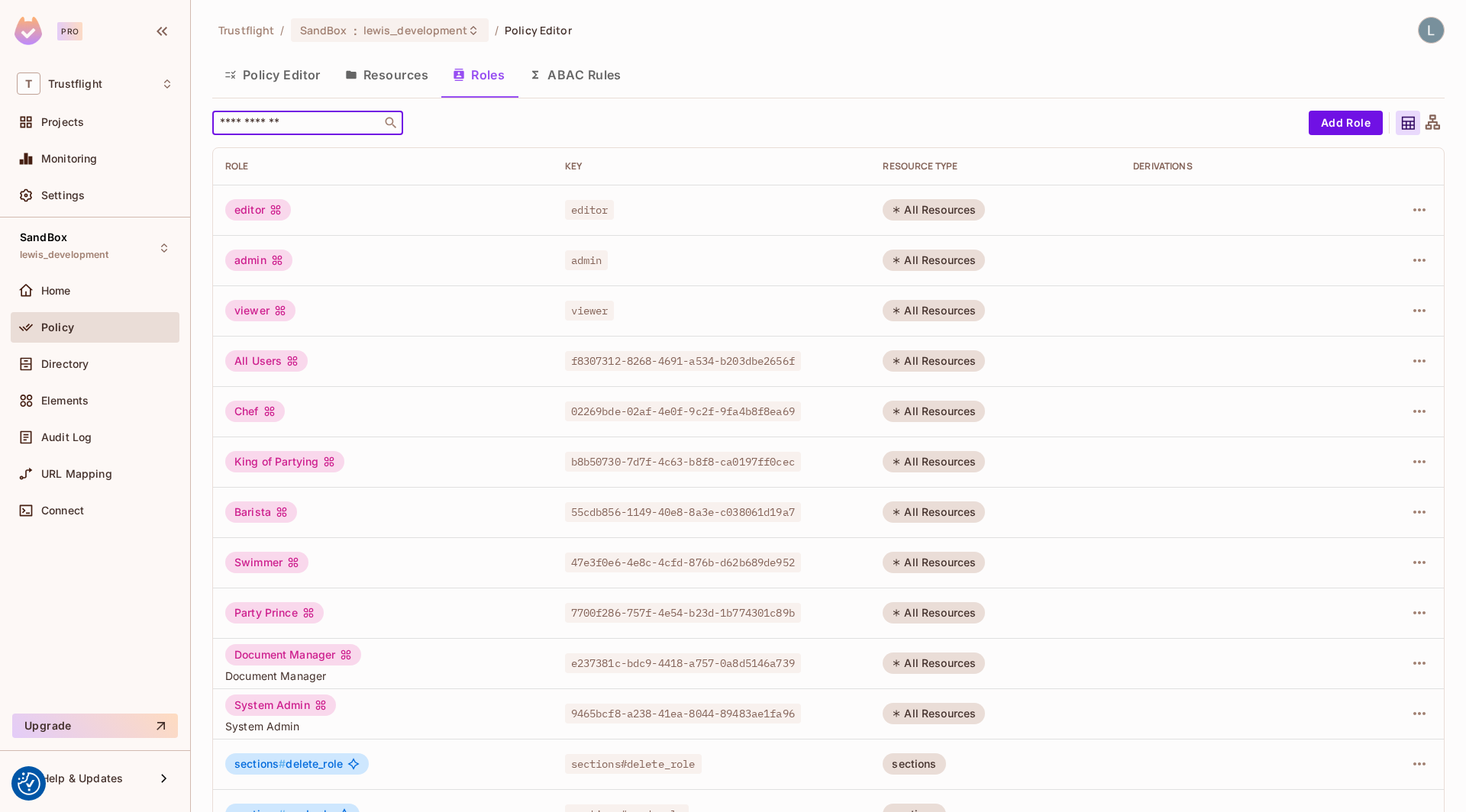
click at [297, 124] on input "text" at bounding box center [297, 123] width 160 height 15
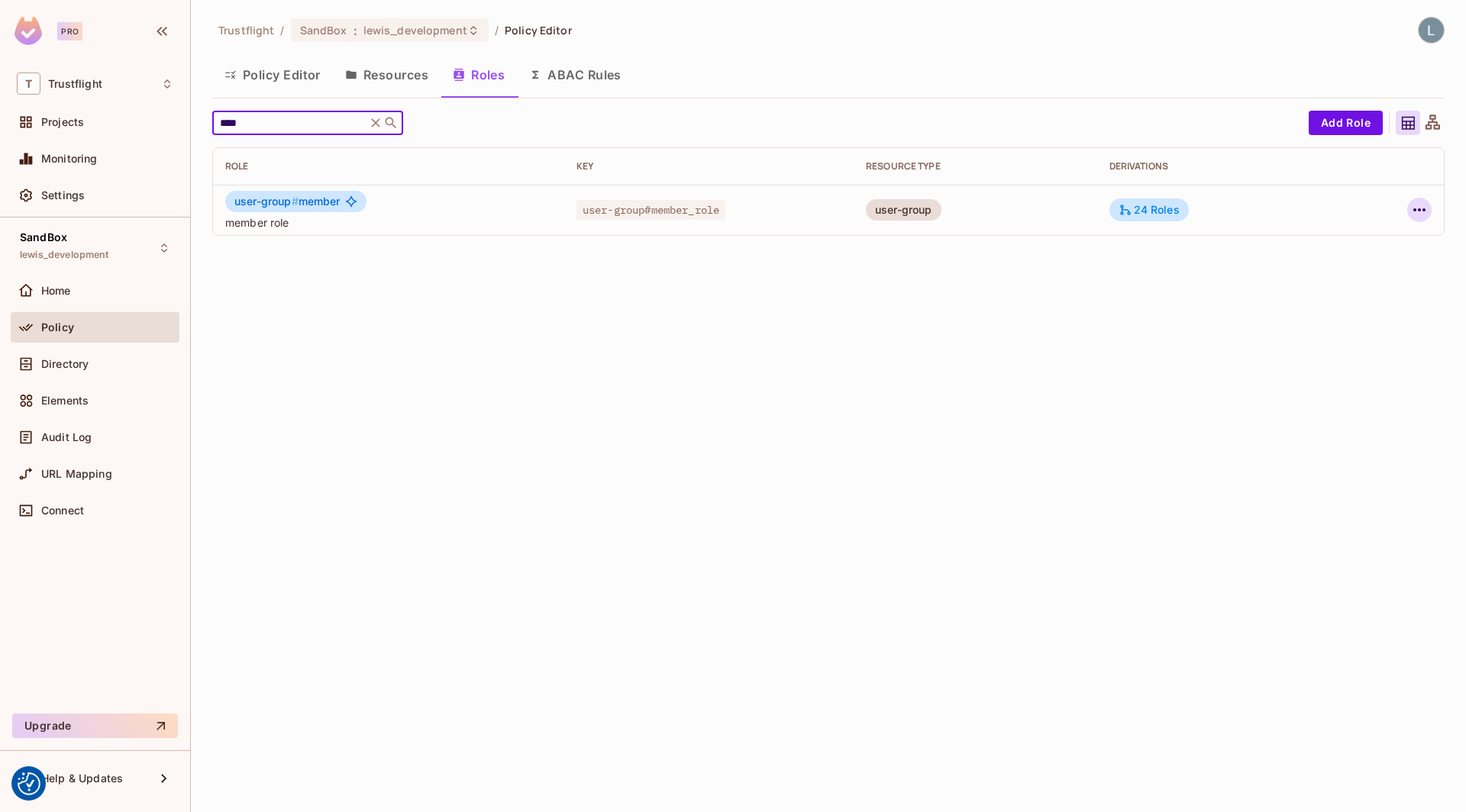
type input "****"
click at [1418, 214] on icon "button" at bounding box center [1420, 209] width 18 height 18
click at [1377, 249] on span "Edit Role" at bounding box center [1351, 244] width 55 height 25
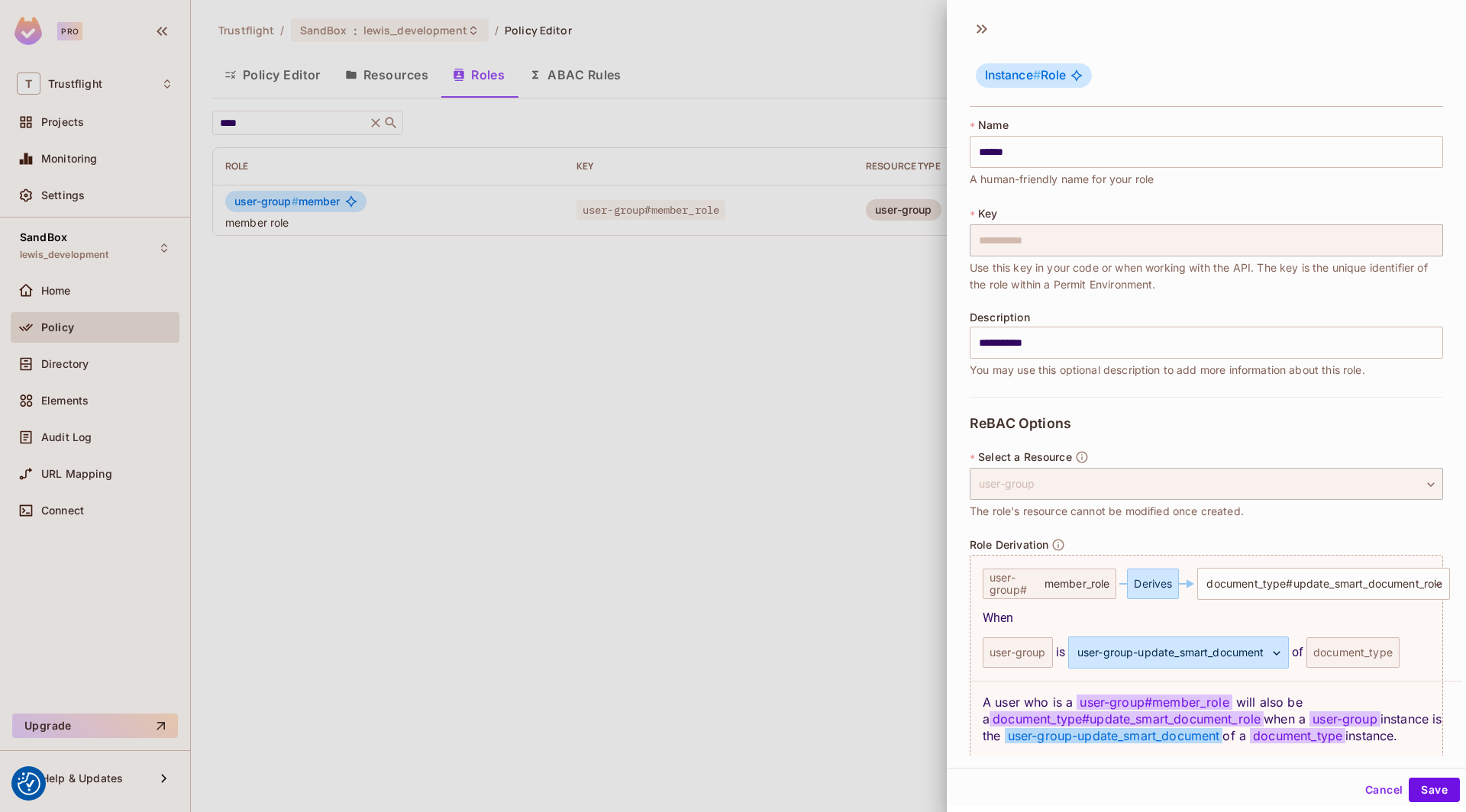
click at [486, 471] on div at bounding box center [733, 406] width 1466 height 812
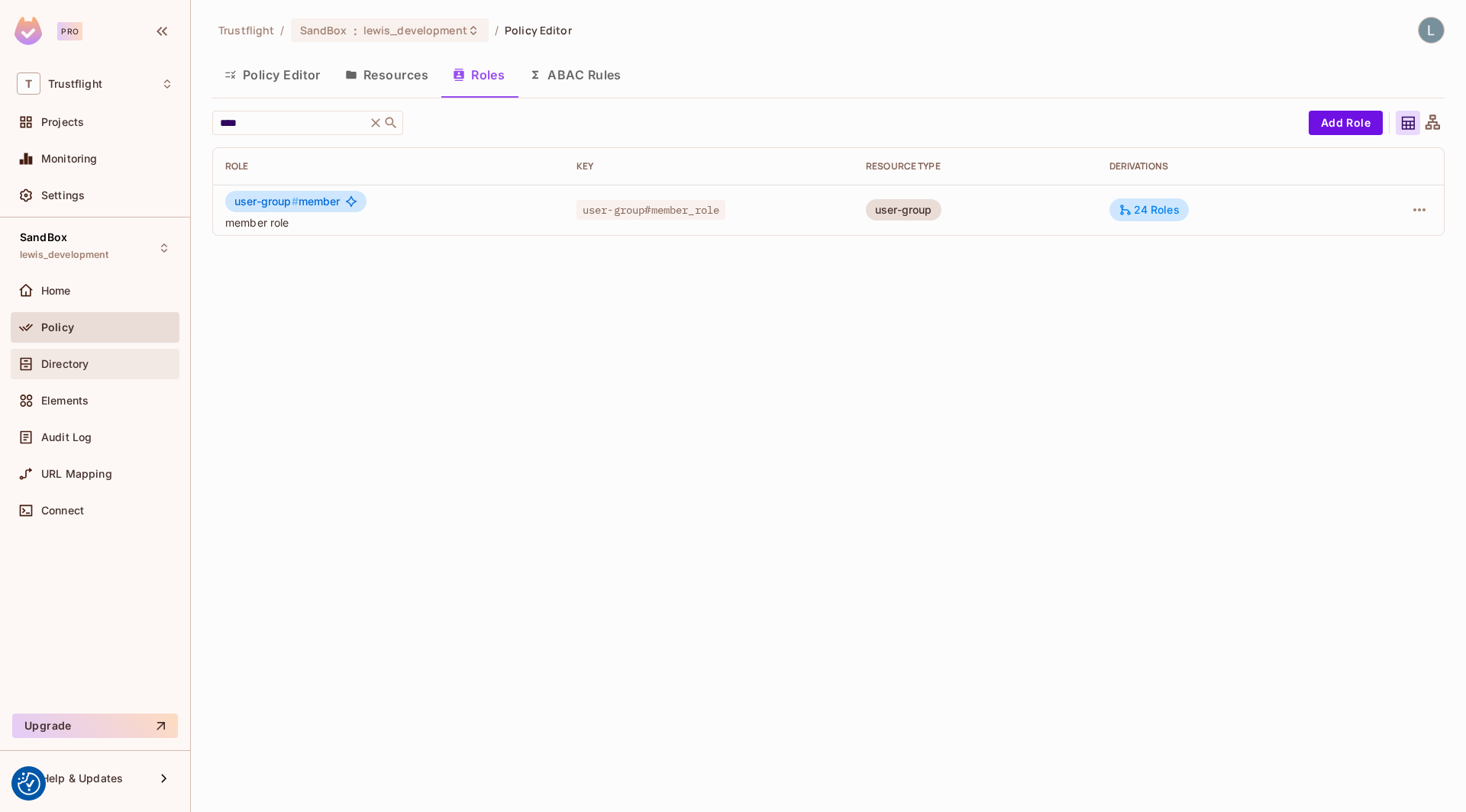
click at [97, 356] on div "Directory" at bounding box center [95, 364] width 157 height 18
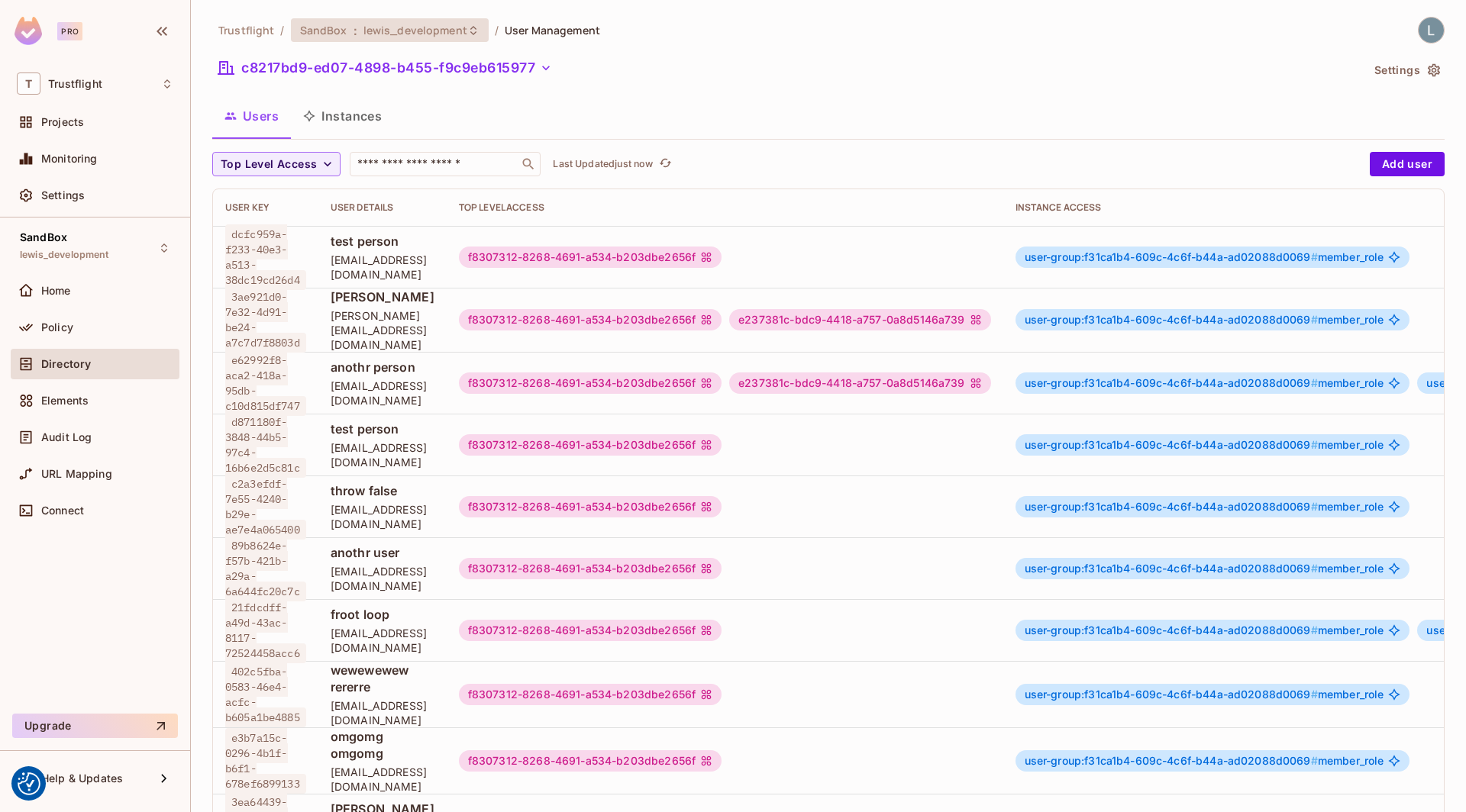
click at [413, 29] on span "lewis_development" at bounding box center [415, 30] width 104 height 15
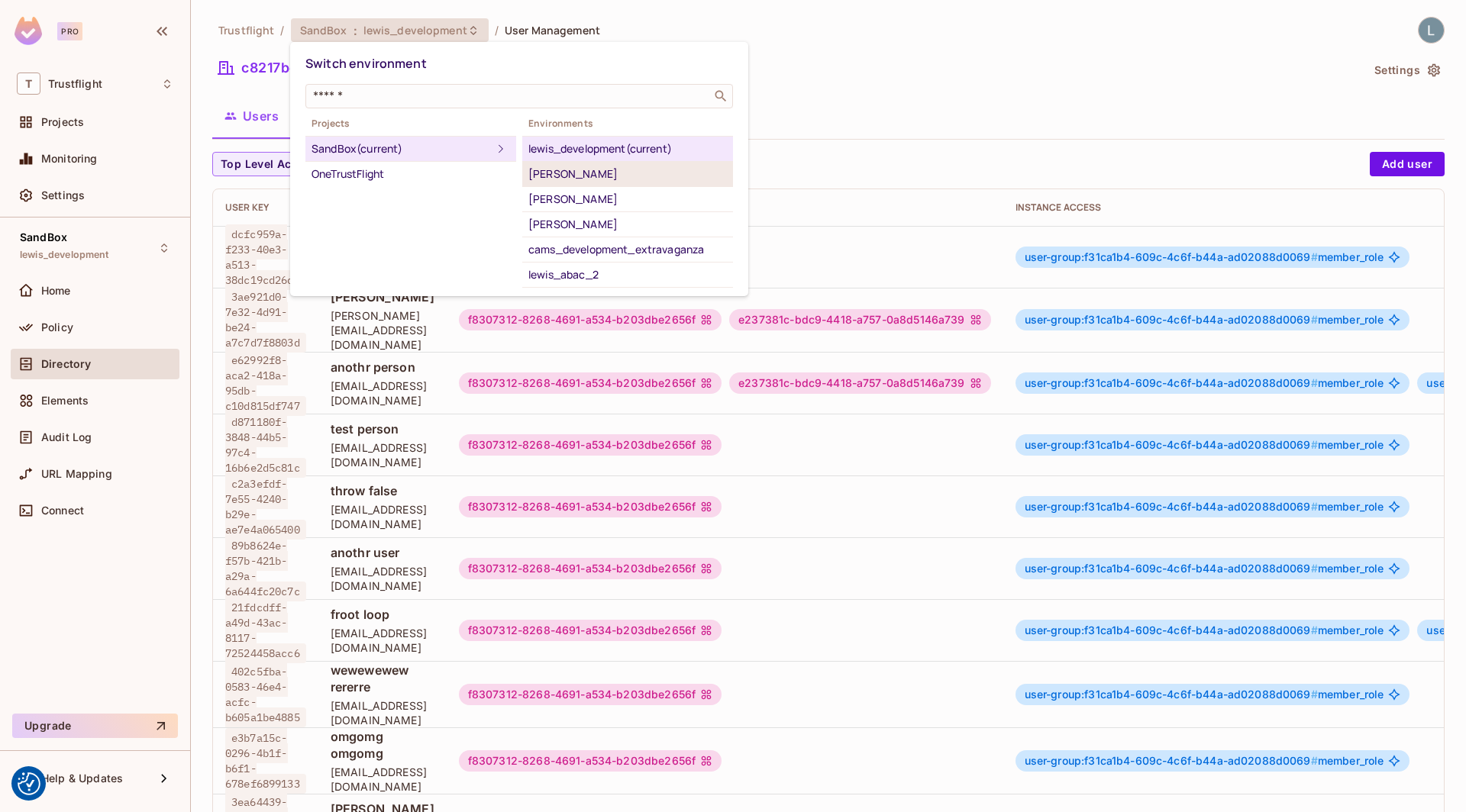
click at [548, 176] on div "[PERSON_NAME]" at bounding box center [627, 173] width 199 height 18
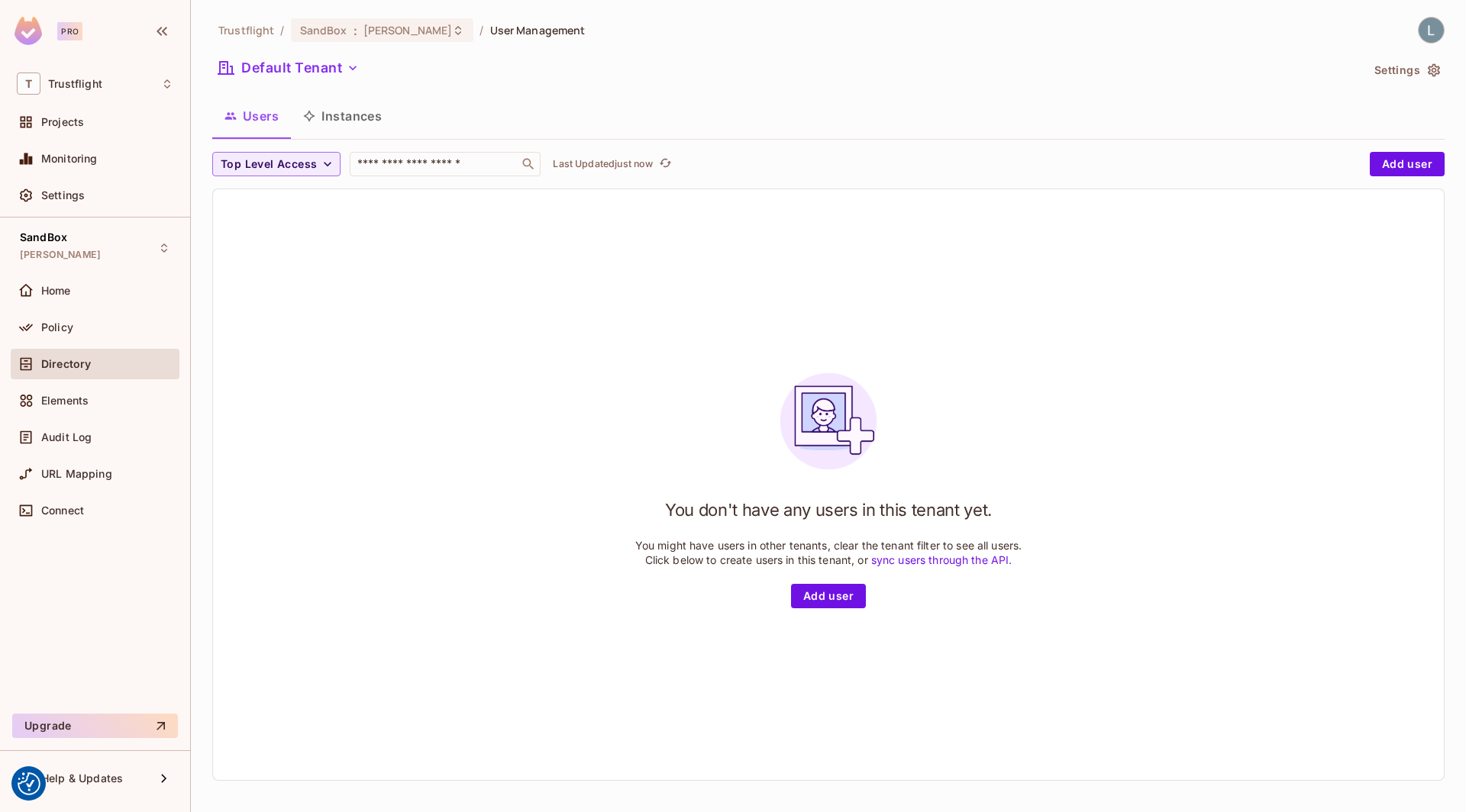
click at [417, 300] on div "You don't have any users in this tenant yet. You might have users in other tena…" at bounding box center [828, 484] width 1231 height 591
click at [312, 69] on button "Default Tenant" at bounding box center [288, 68] width 152 height 25
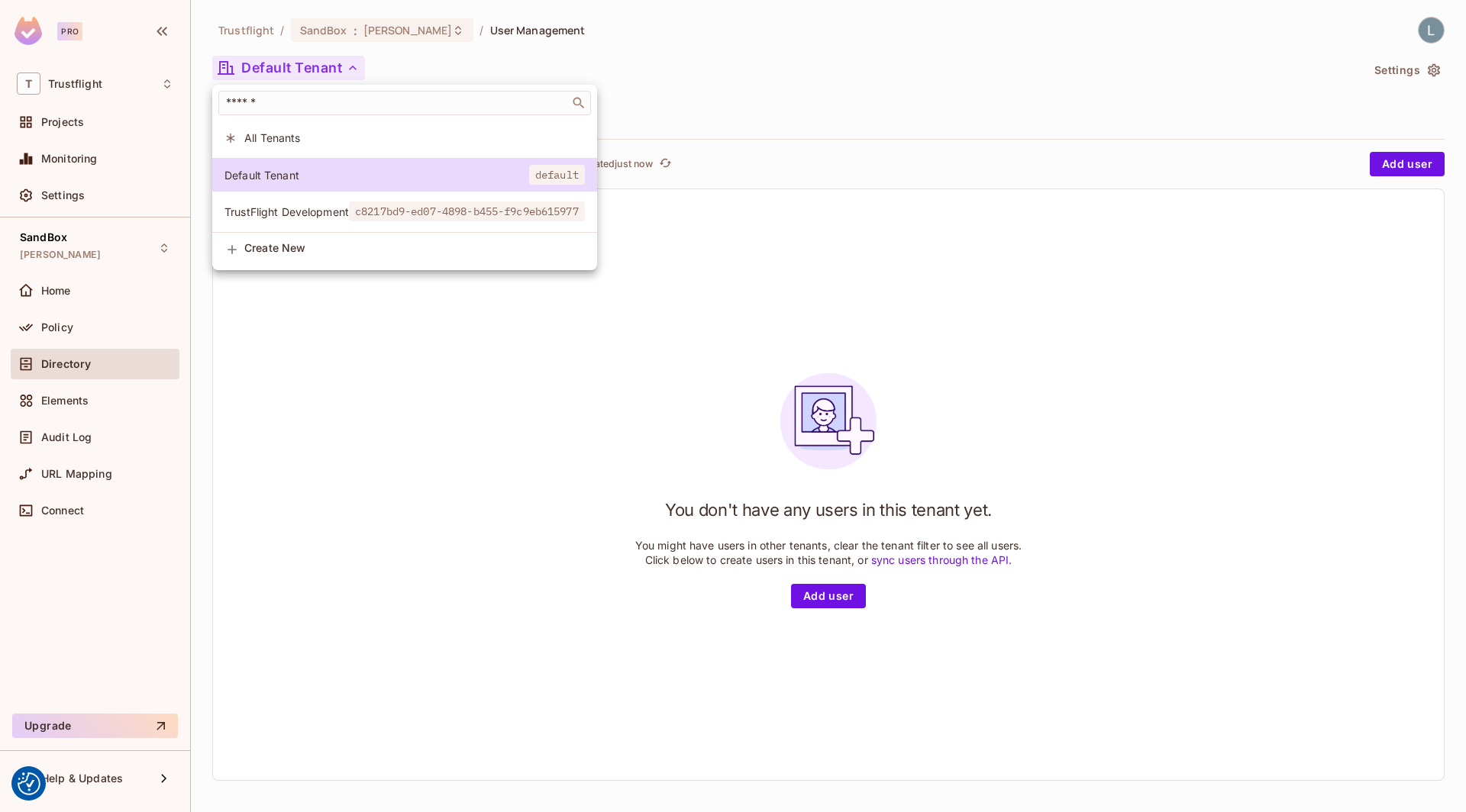
click at [291, 210] on span "TrustFlight Development" at bounding box center [287, 212] width 124 height 15
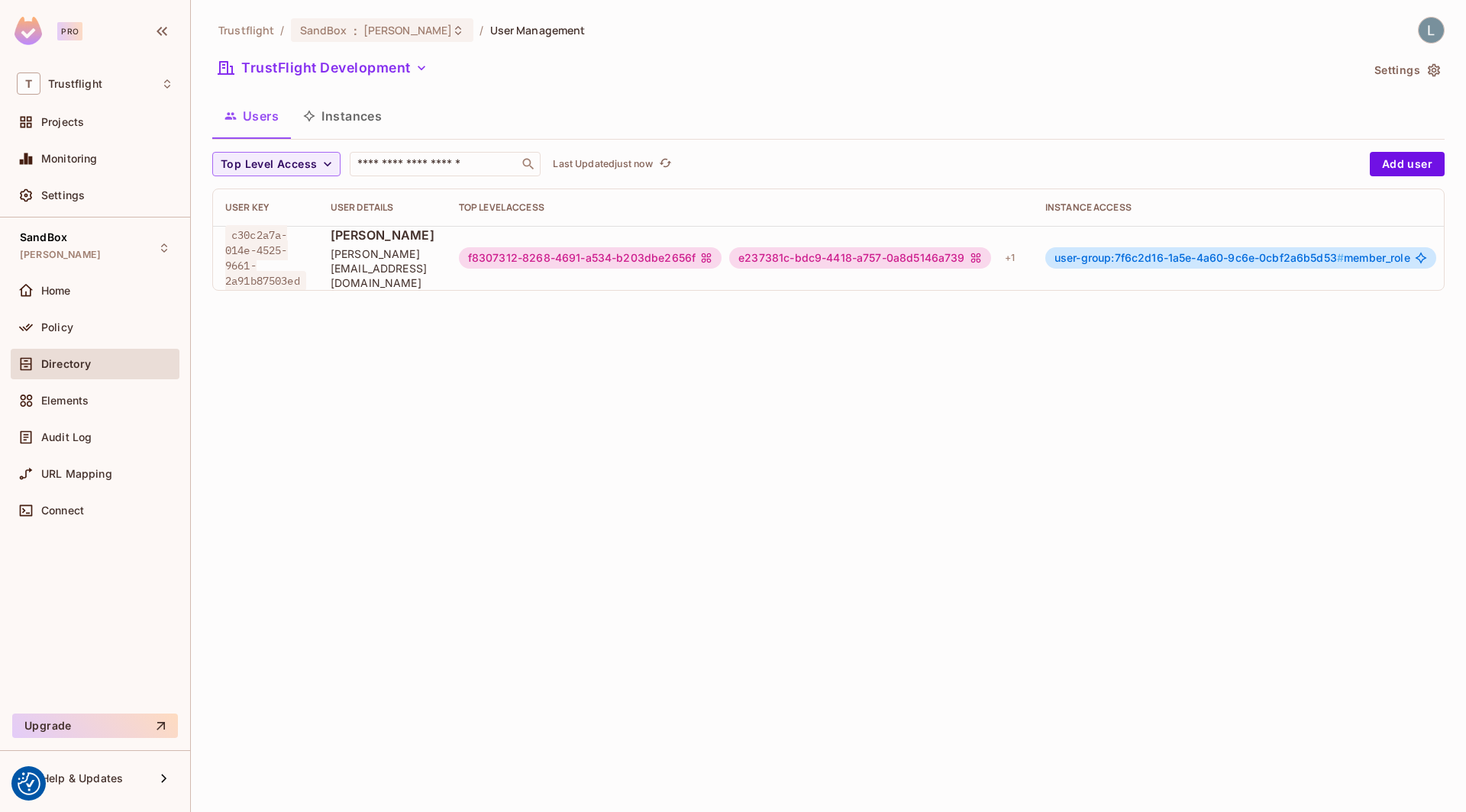
click at [1079, 259] on td "user-group:7f6c2d16-1a5e-4a60-9c6e-0cbf2a6b5d53 # member_role user-group:d3bce2…" at bounding box center [1455, 258] width 843 height 64
click at [1138, 258] on span "user-group:7f6c2d16-1a5e-4a60-9c6e-0cbf2a6b5d53 #" at bounding box center [1200, 258] width 289 height 13
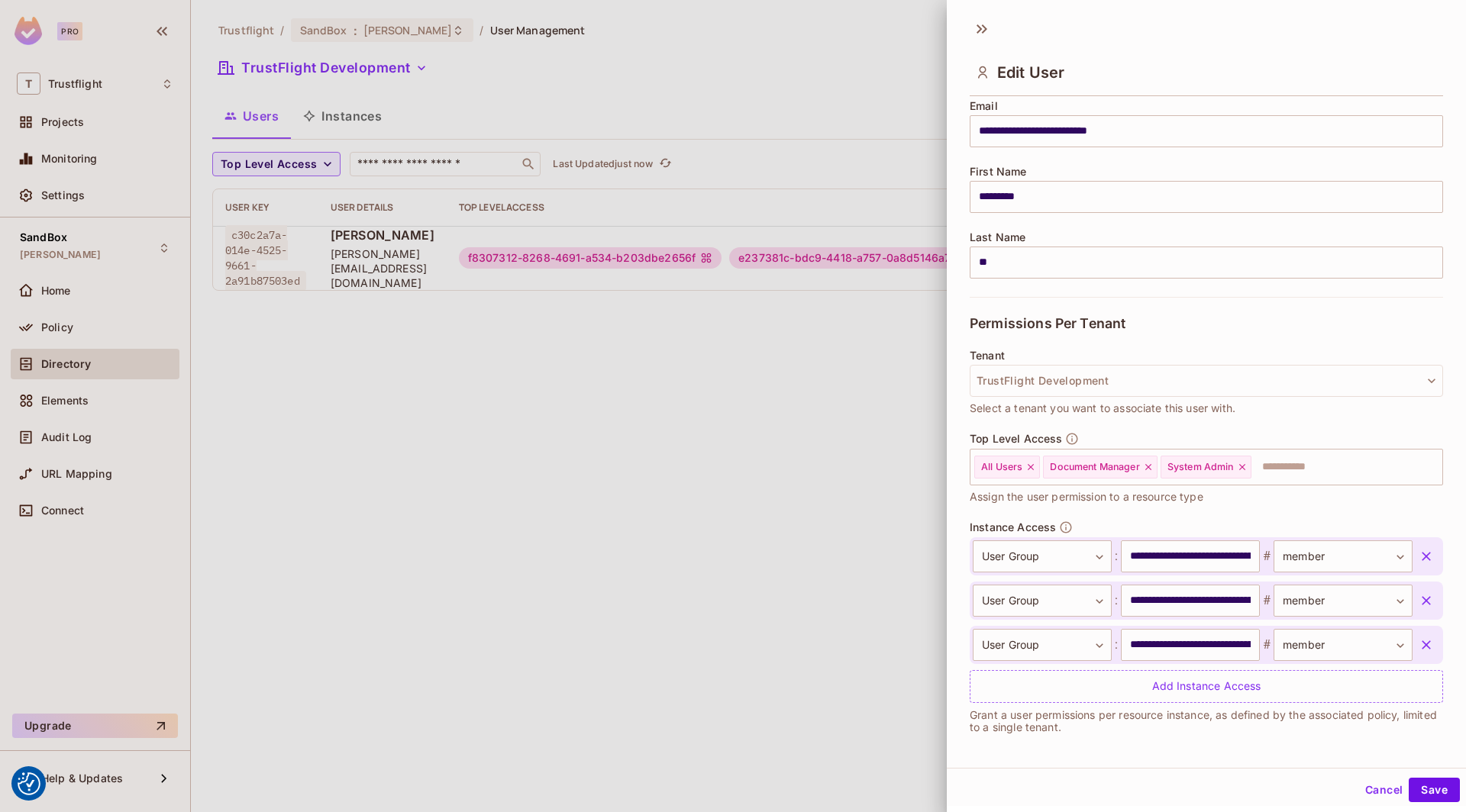
scroll to position [131, 0]
click at [702, 549] on div at bounding box center [733, 406] width 1466 height 812
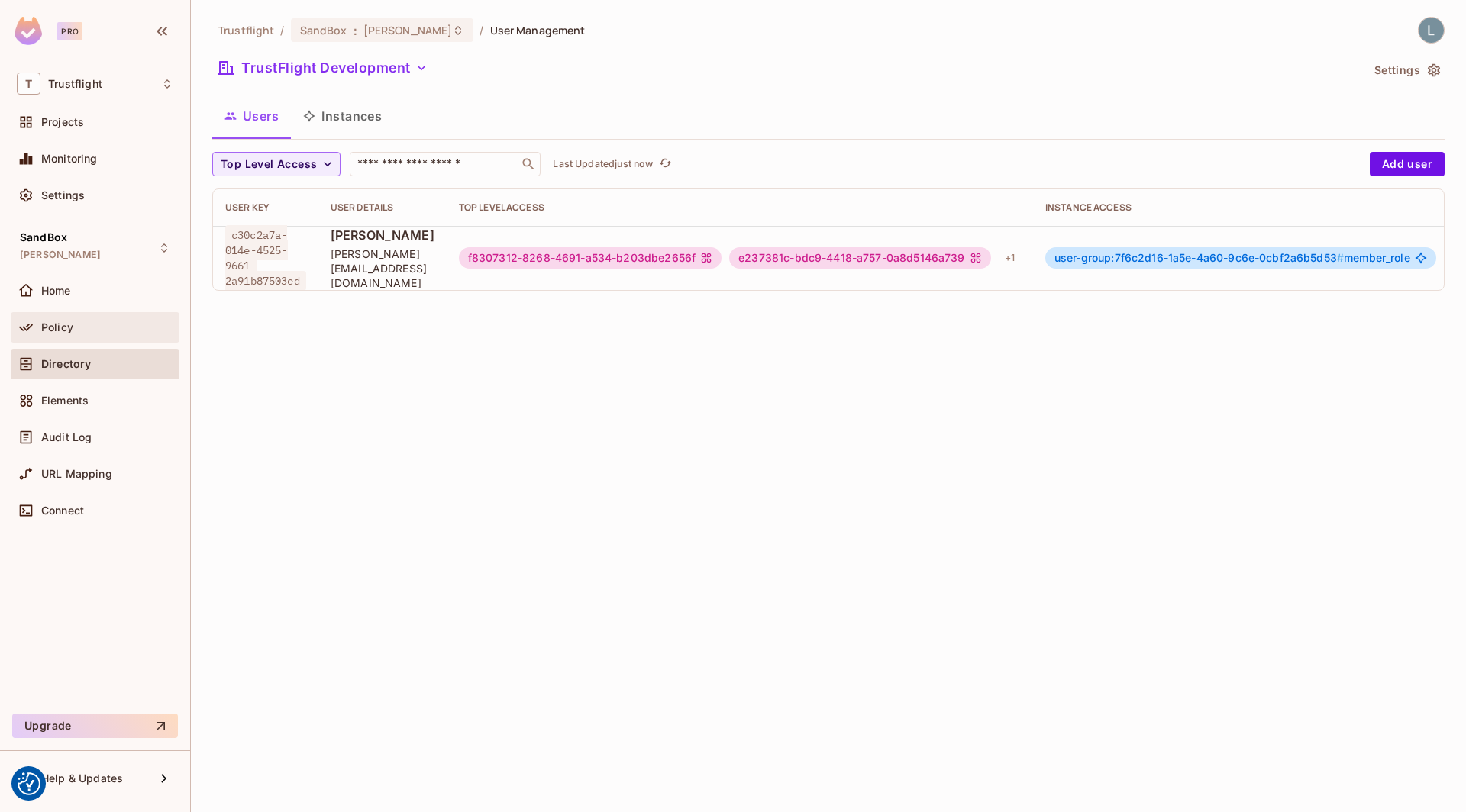
click at [99, 321] on div "Policy" at bounding box center [107, 328] width 132 height 12
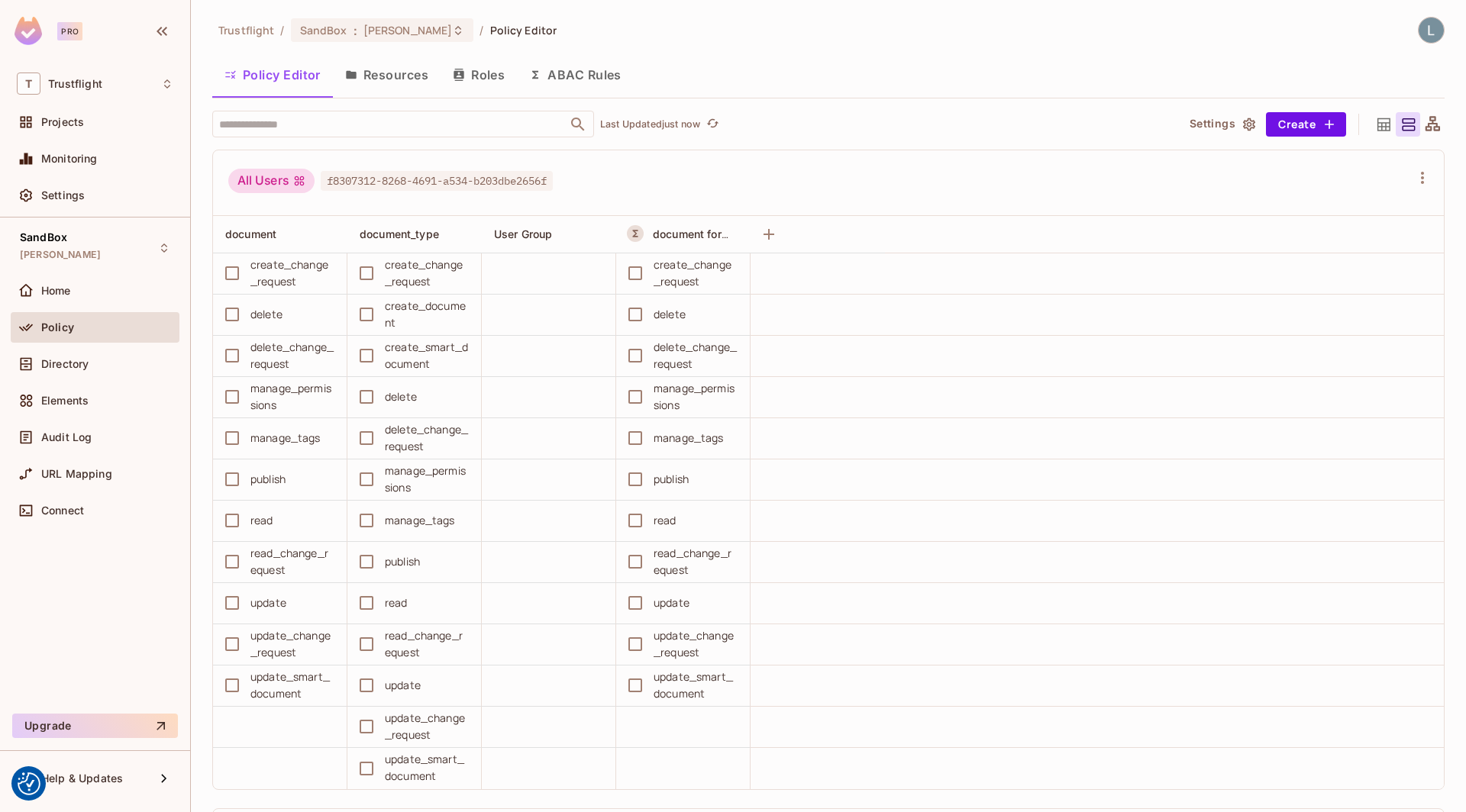
click at [407, 77] on button "Resources" at bounding box center [386, 75] width 108 height 39
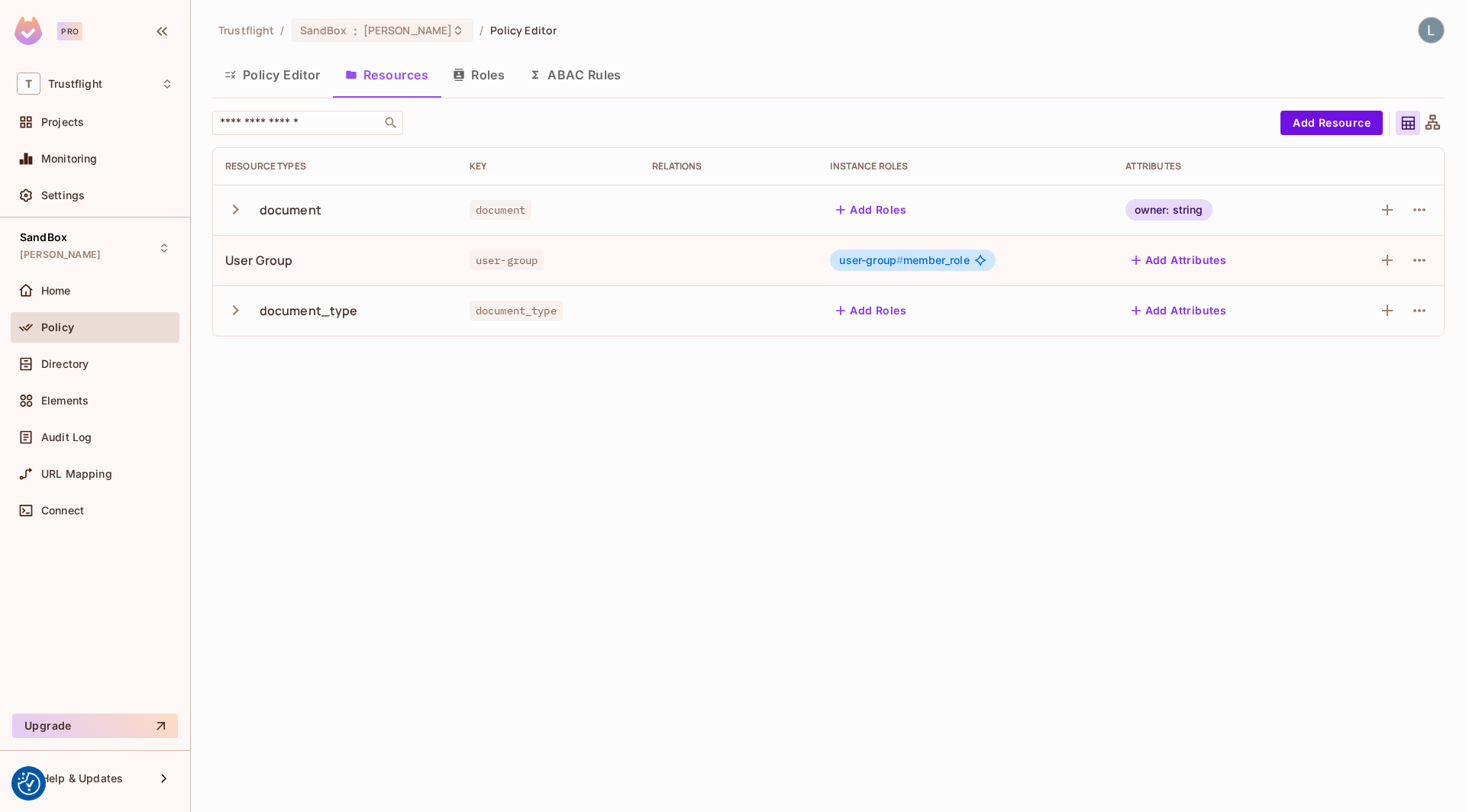
click at [264, 74] on button "Policy Editor" at bounding box center [273, 75] width 121 height 39
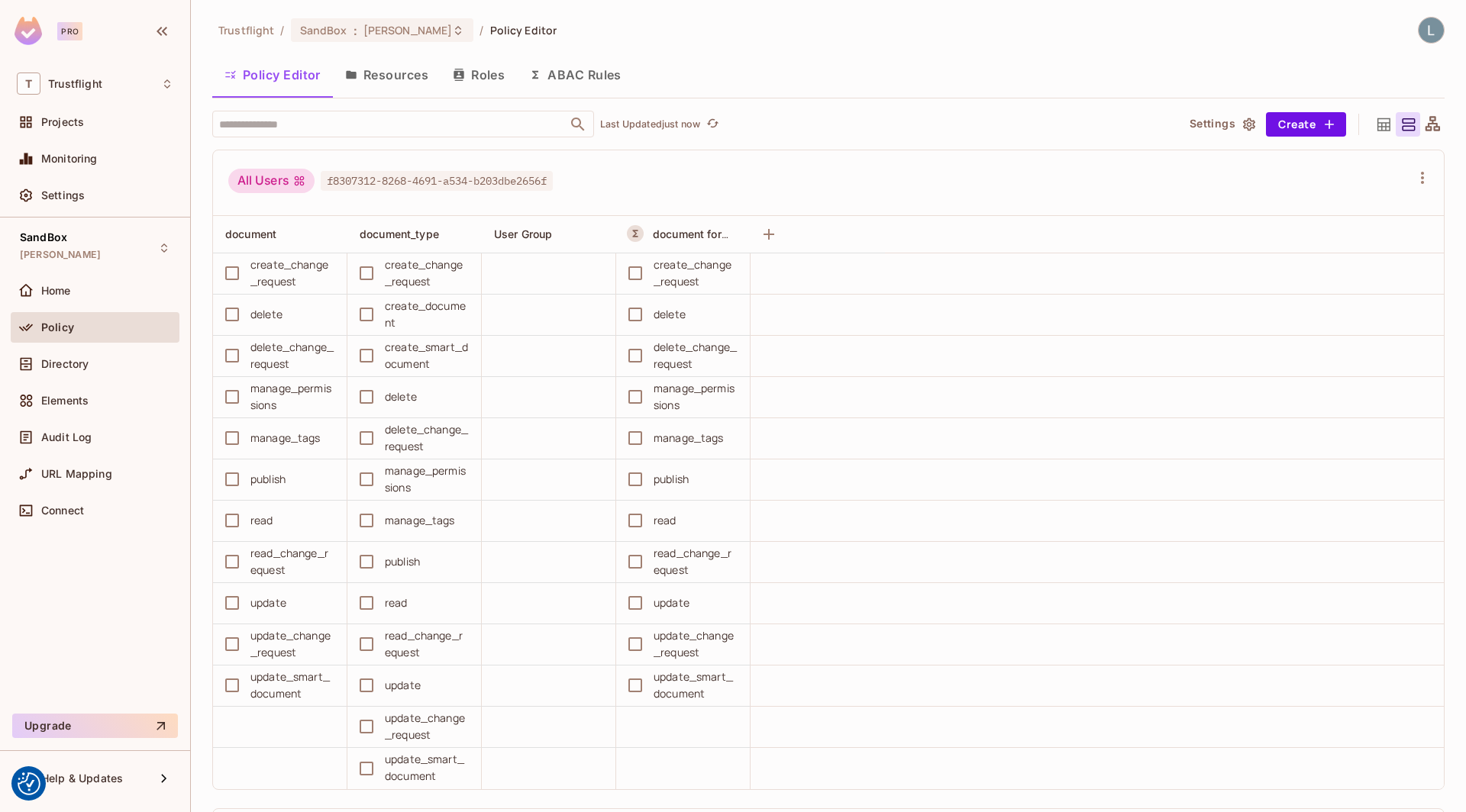
click at [585, 78] on button "ABAC Rules" at bounding box center [575, 75] width 117 height 39
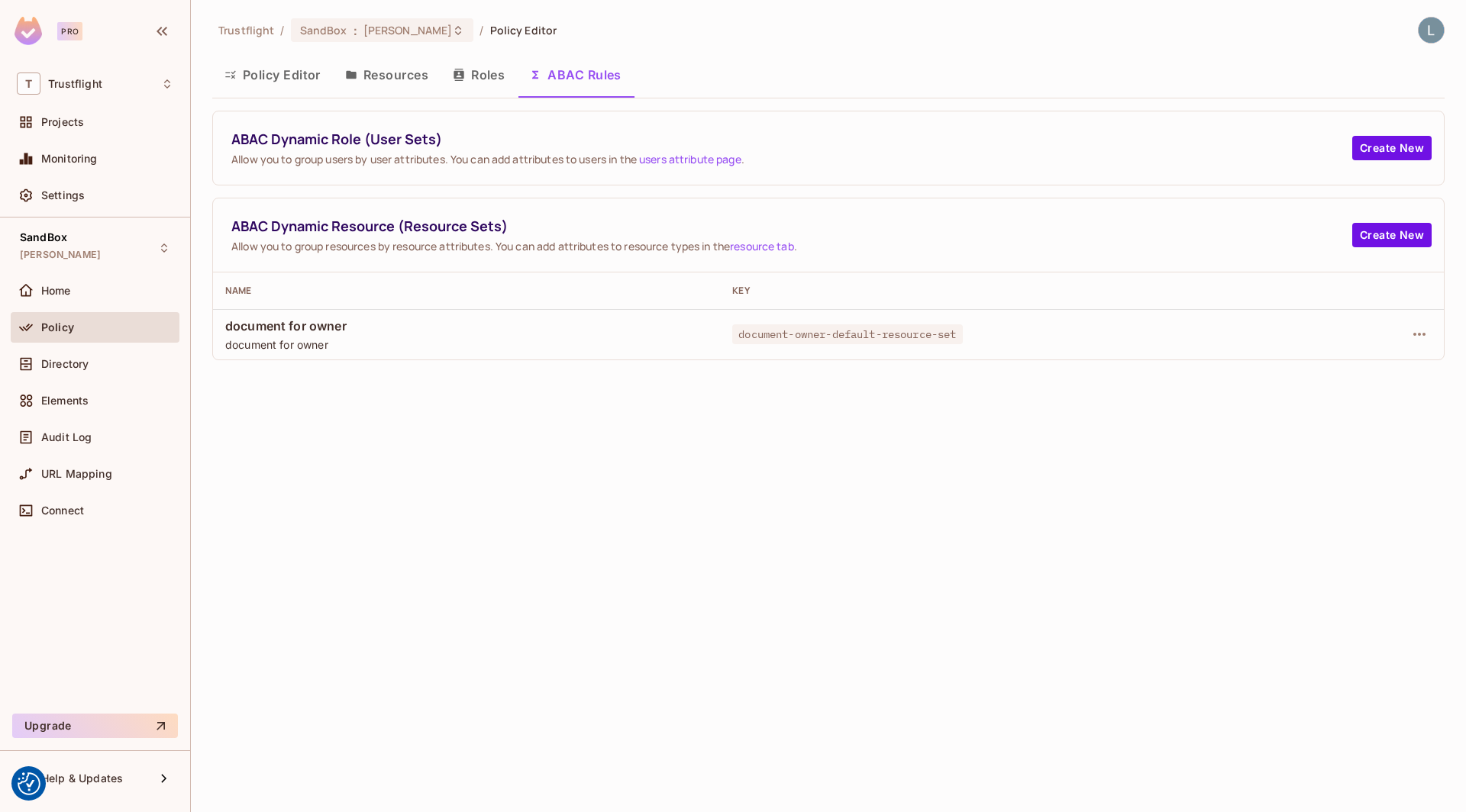
click at [605, 460] on div "Trustflight / SandBox : [PERSON_NAME] / Policy Editor Policy Editor Resources R…" at bounding box center [828, 406] width 1275 height 812
click at [92, 368] on div "Directory" at bounding box center [107, 364] width 132 height 12
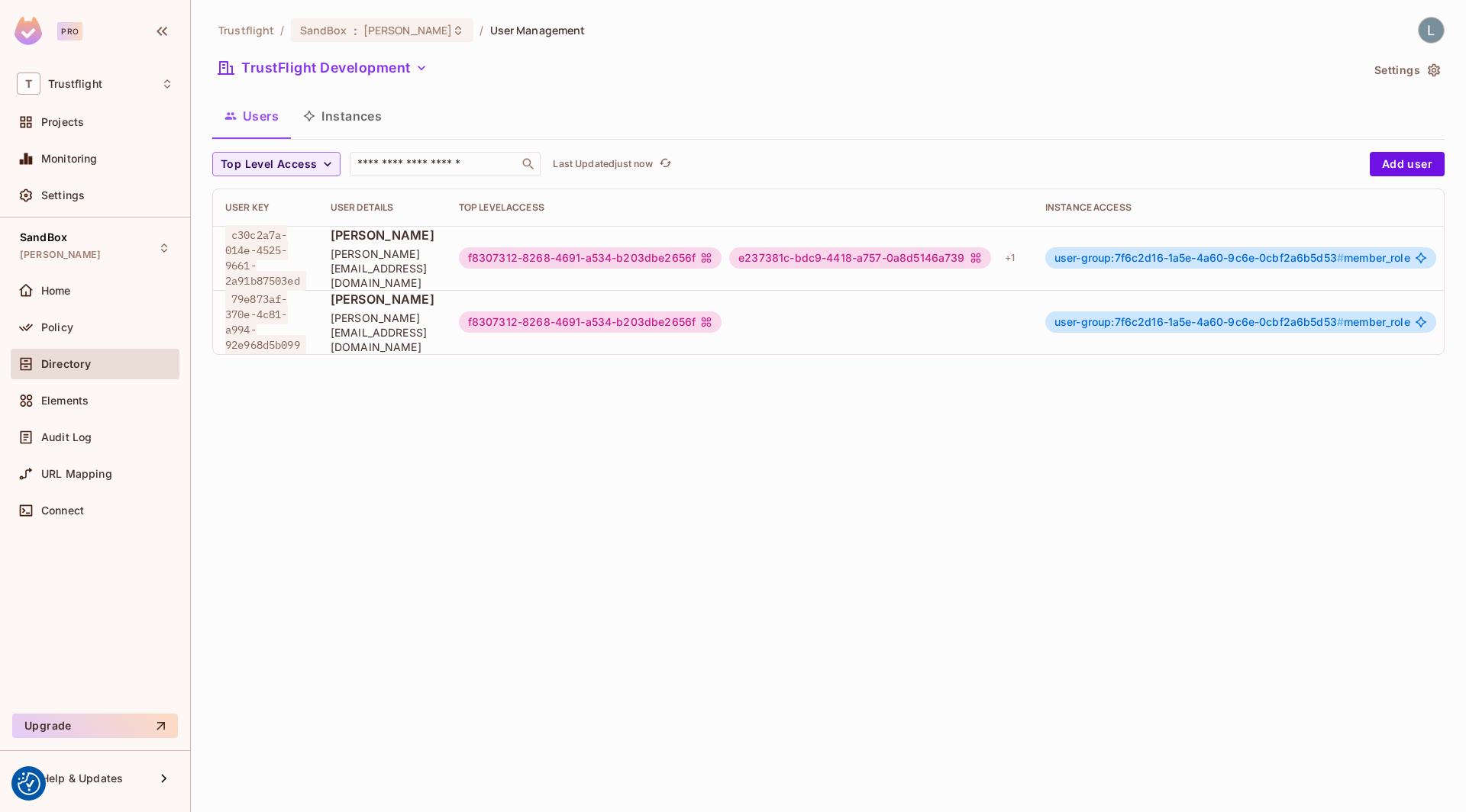
click at [768, 317] on div "f8307312-8268-4691-a534-b203dbe2656f" at bounding box center [740, 322] width 562 height 21
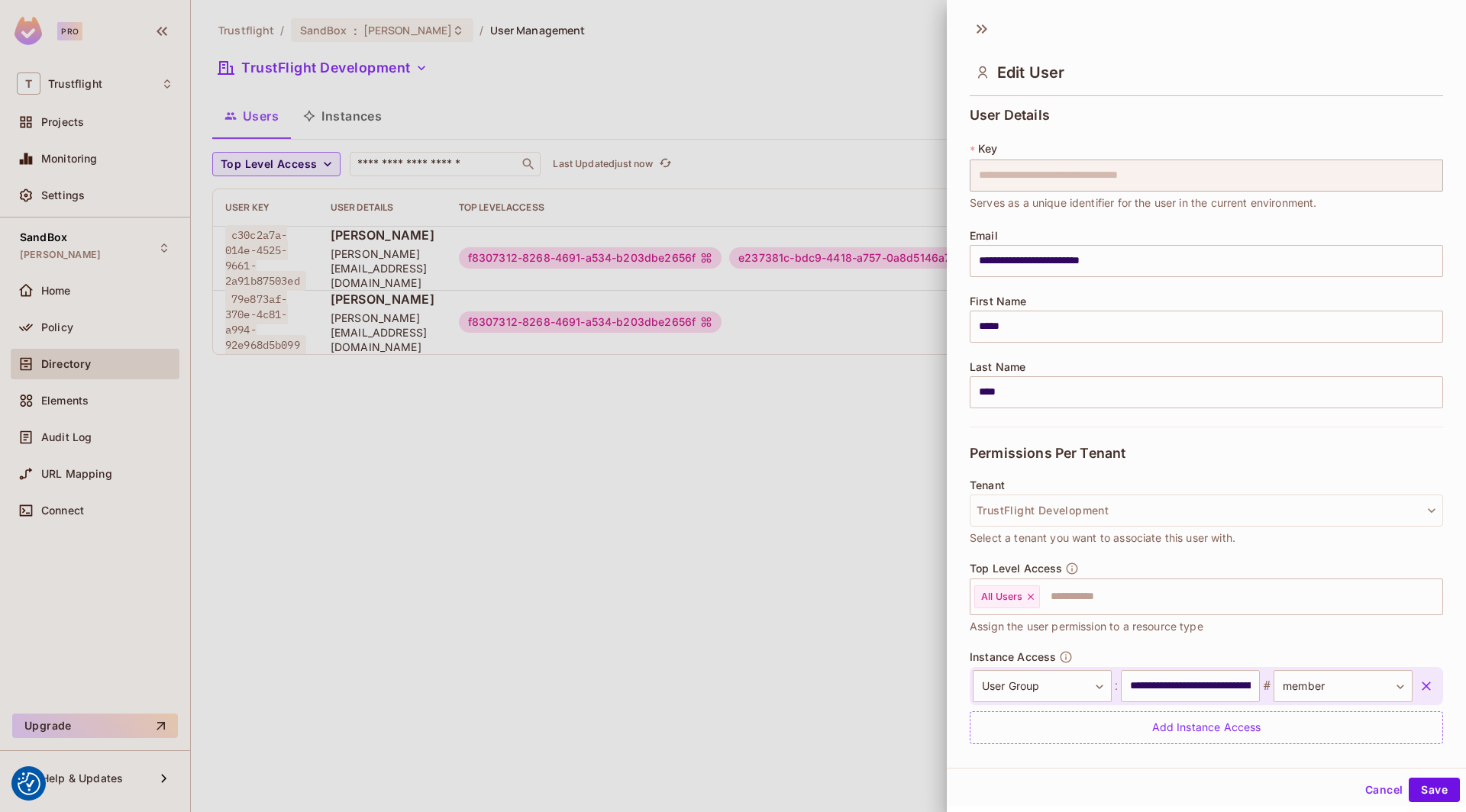
click at [764, 396] on div at bounding box center [733, 406] width 1466 height 812
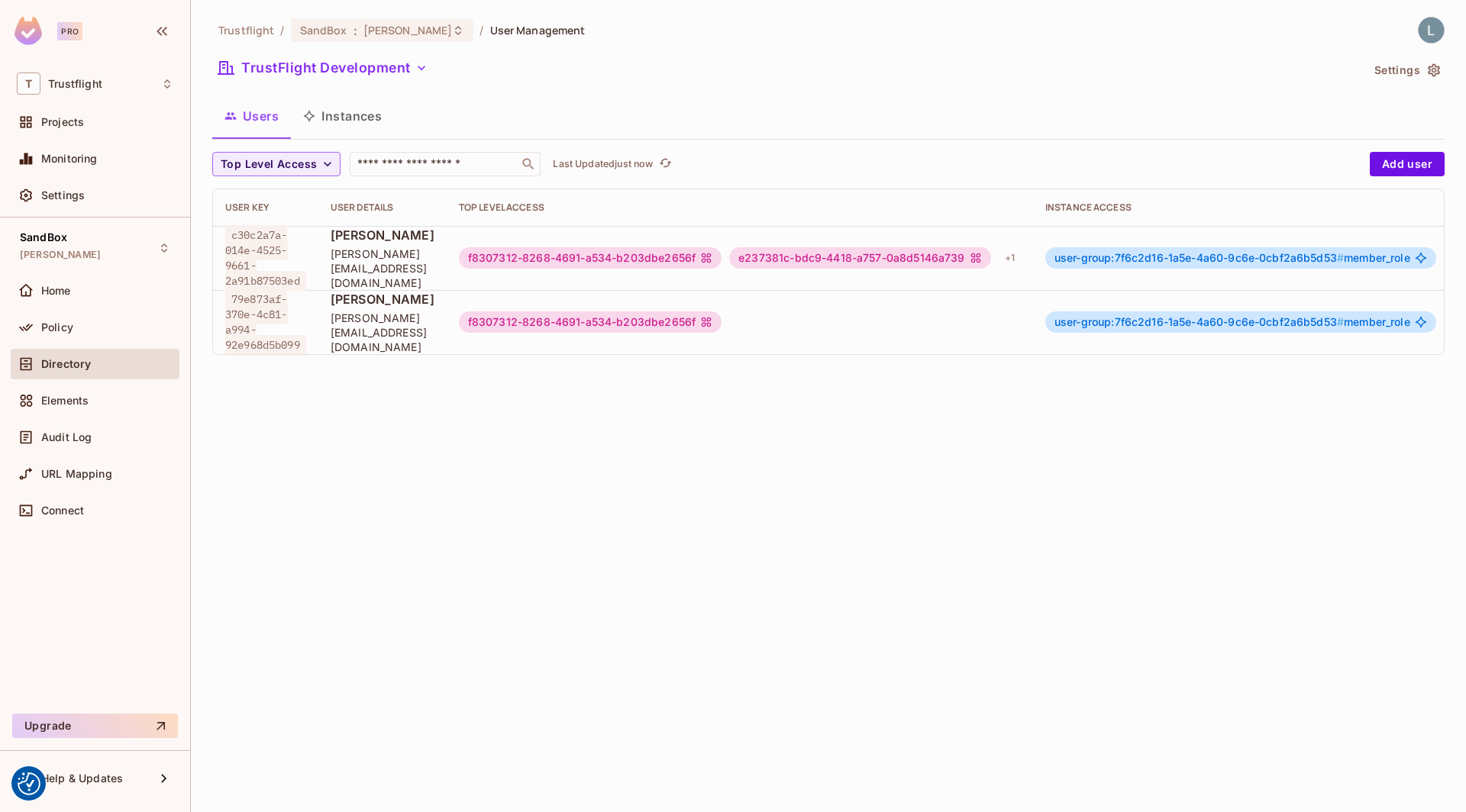
click at [359, 124] on button "Instances" at bounding box center [343, 117] width 103 height 39
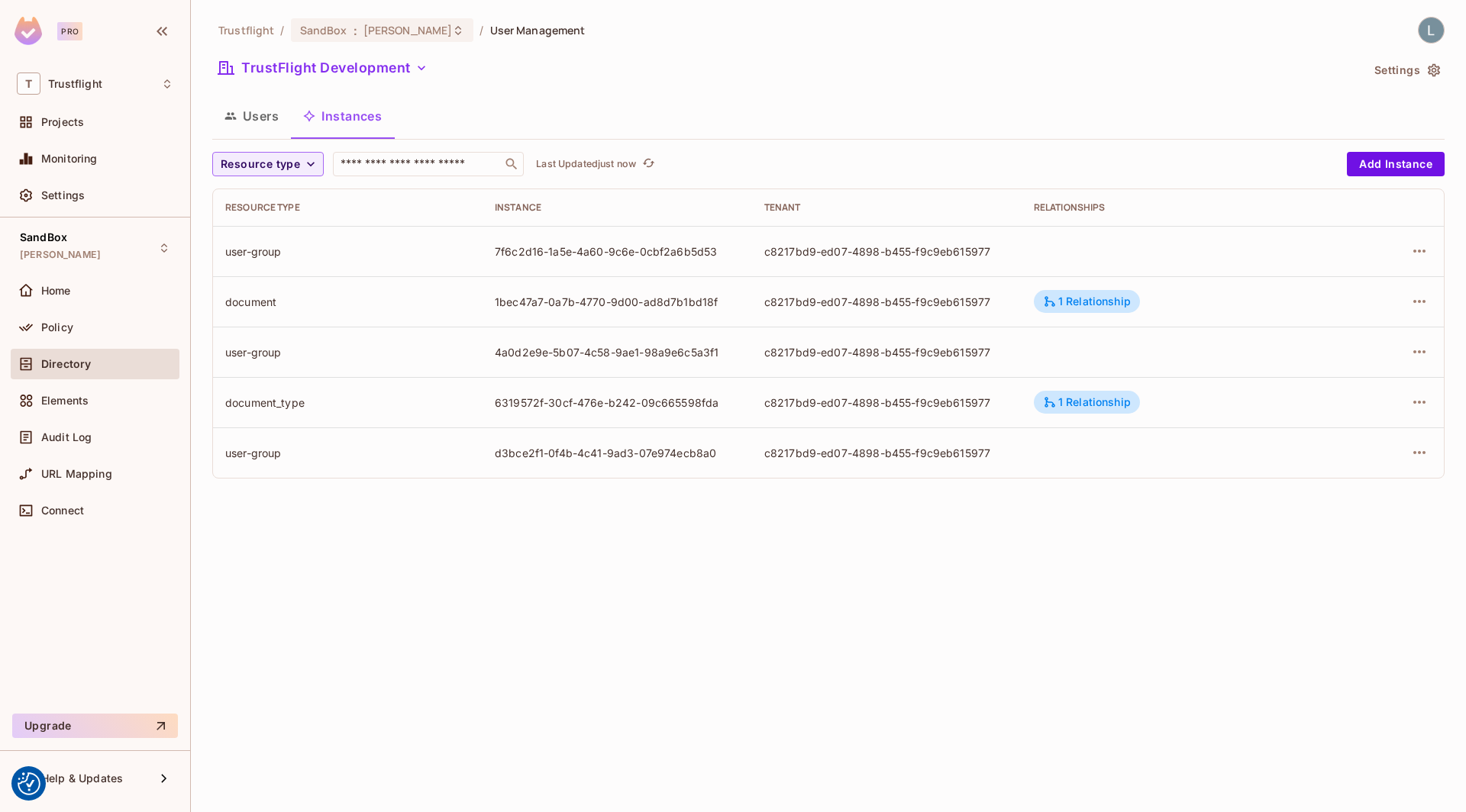
click at [268, 118] on button "Users" at bounding box center [251, 117] width 79 height 39
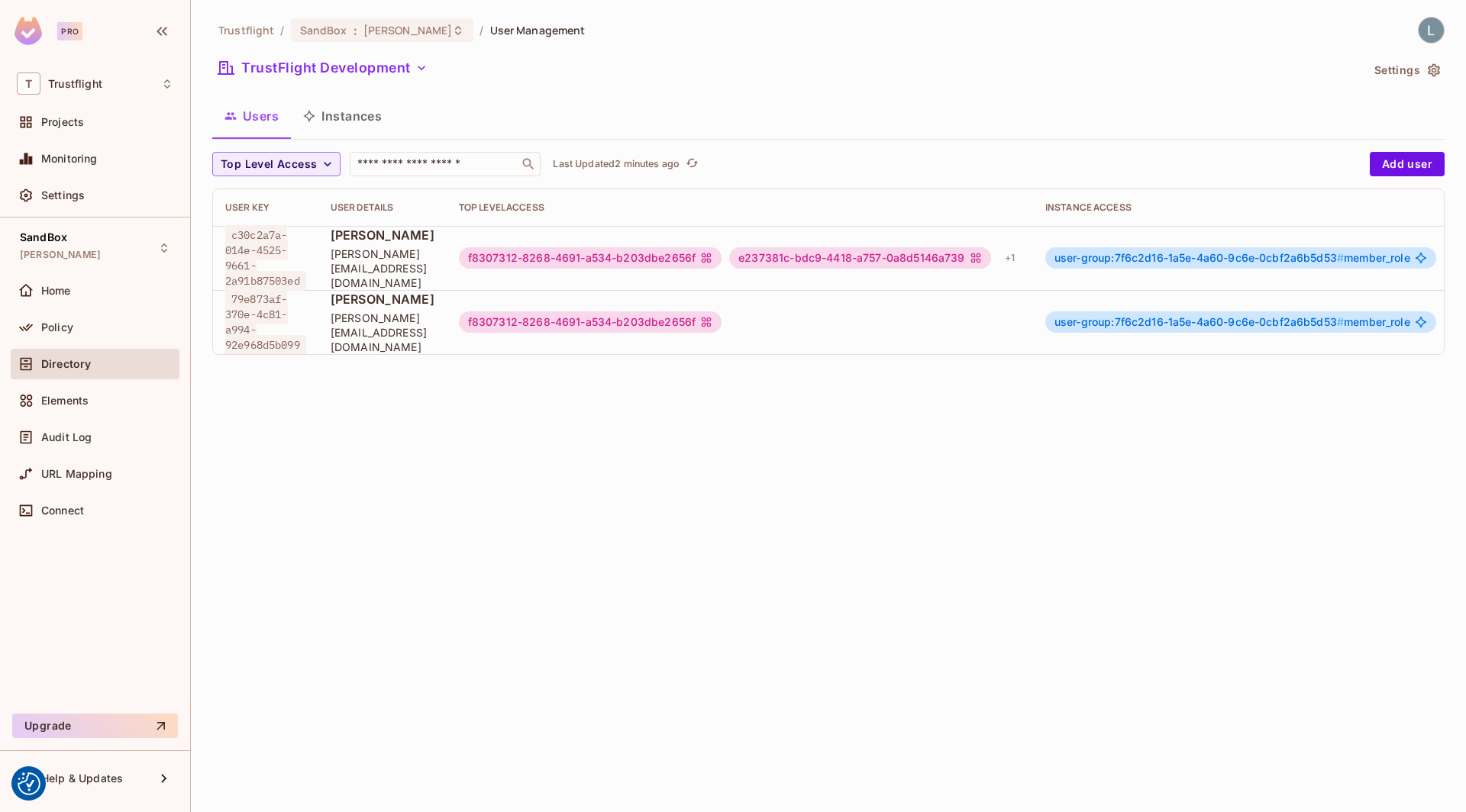
click at [421, 471] on div "Trustflight / SandBox : lewis_dev / User Management TrustFlight Development Set…" at bounding box center [828, 406] width 1275 height 812
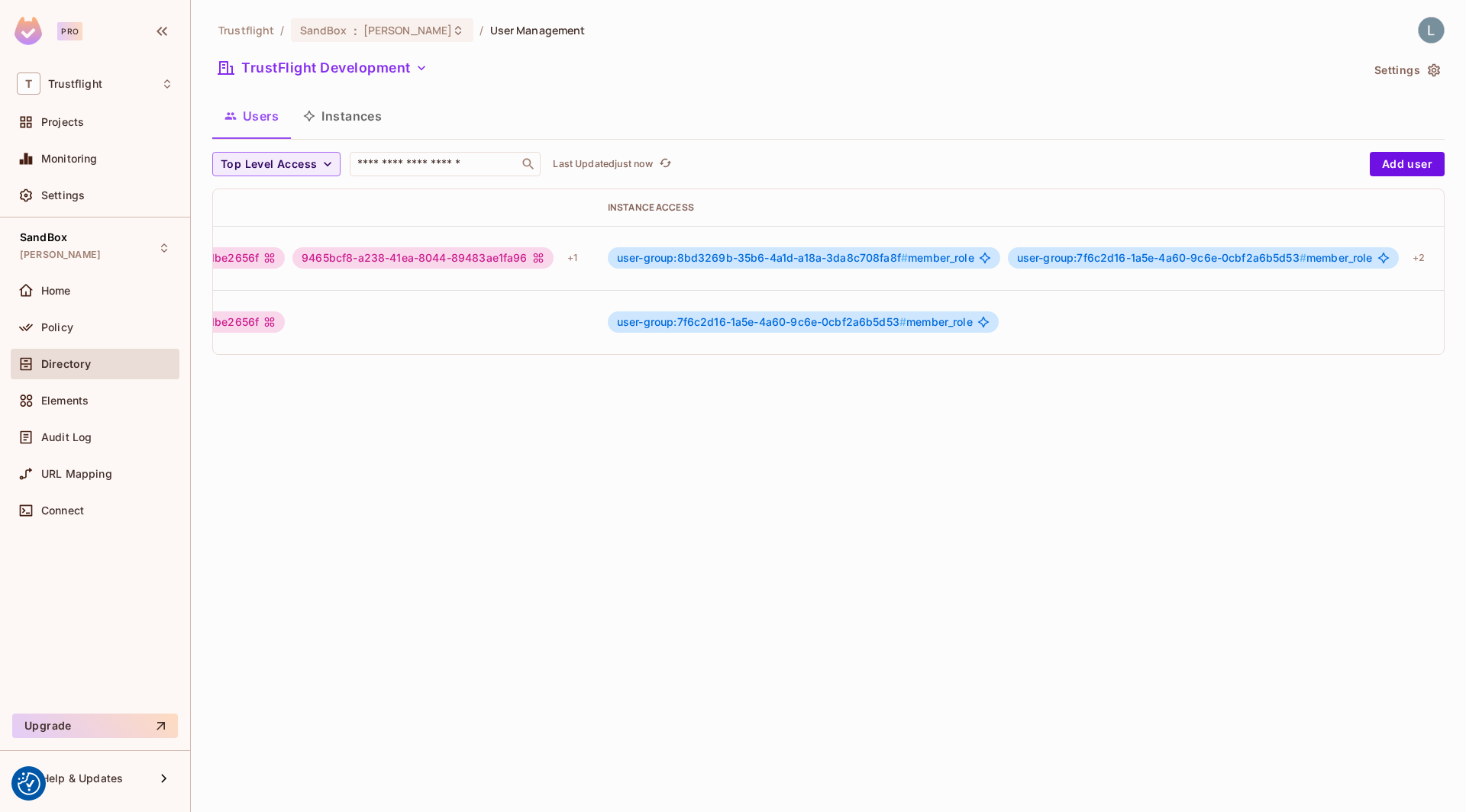
scroll to position [0, 536]
click at [1118, 255] on span "user-group:7f6c2d16-1a5e-4a60-9c6e-0cbf2a6b5d53 #" at bounding box center [1114, 258] width 289 height 13
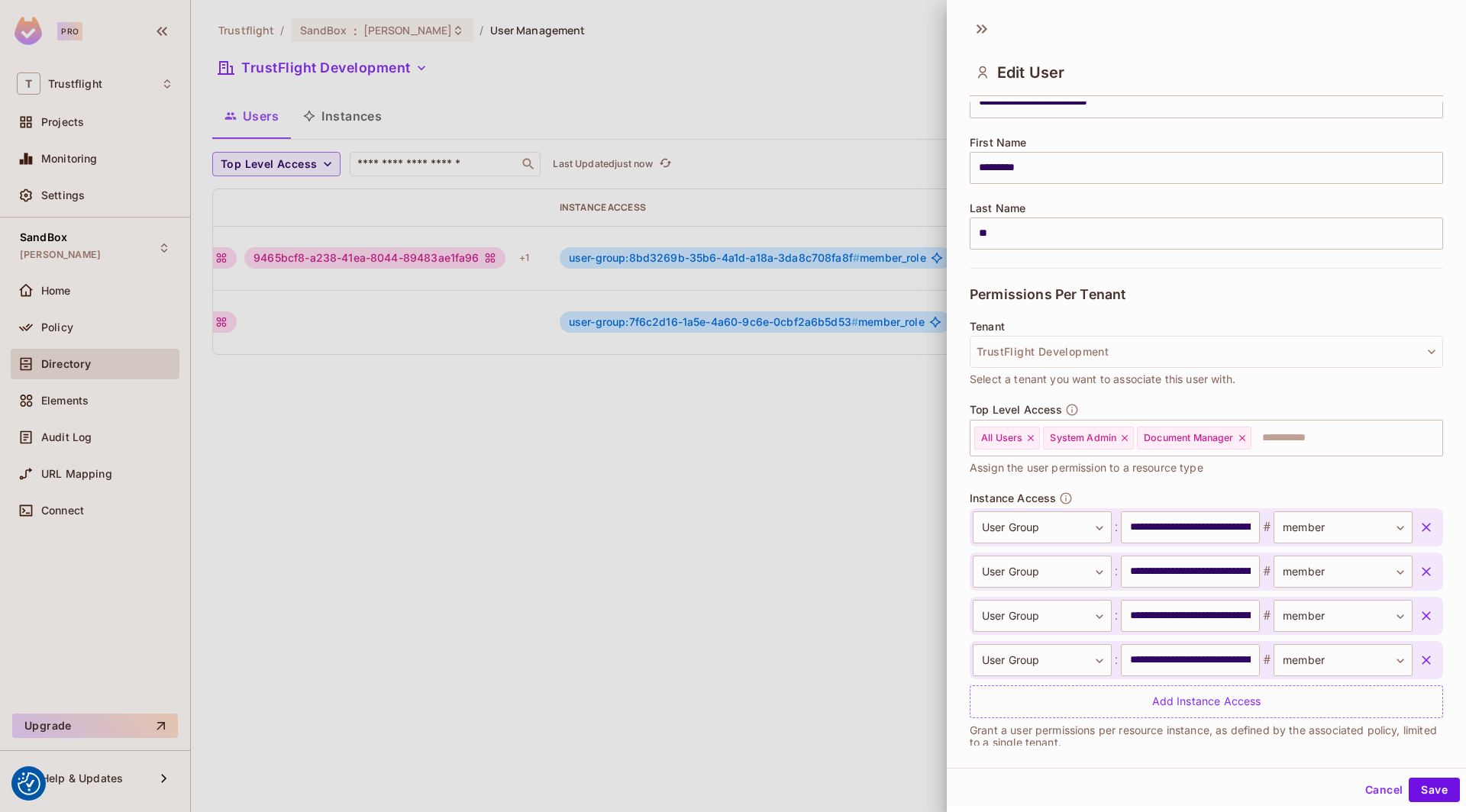
scroll to position [175, 0]
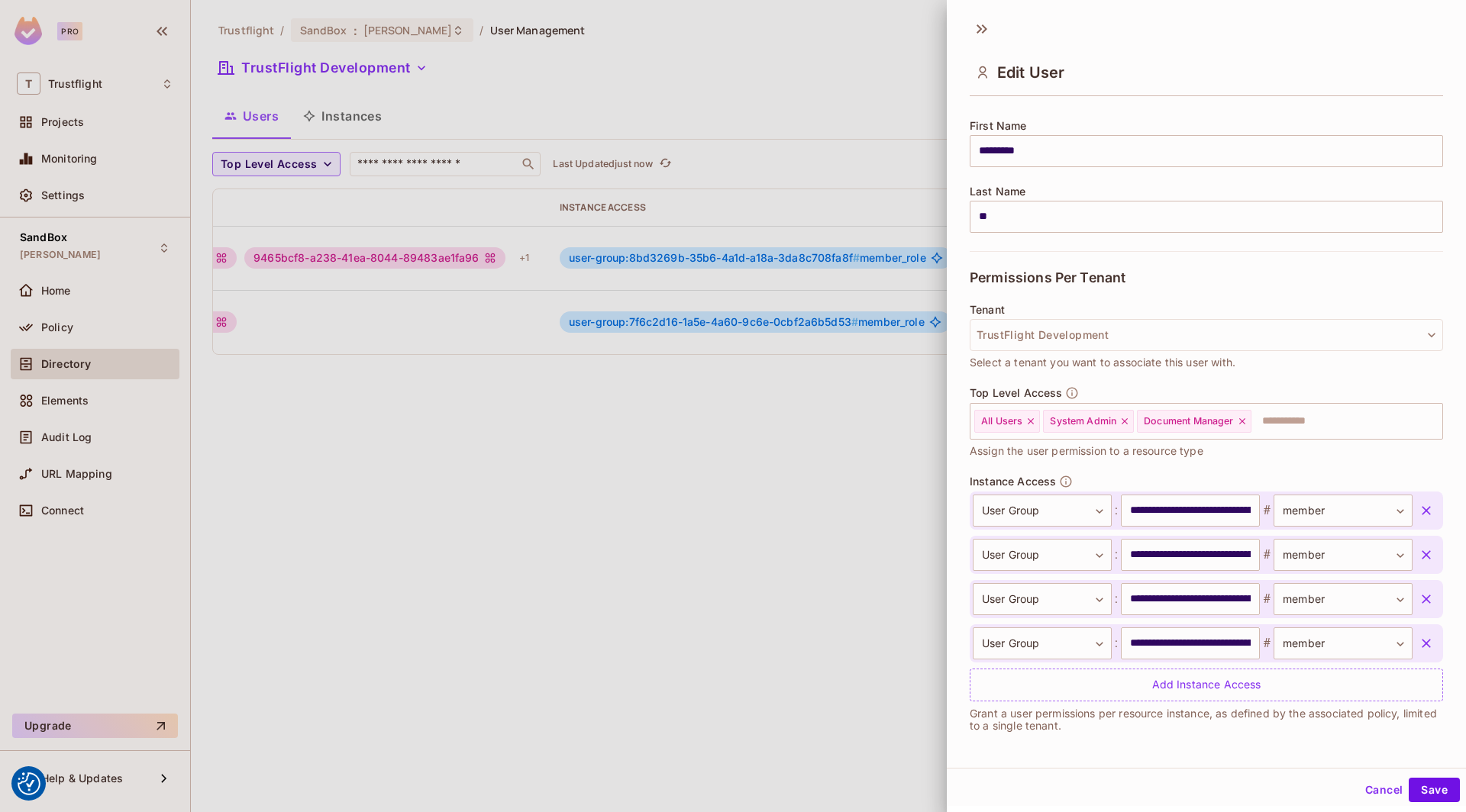
click at [666, 629] on div at bounding box center [733, 406] width 1466 height 812
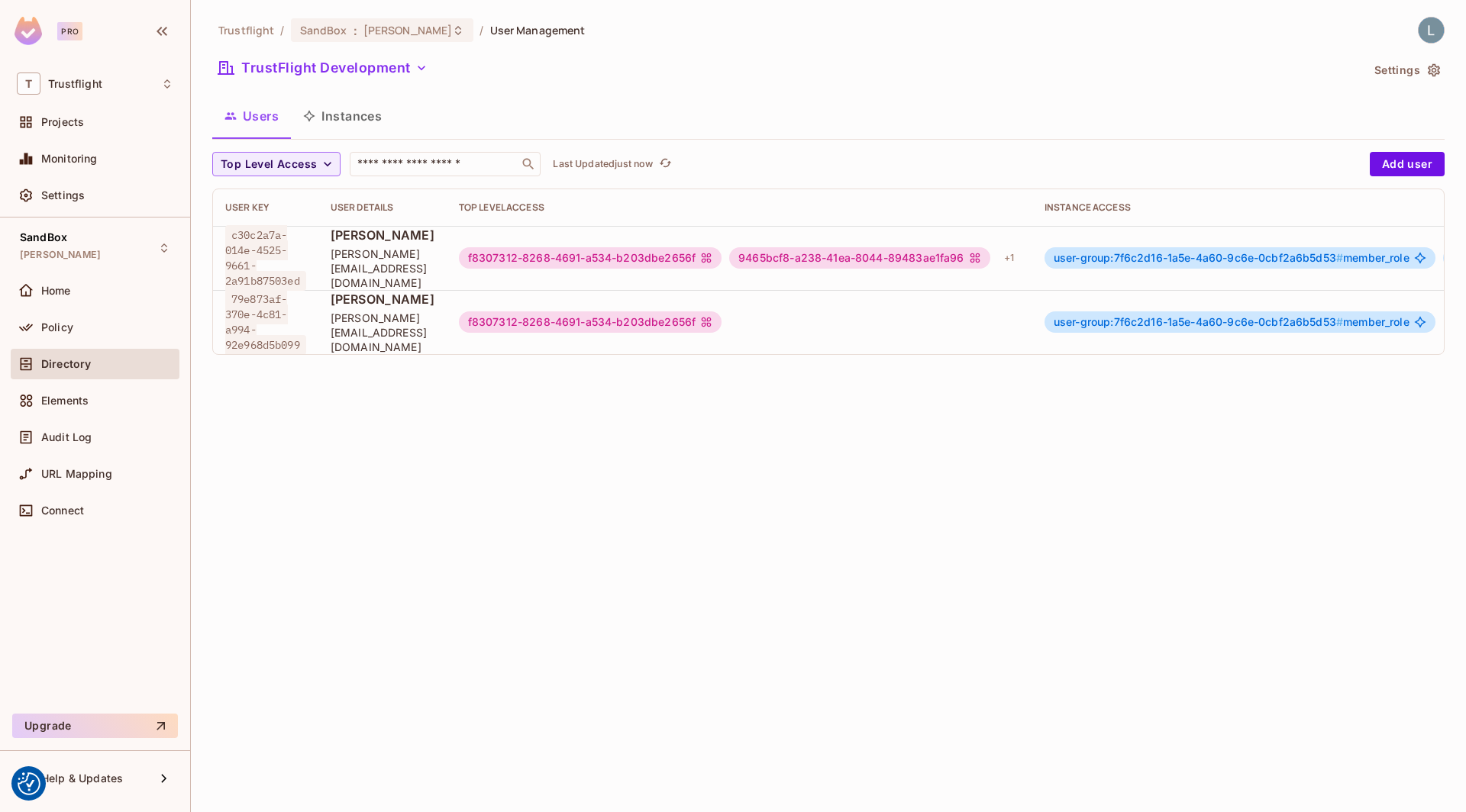
click at [1177, 247] on div "user-group:7f6c2d16-1a5e-4a60-9c6e-0cbf2a6b5d53 # member_role" at bounding box center [1240, 258] width 391 height 21
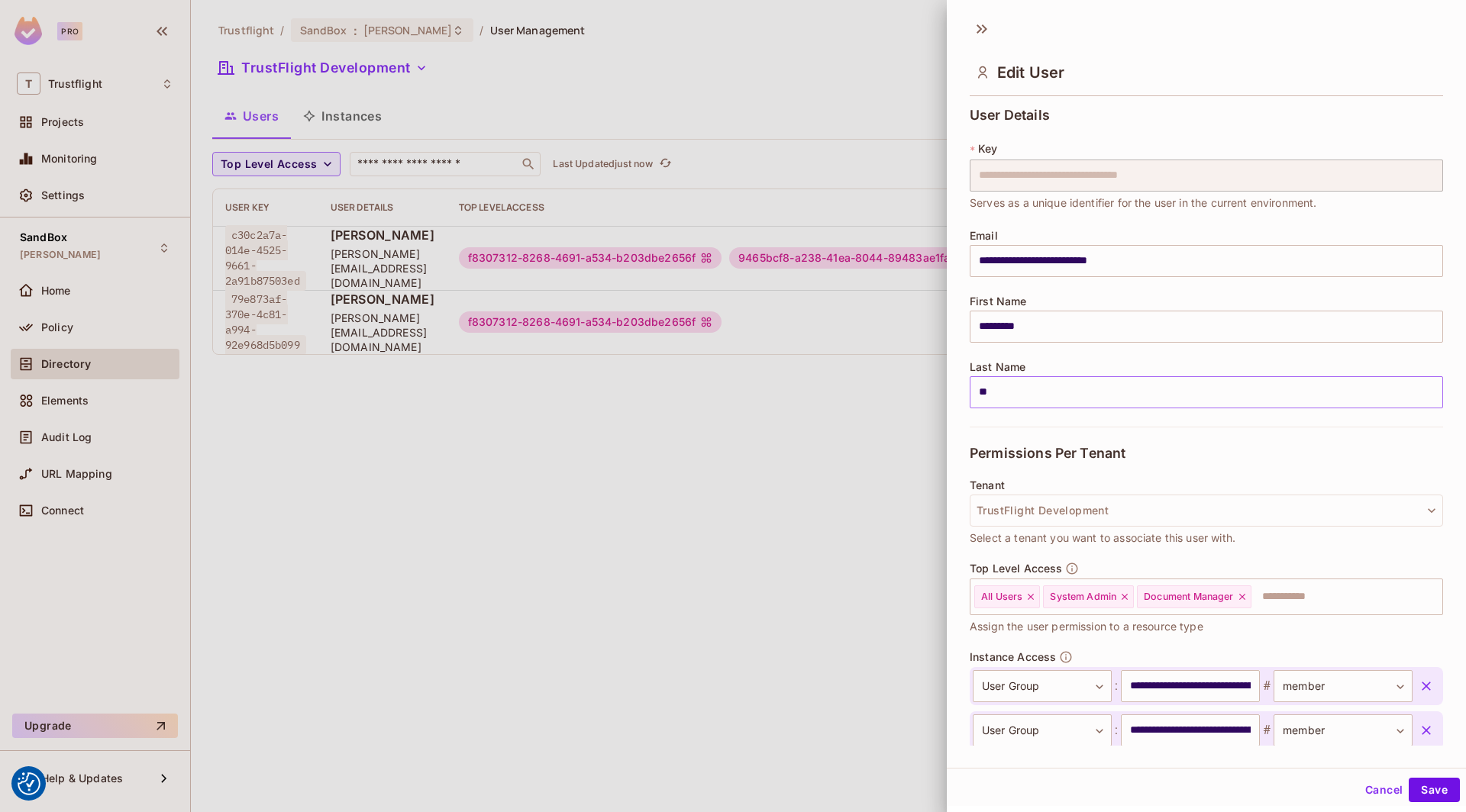
scroll to position [131, 0]
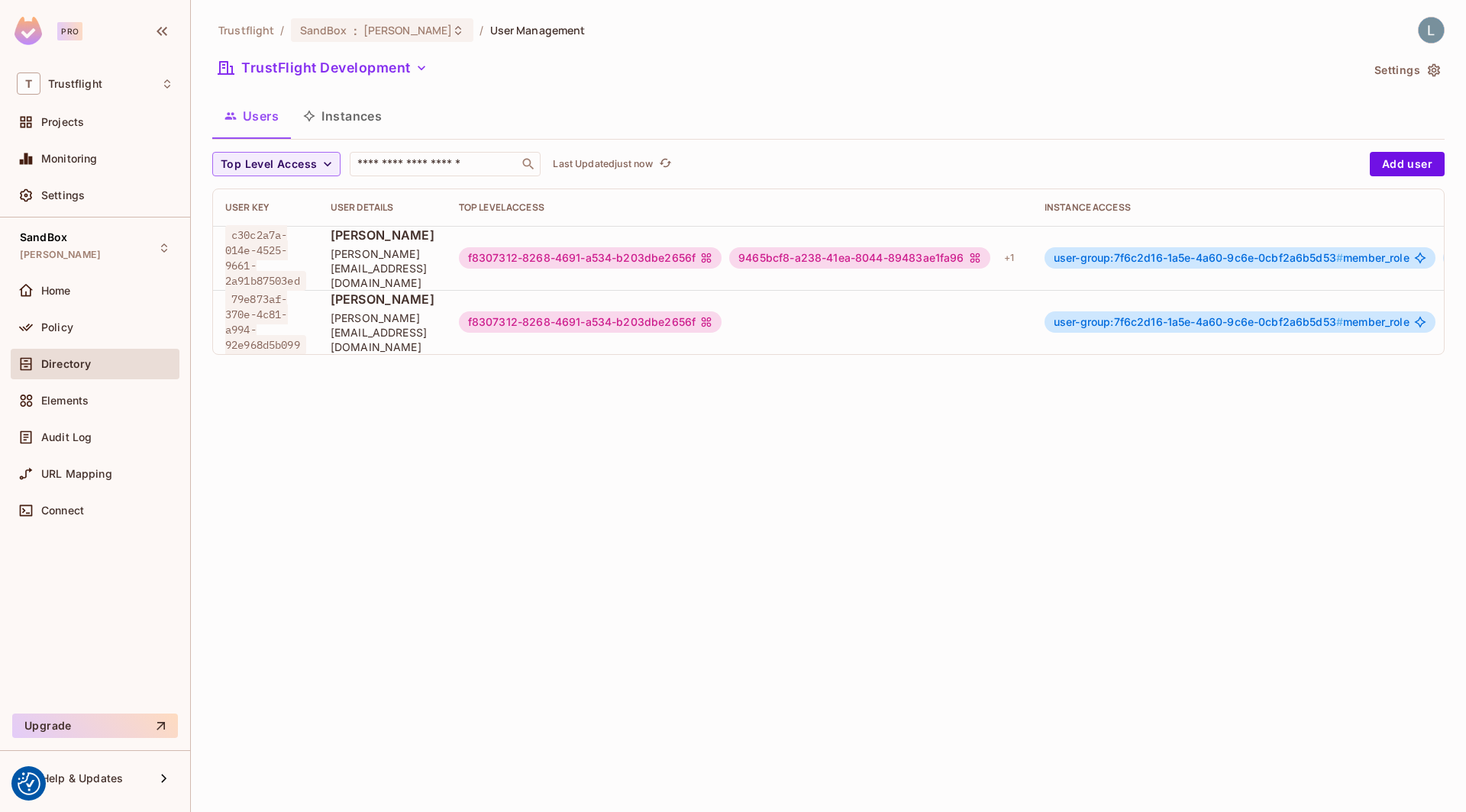
click at [968, 323] on div "f8307312-8268-4691-a534-b203dbe2656f" at bounding box center [740, 322] width 562 height 21
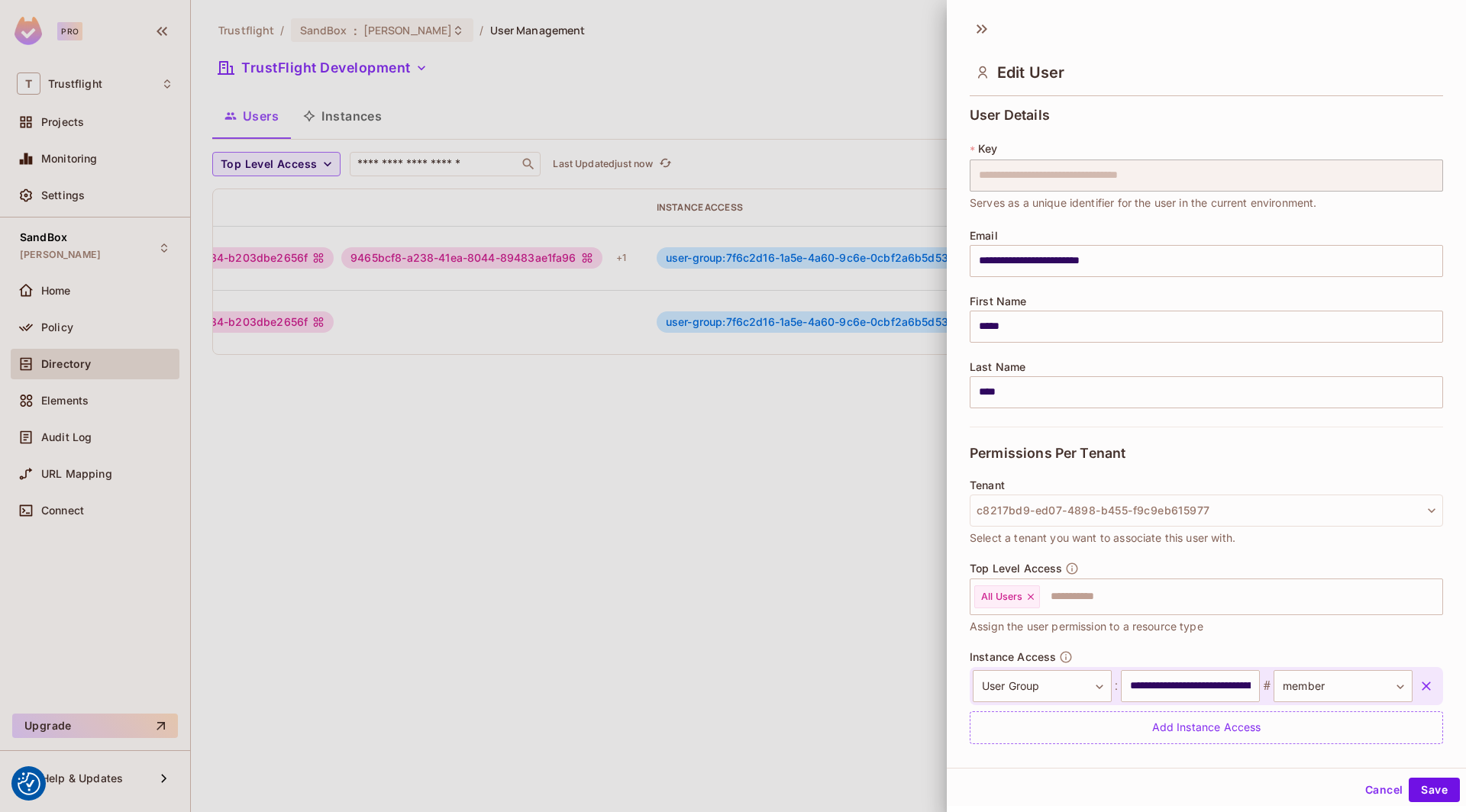
scroll to position [0, 537]
click at [661, 471] on div at bounding box center [733, 406] width 1466 height 812
